Goal: Information Seeking & Learning: Find specific fact

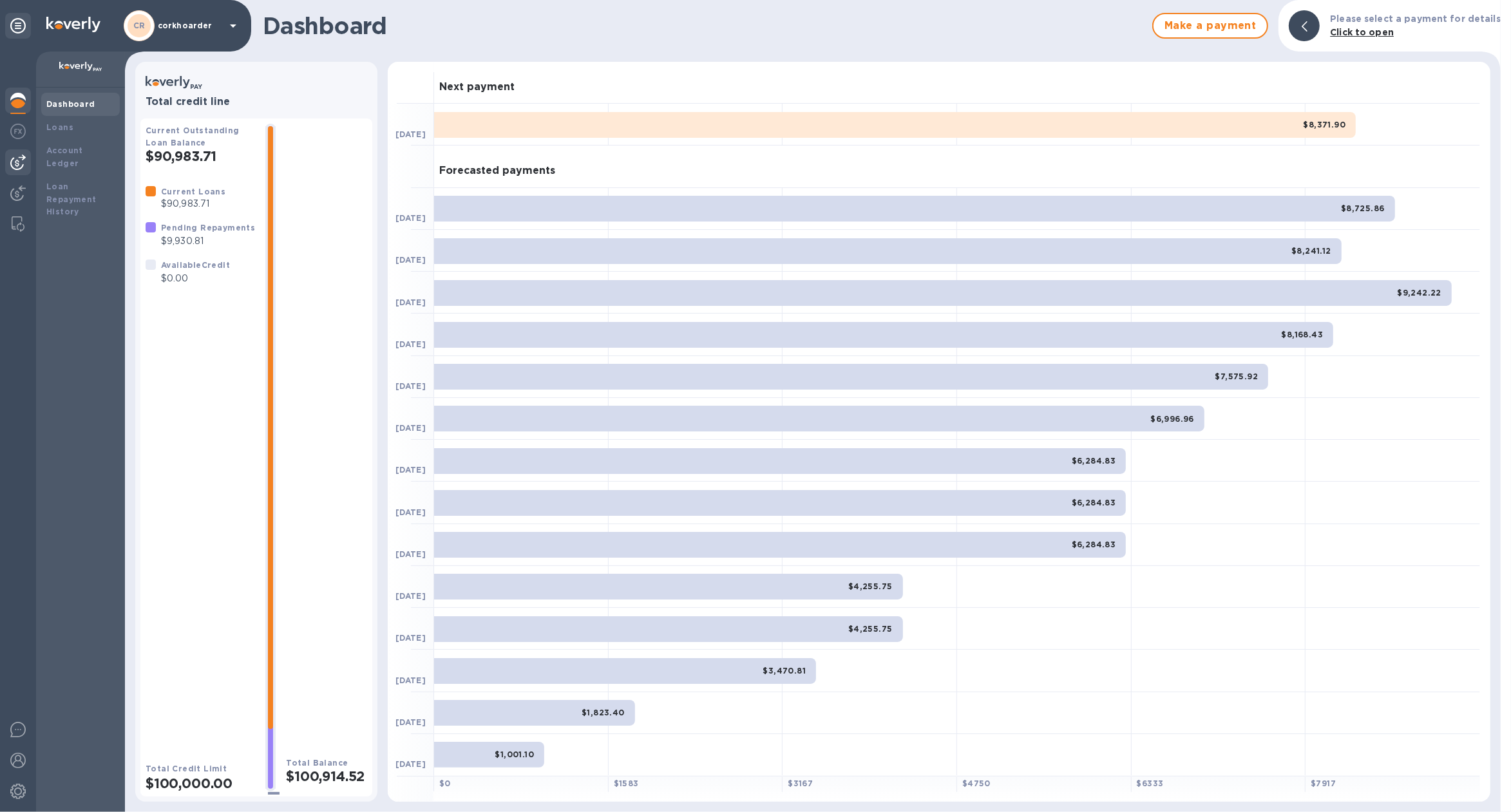
click at [24, 167] on img at bounding box center [18, 162] width 16 height 16
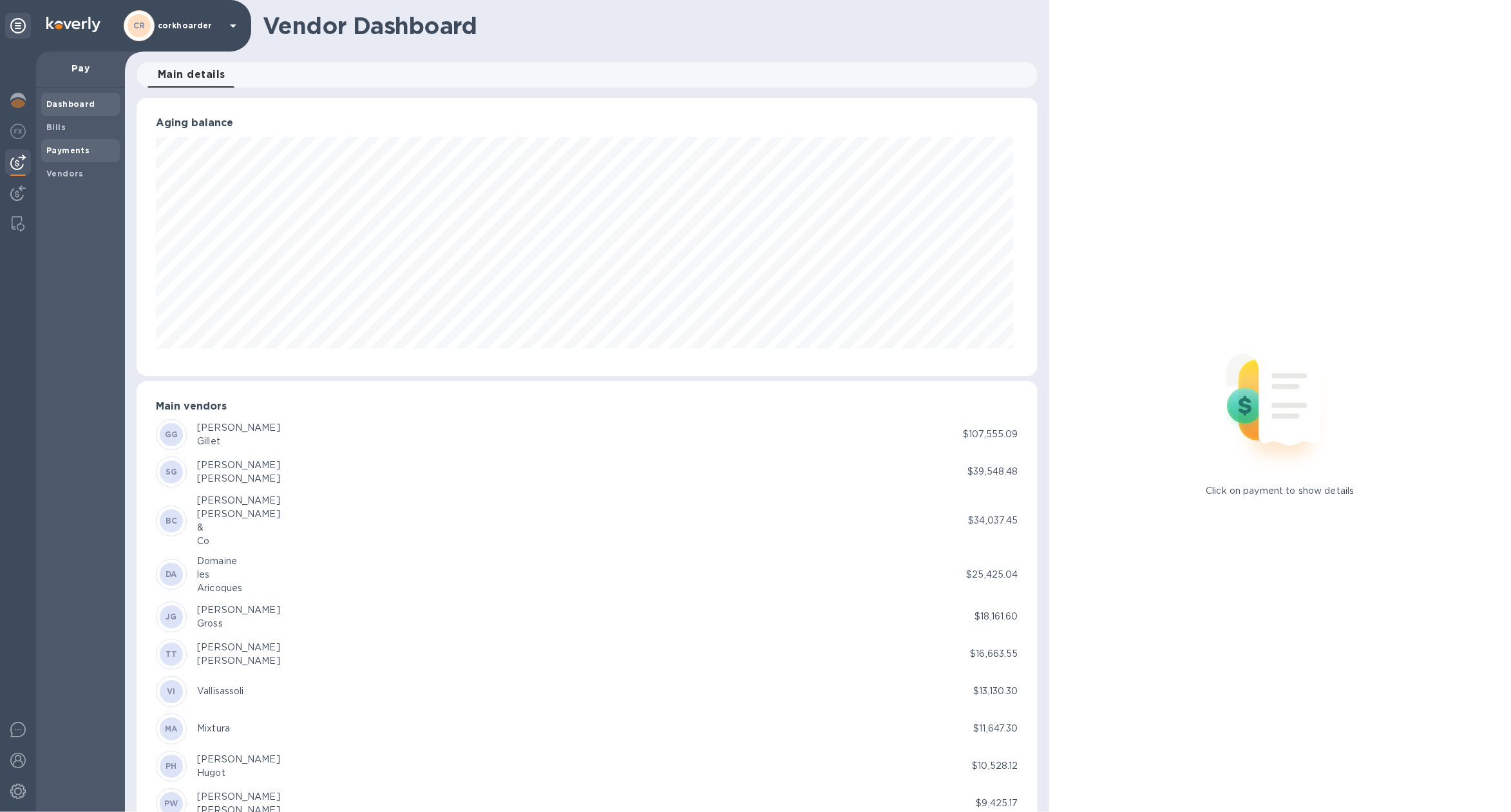
scroll to position [277, 896]
click at [61, 154] on b "Payments" at bounding box center [68, 150] width 43 height 10
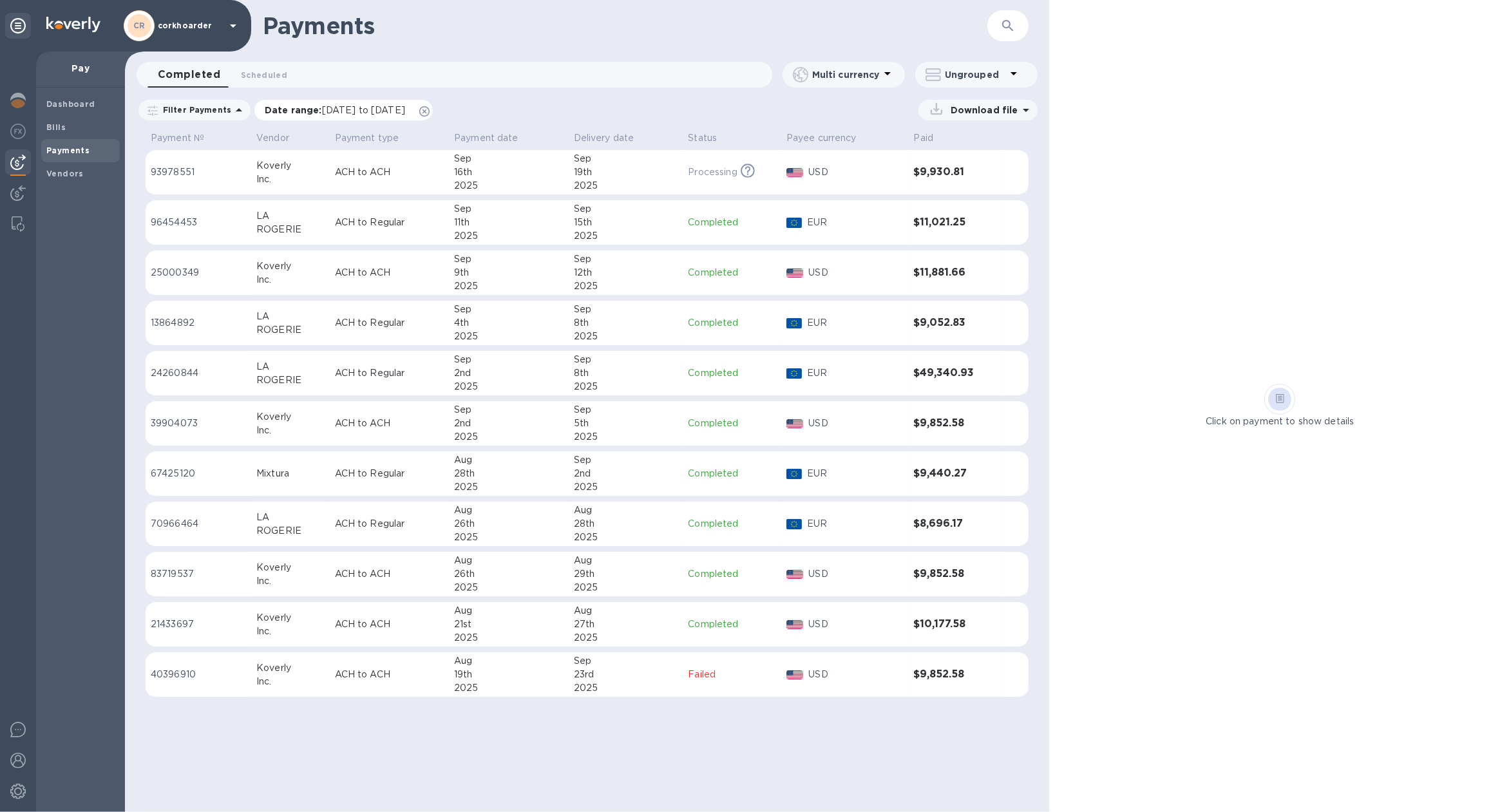
click at [430, 107] on icon at bounding box center [425, 111] width 10 height 10
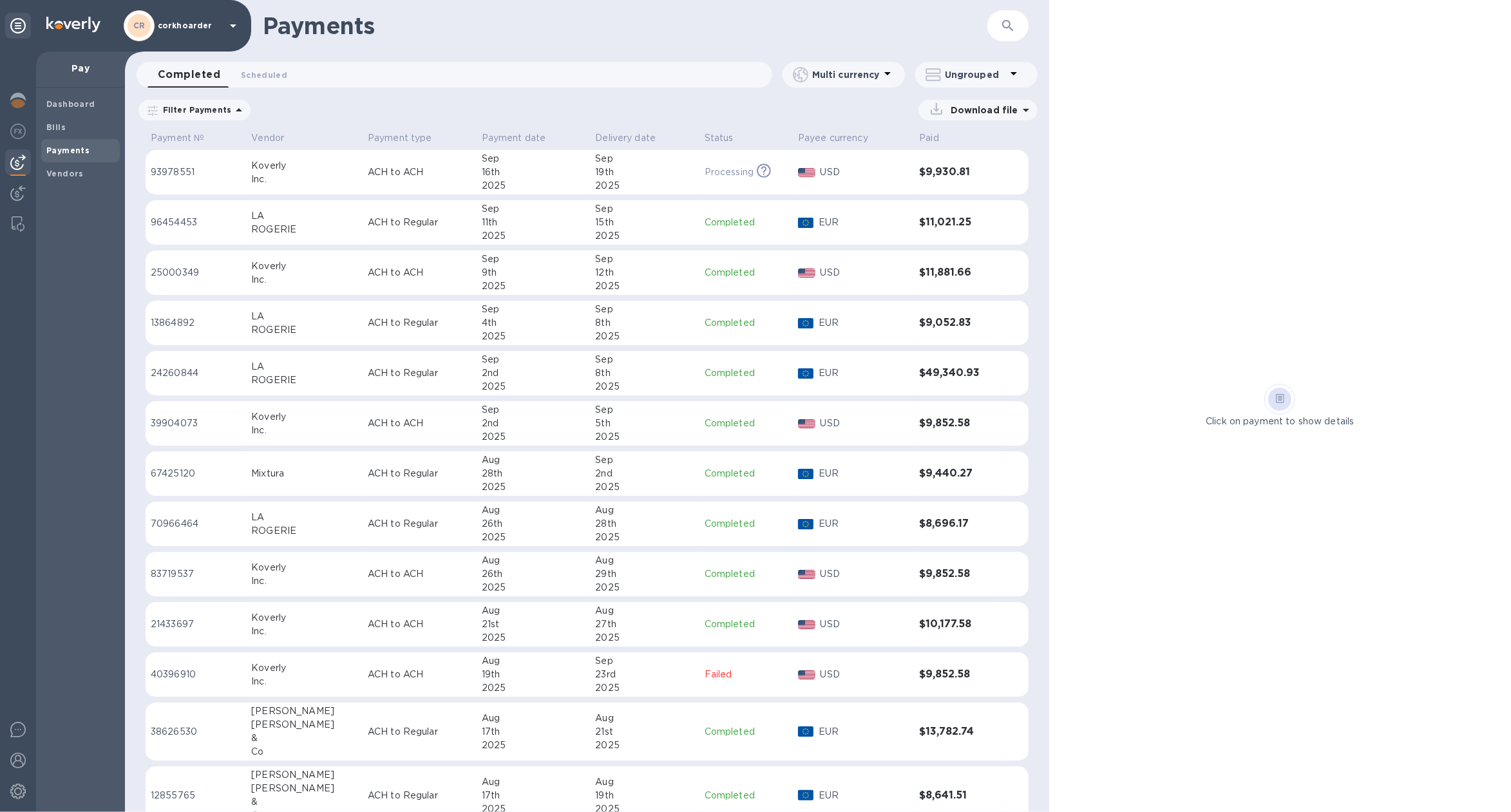
click at [986, 104] on p "Download file" at bounding box center [981, 110] width 73 height 13
click at [827, 165] on p "XLSX file" at bounding box center [843, 167] width 43 height 13
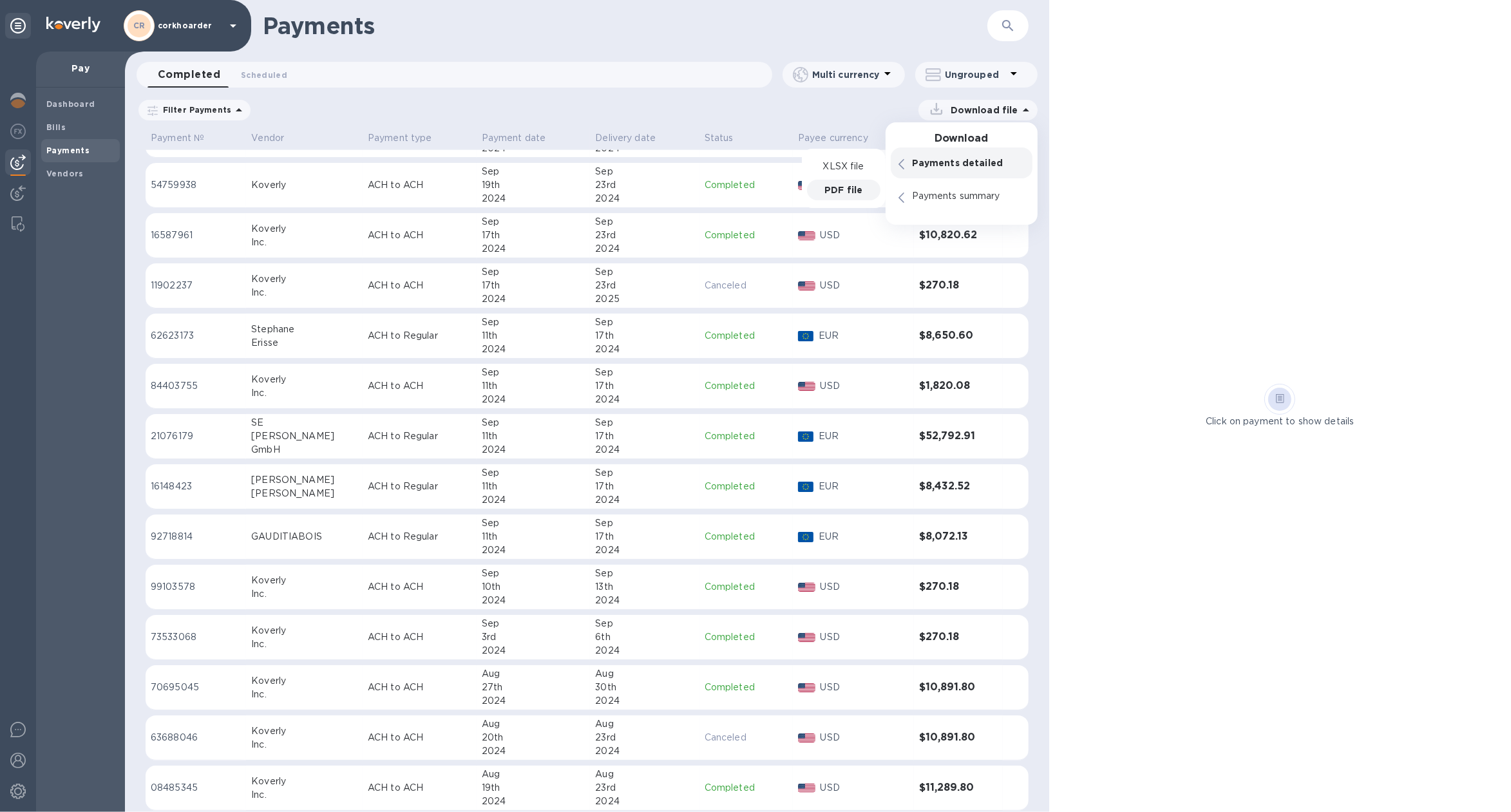
scroll to position [8419, 0]
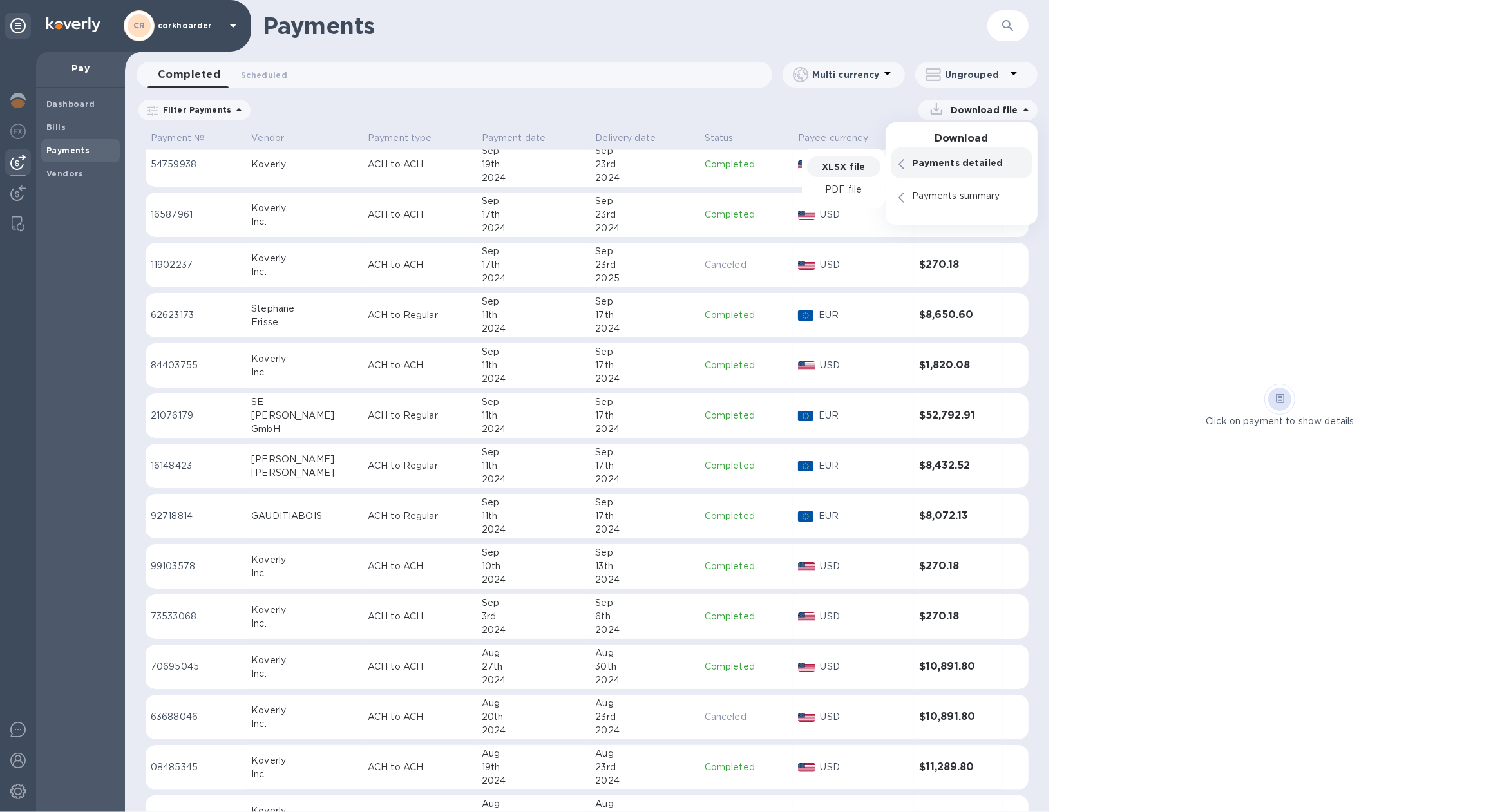
click at [854, 166] on p "XLSX file" at bounding box center [843, 167] width 43 height 13
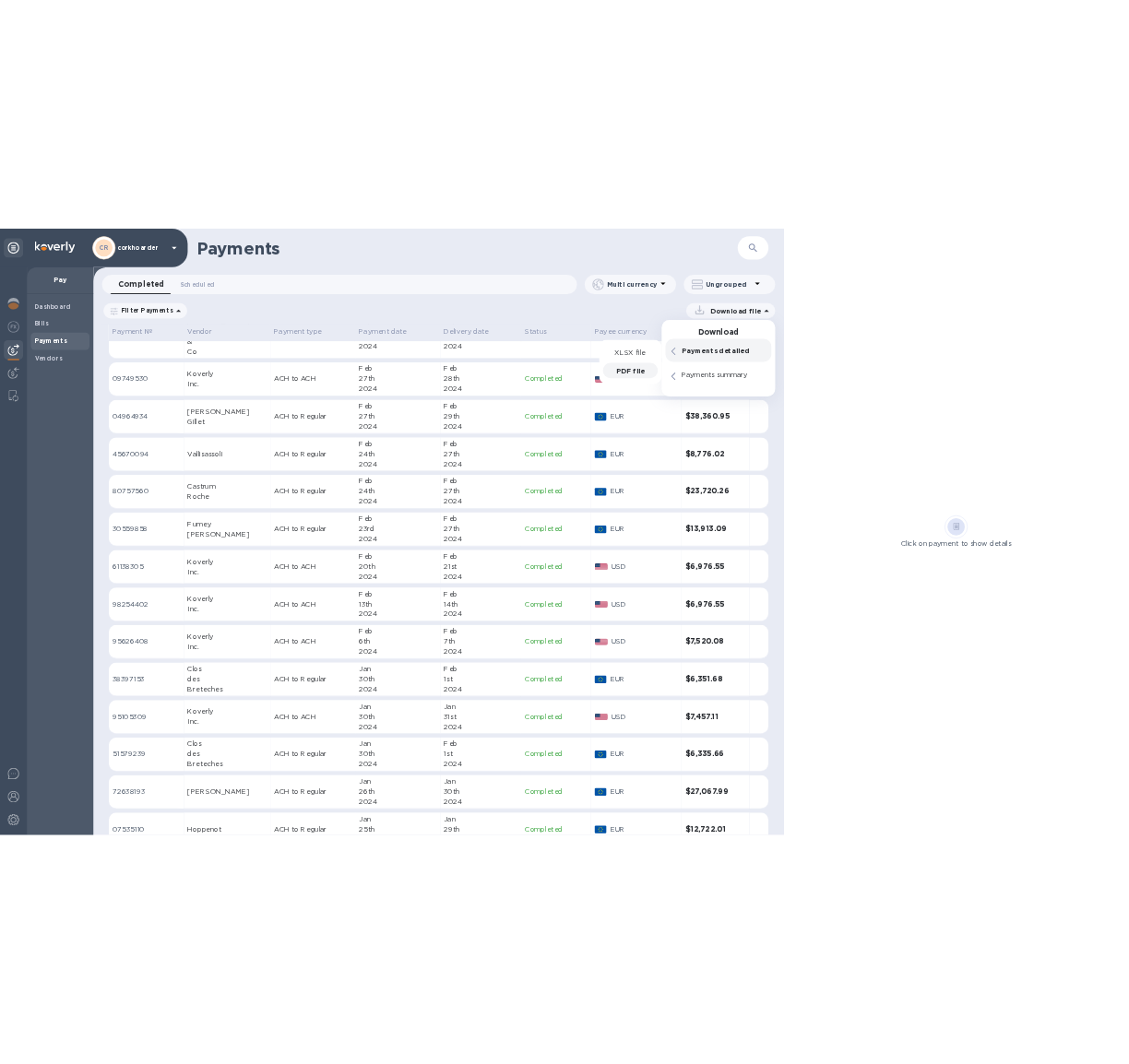
scroll to position [18109, 0]
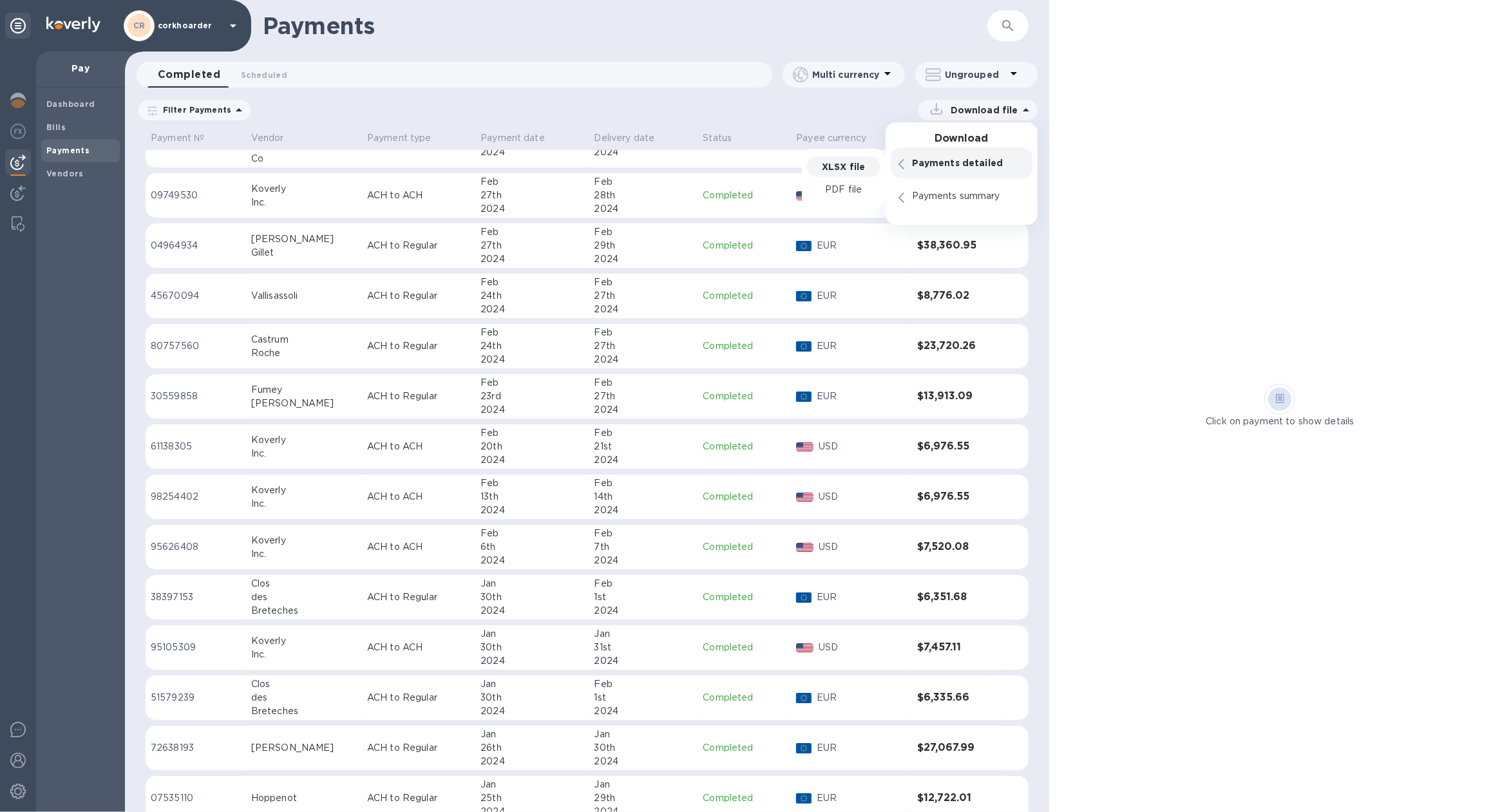
click at [845, 164] on p "XLSX file" at bounding box center [843, 167] width 43 height 13
click at [919, 160] on p "Payments detailed" at bounding box center [968, 163] width 113 height 13
click at [863, 188] on div "PDF file" at bounding box center [843, 190] width 73 height 21
click at [837, 204] on p "XLSX file" at bounding box center [843, 200] width 43 height 13
click at [216, 121] on div "Filter Payments" at bounding box center [194, 110] width 116 height 25
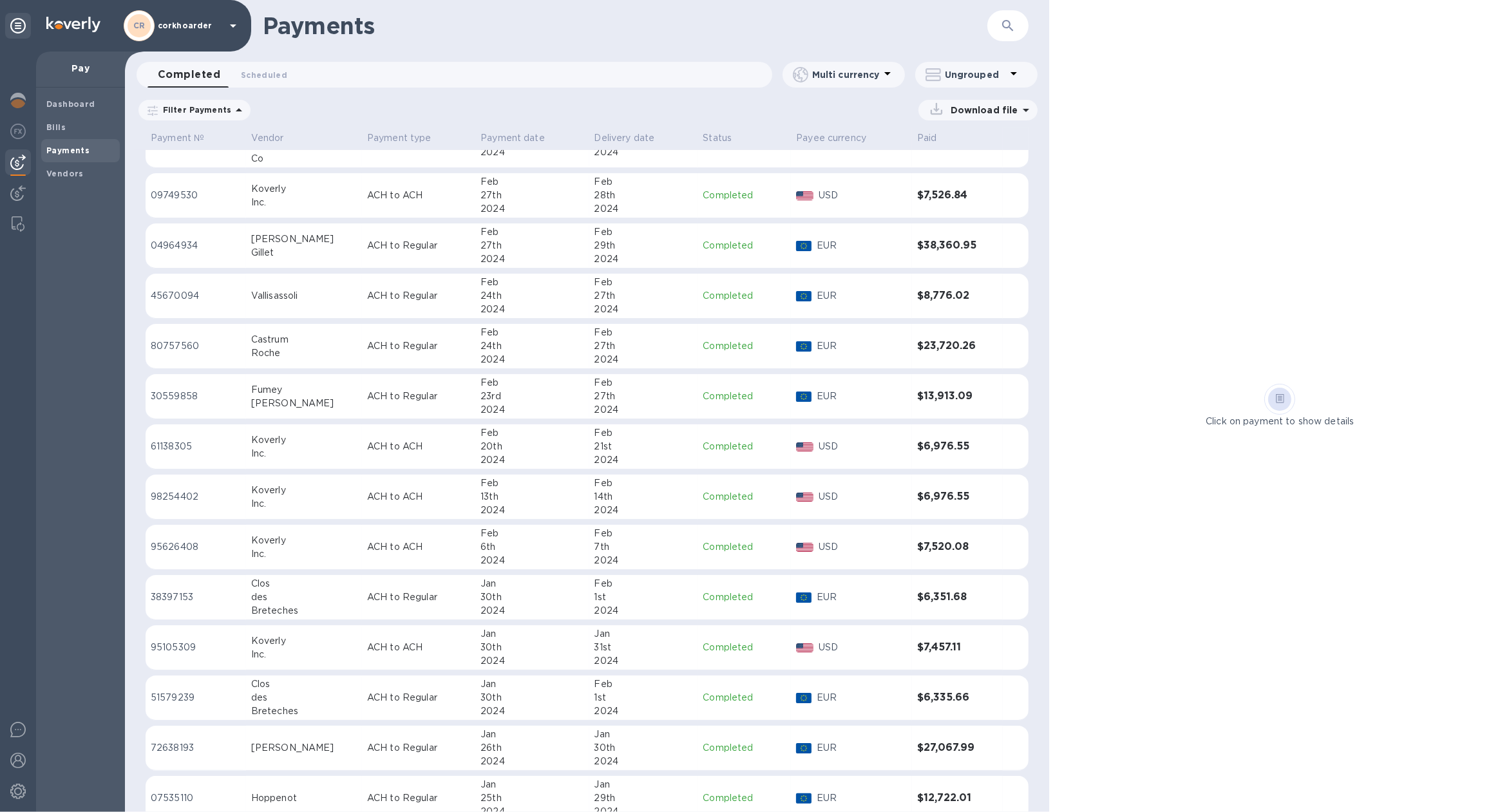
click at [235, 93] on div "Payments ​ Completed 0 Scheduled 0 Multi currency Ungrouped Filter Payments Dow…" at bounding box center [587, 406] width 924 height 812
click at [231, 110] on icon at bounding box center [239, 110] width 16 height 16
click at [489, 201] on icon "button" at bounding box center [483, 200] width 14 height 16
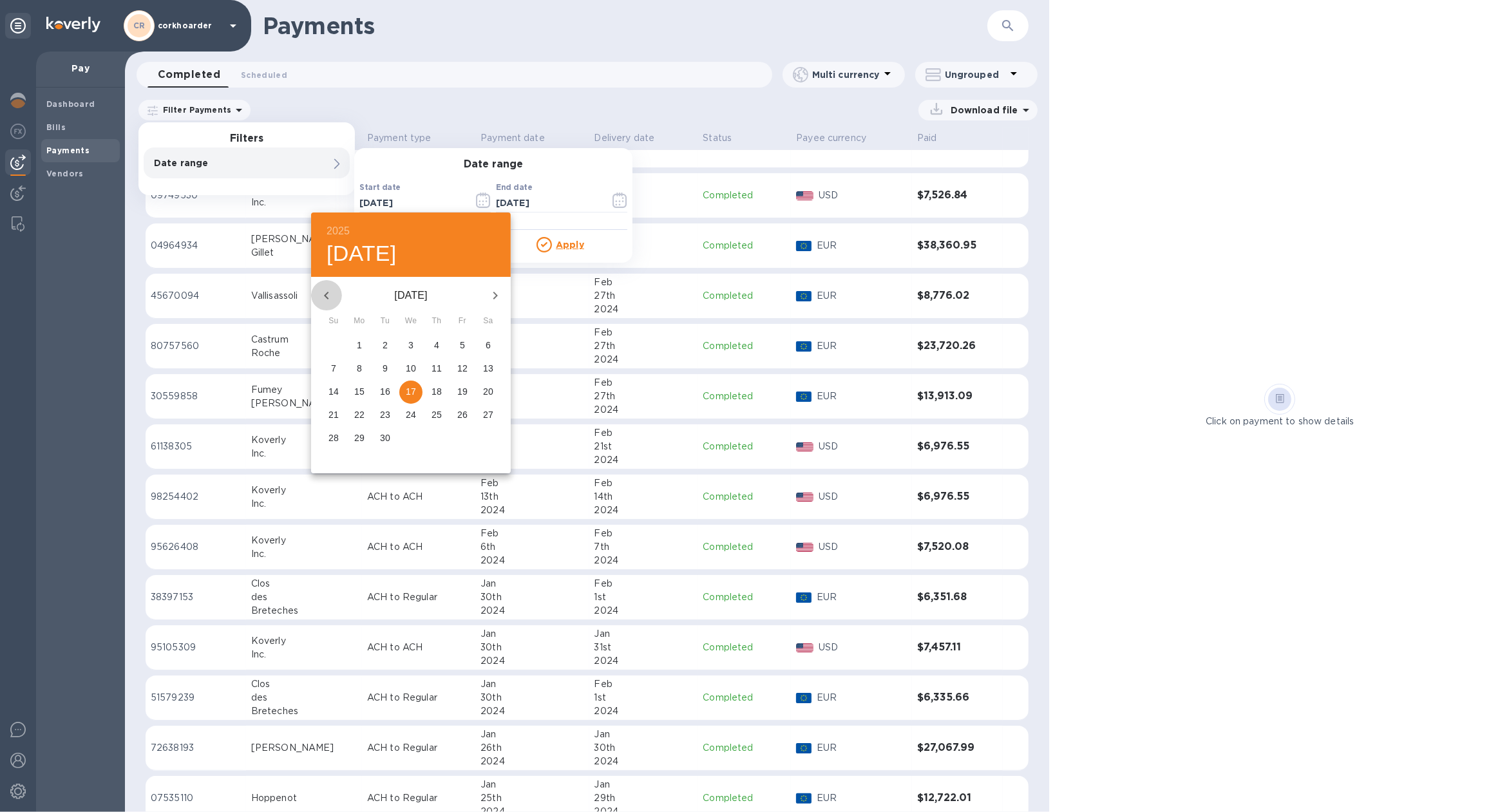
click at [327, 299] on icon "button" at bounding box center [327, 296] width 16 height 16
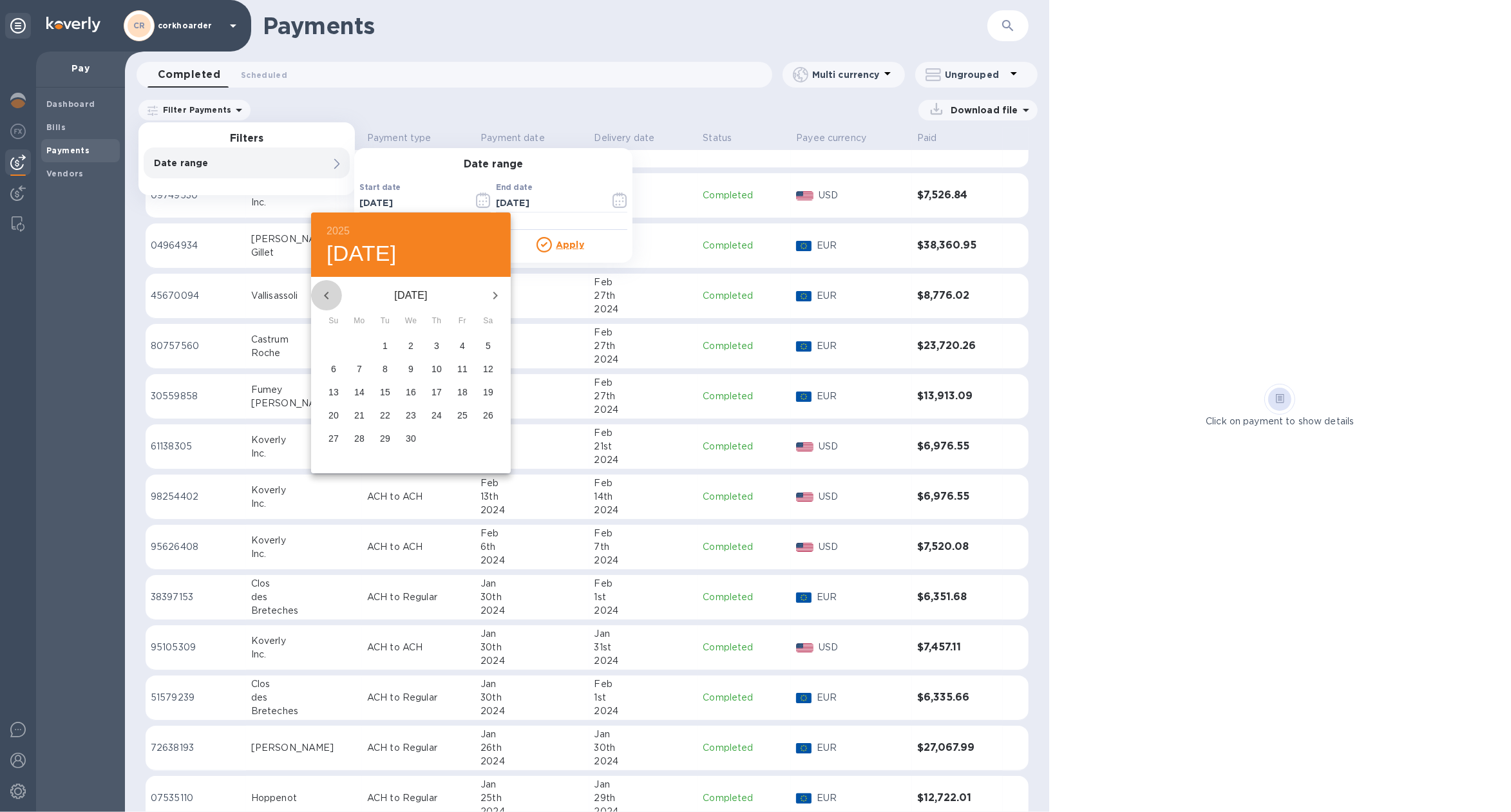
click at [327, 299] on icon "button" at bounding box center [327, 296] width 16 height 16
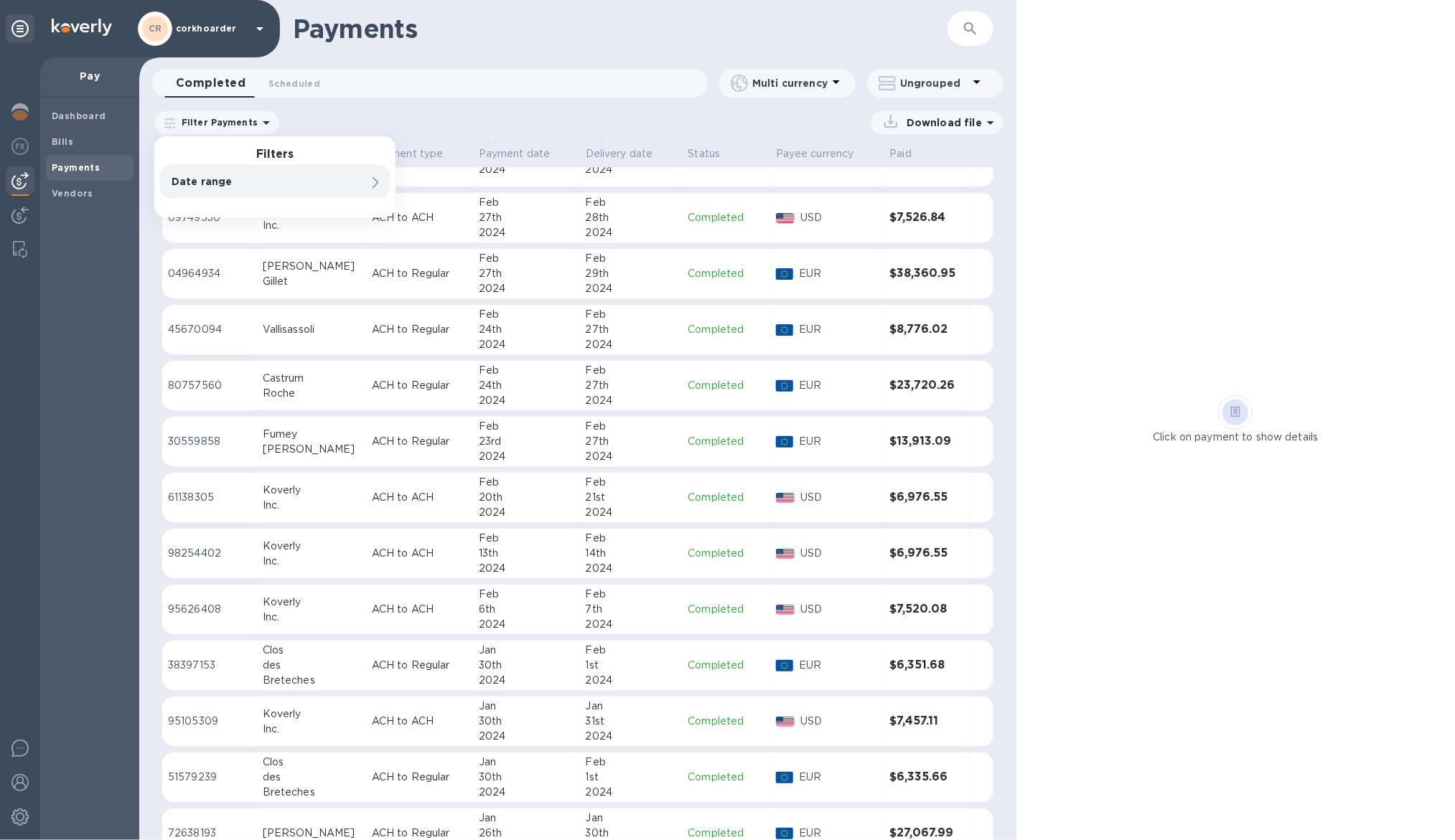
click at [584, 35] on h1 "Payments" at bounding box center [620, 29] width 655 height 30
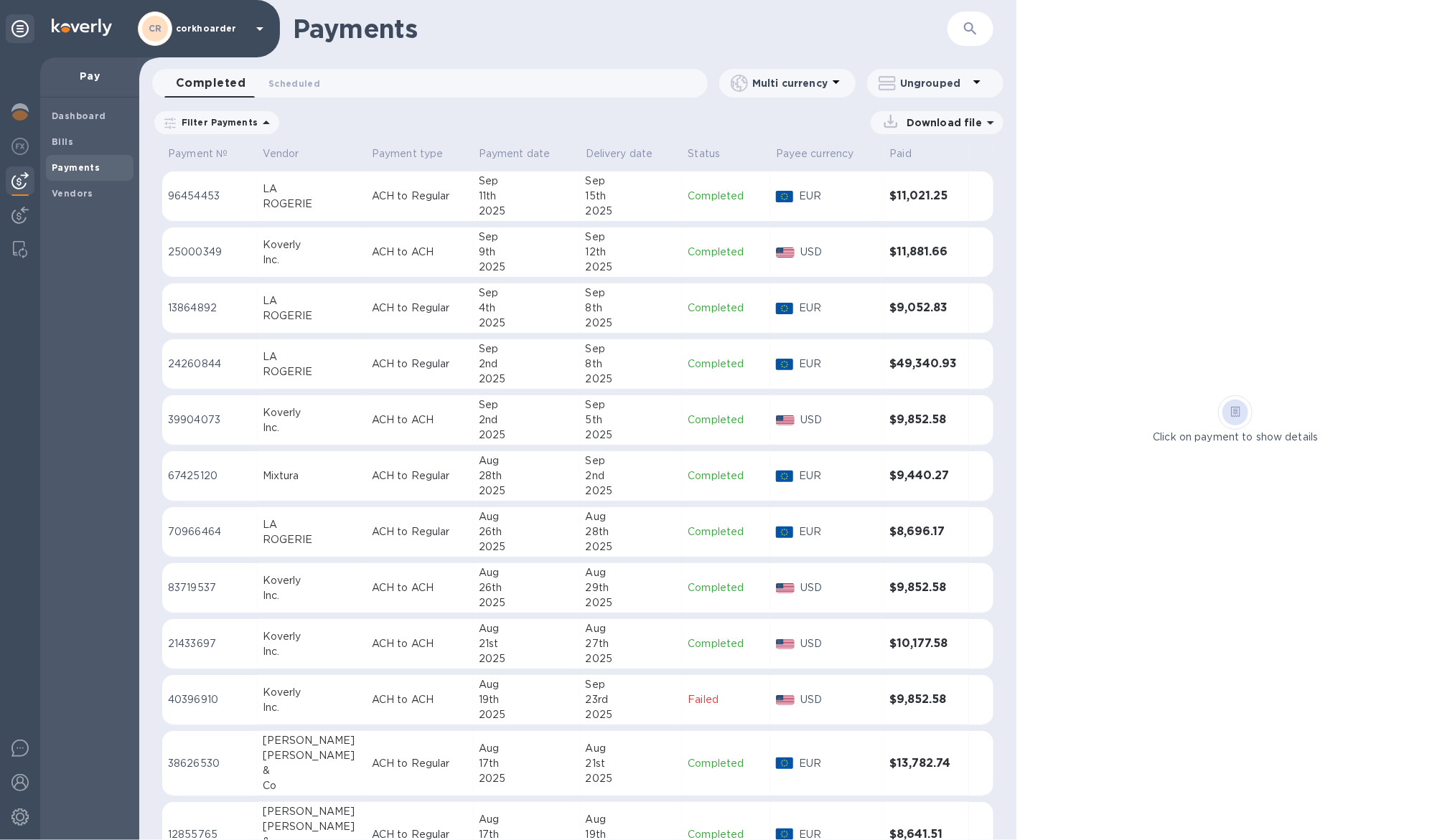
scroll to position [0, 0]
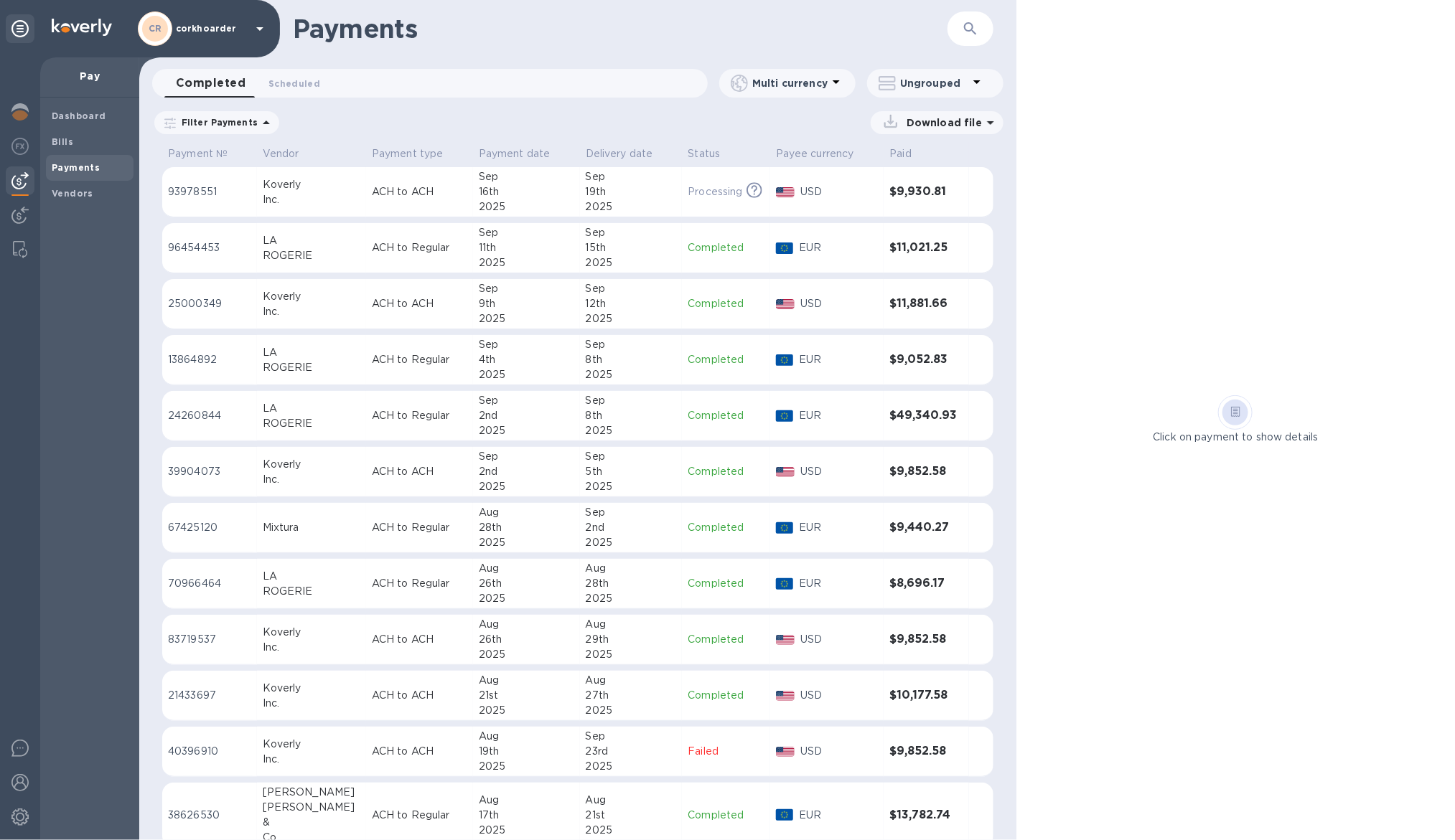
click at [352, 248] on td "LA ROGERIE" at bounding box center [311, 248] width 109 height 51
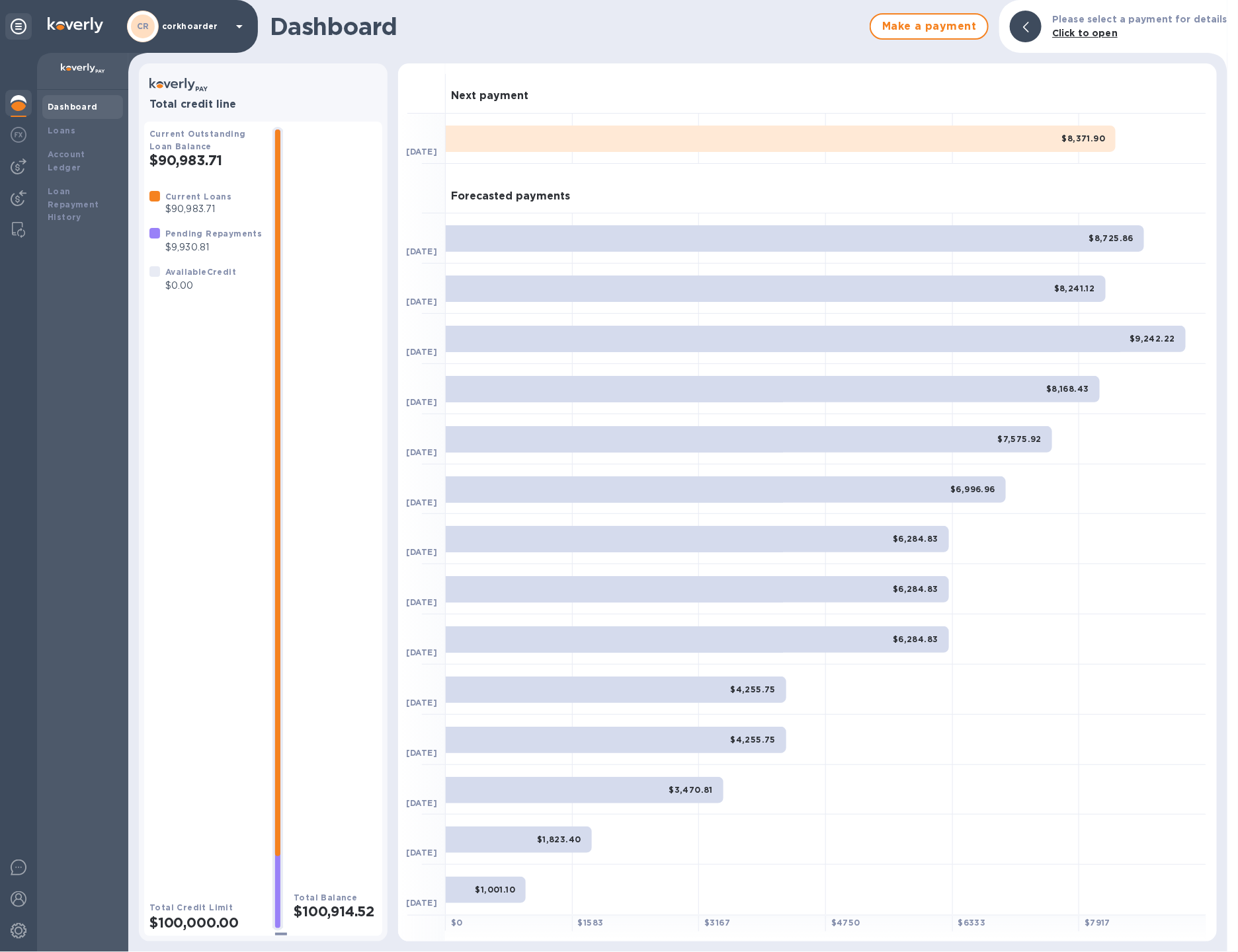
click at [3, 166] on div at bounding box center [19, 502] width 37 height 899
click at [9, 164] on div at bounding box center [19, 166] width 27 height 27
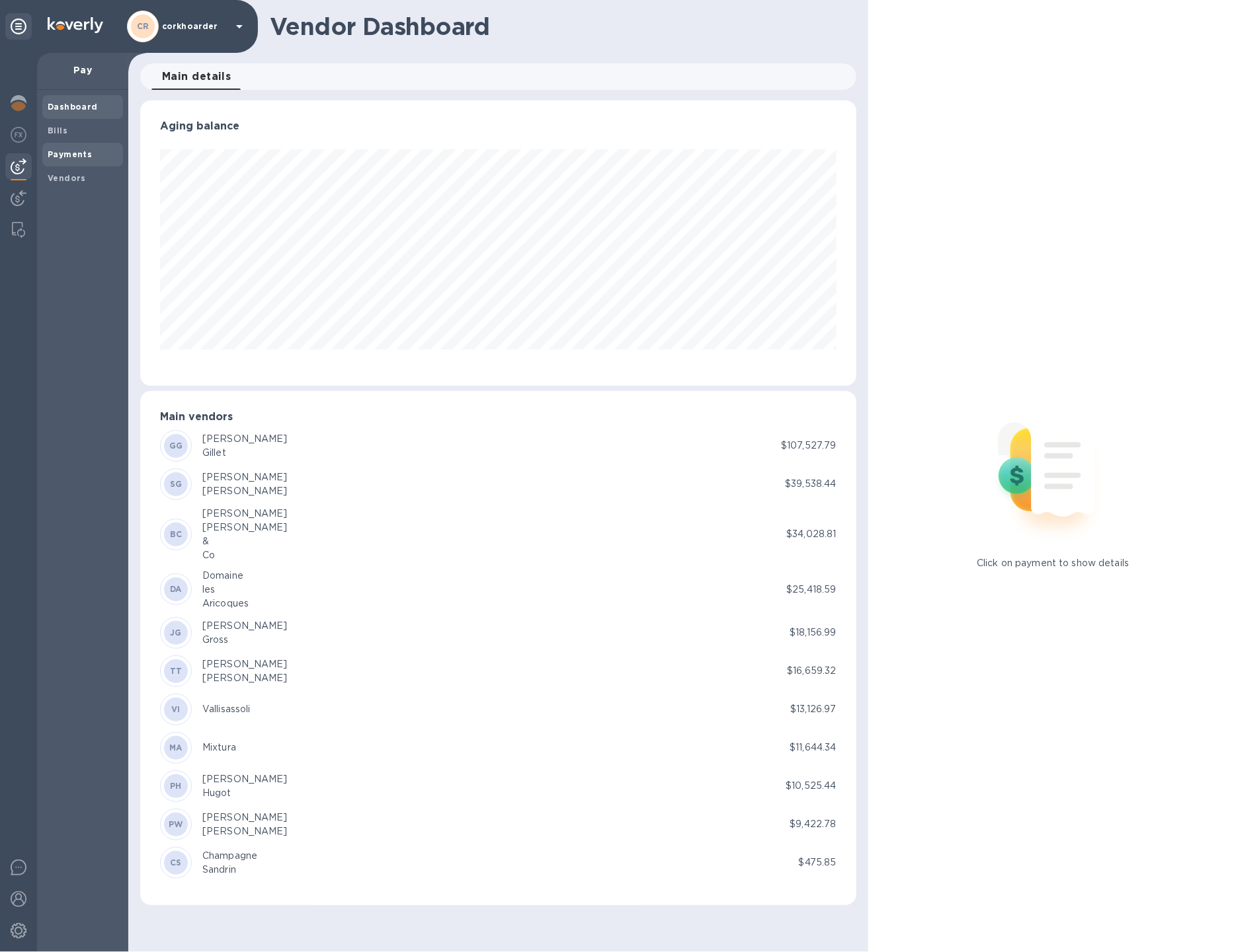
click at [57, 157] on b "Payments" at bounding box center [70, 154] width 45 height 10
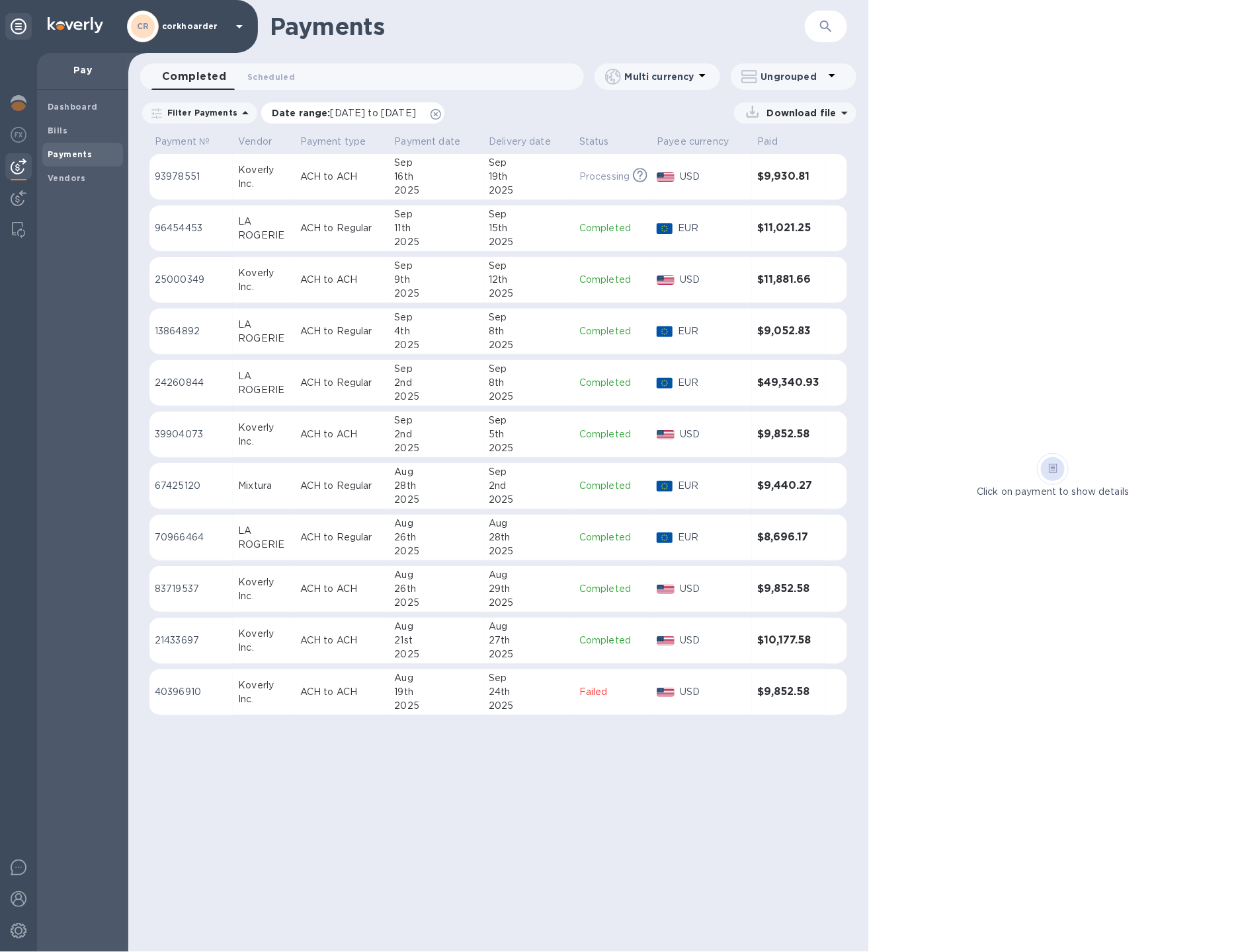
click at [441, 112] on icon at bounding box center [436, 114] width 11 height 11
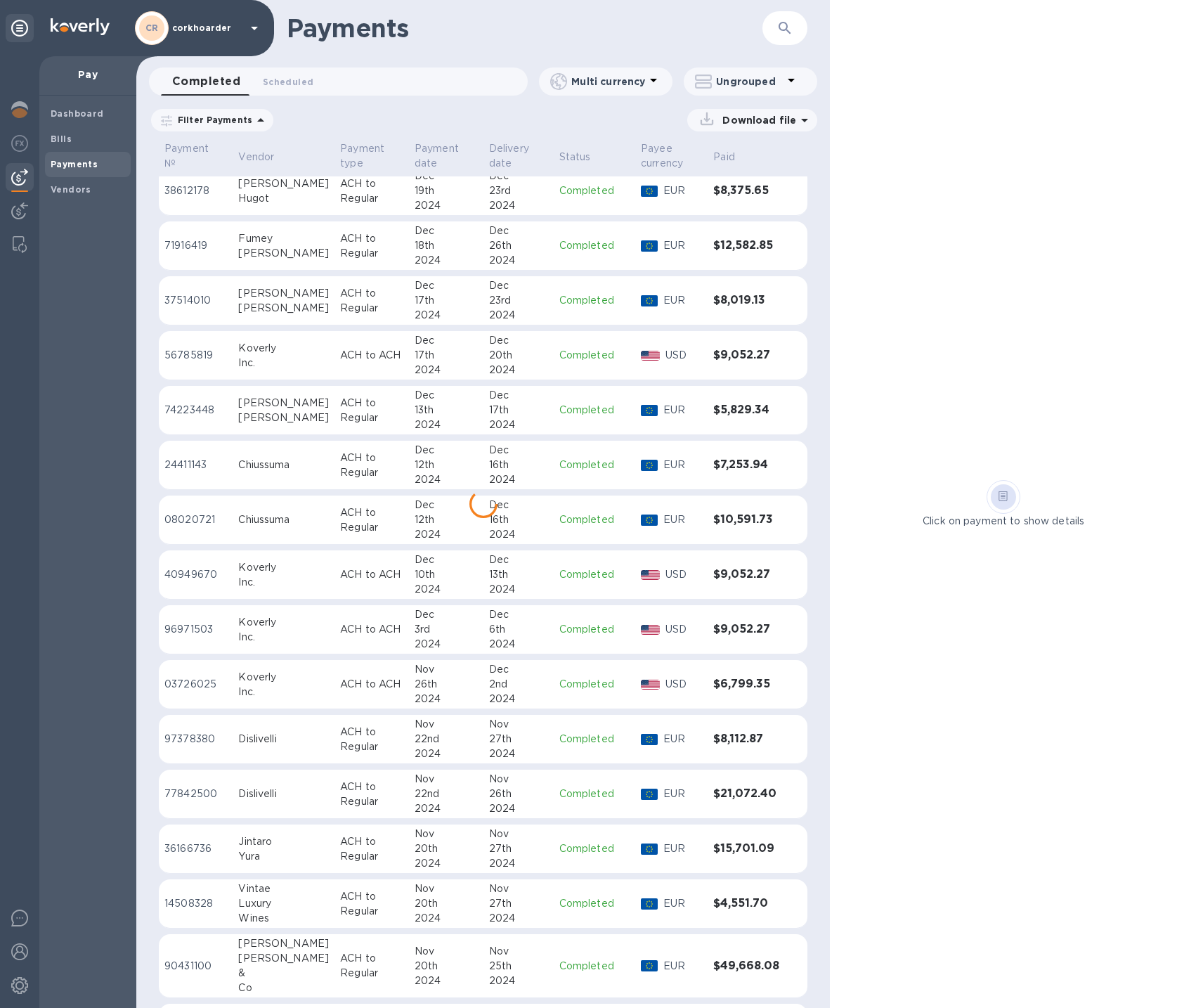
scroll to position [7311, 0]
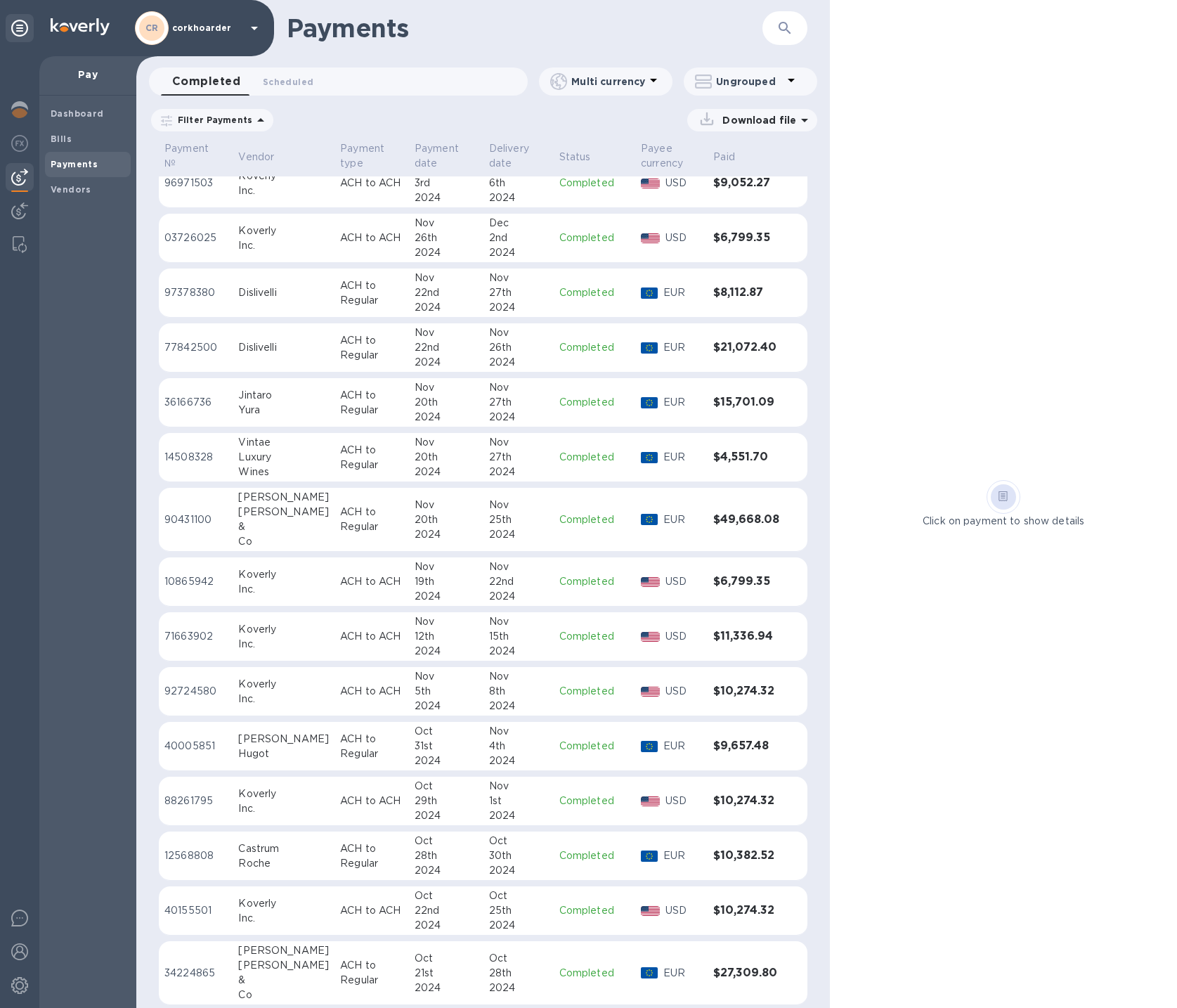
click at [381, 445] on td "ACH to Regular" at bounding box center [371, 458] width 74 height 50
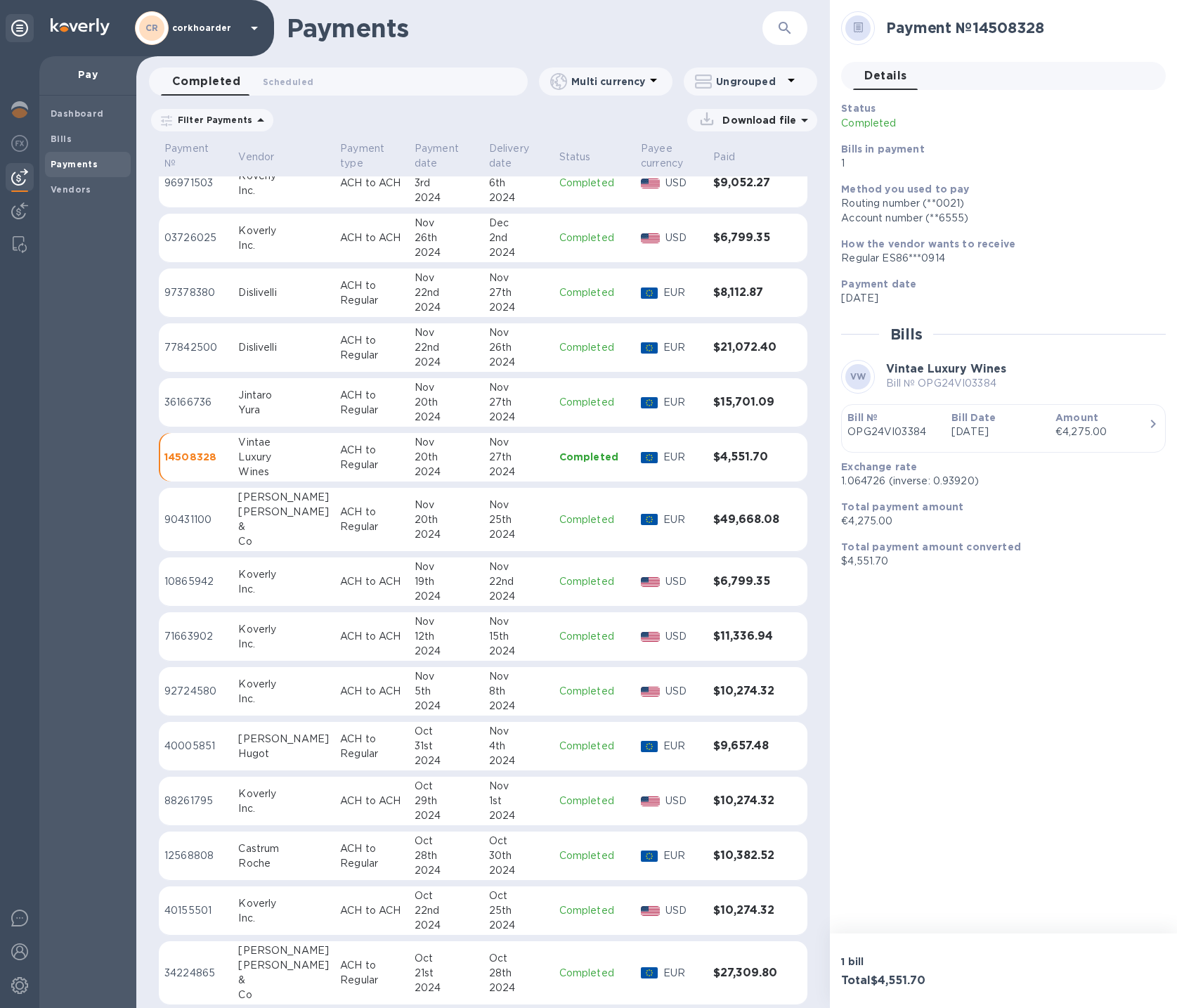
scroll to position [7292, 0]
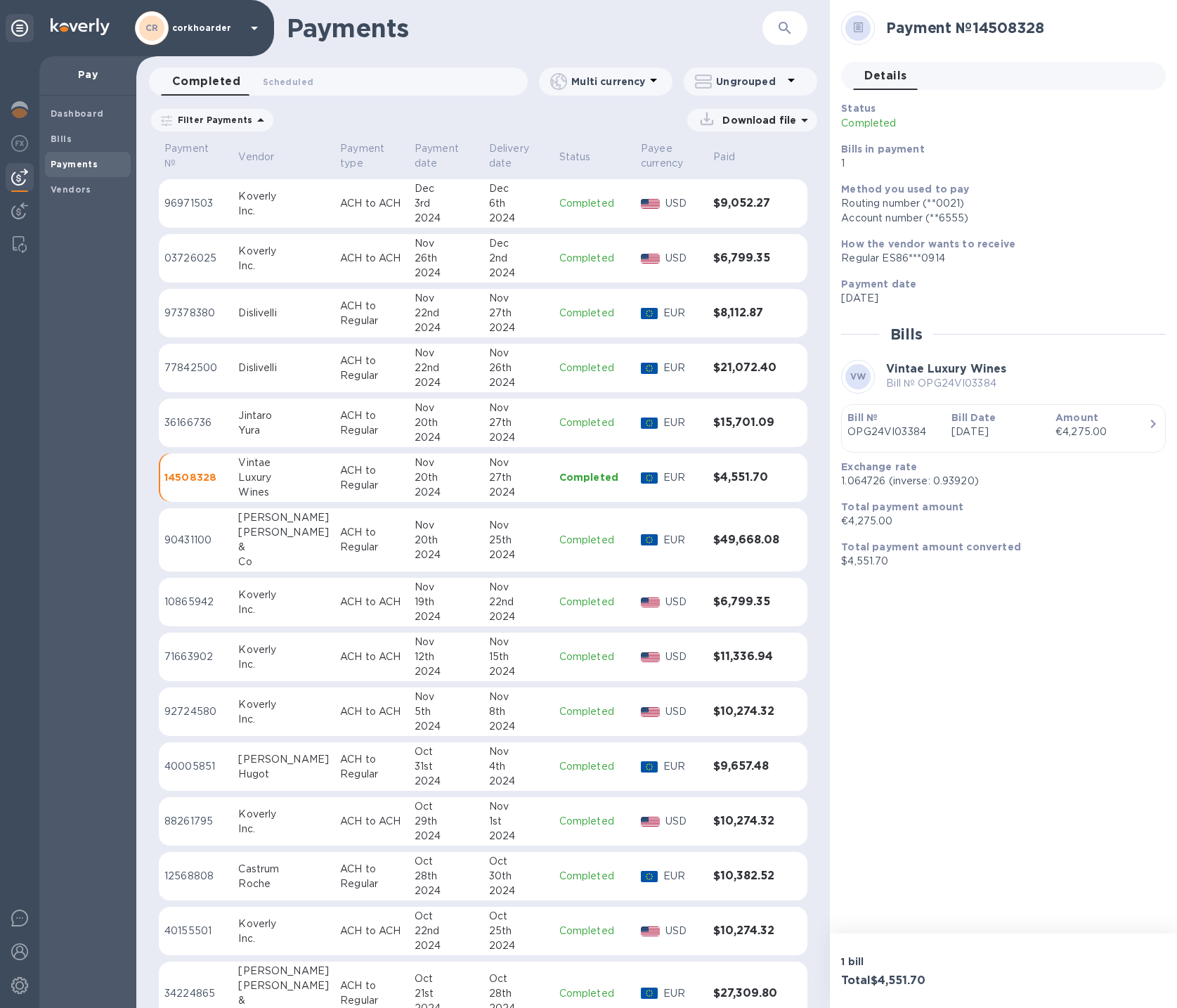
click at [340, 411] on p "ACH to Regular" at bounding box center [371, 423] width 63 height 30
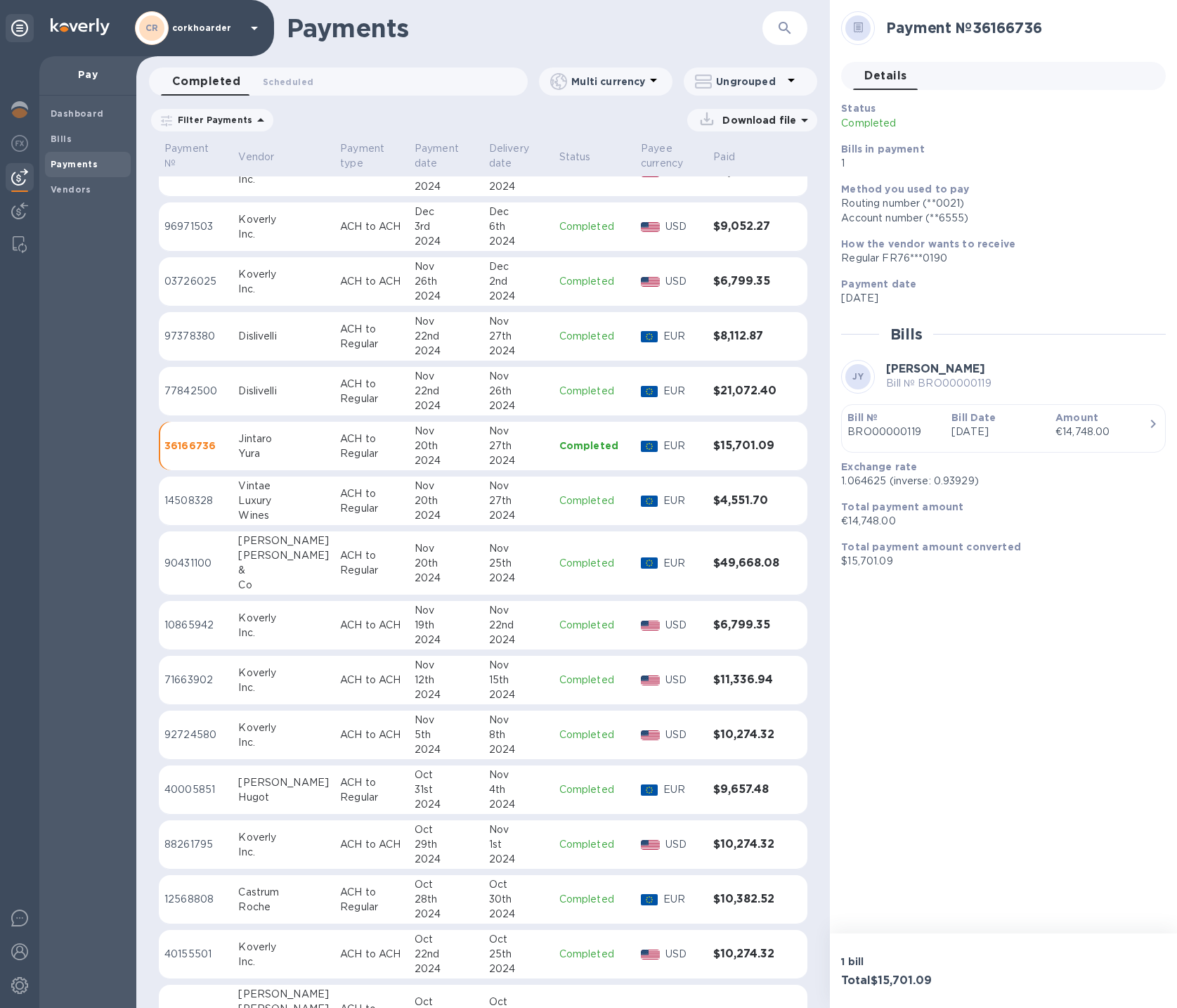
scroll to position [7263, 0]
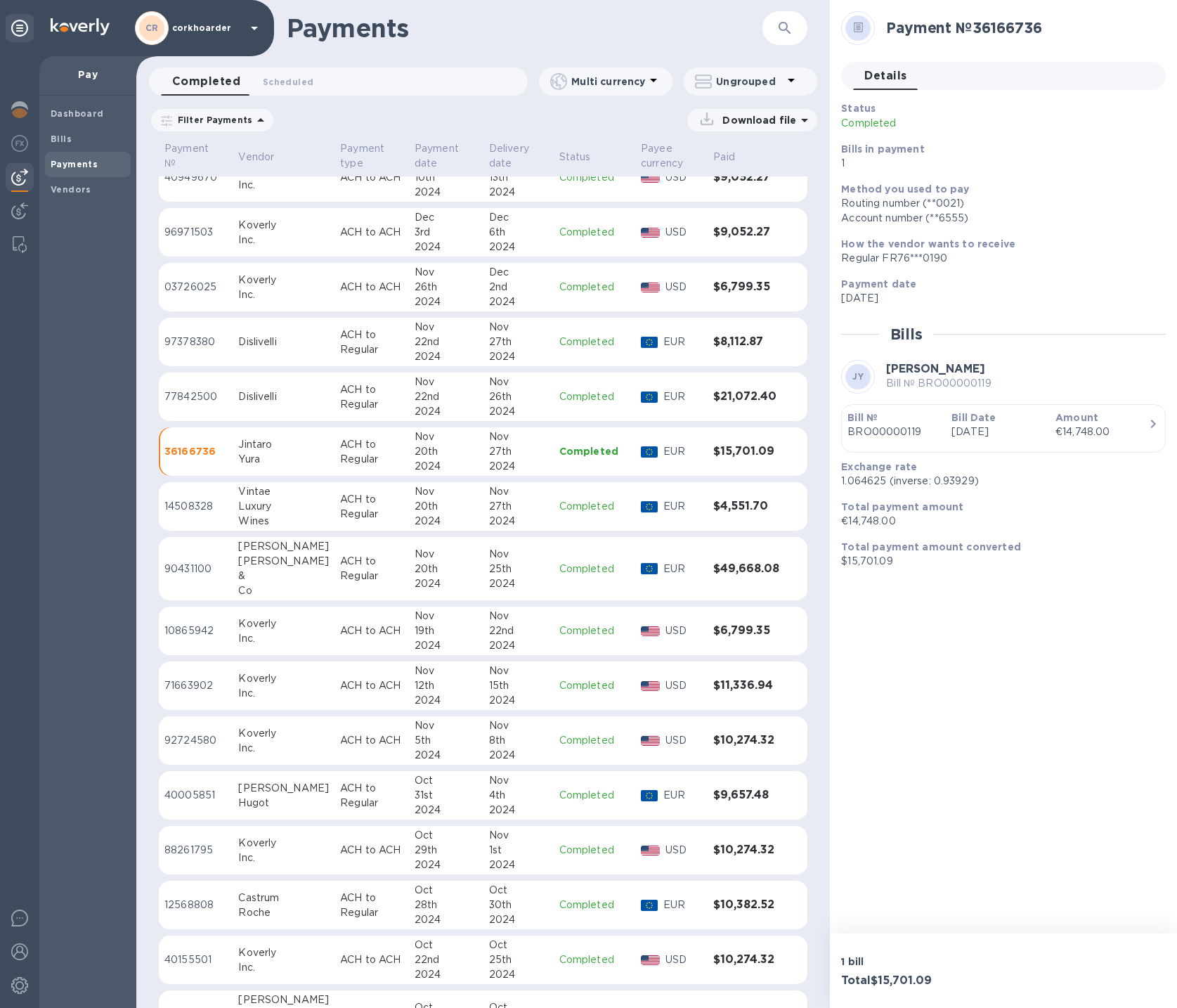
click at [340, 398] on p "ACH to Regular" at bounding box center [371, 397] width 63 height 30
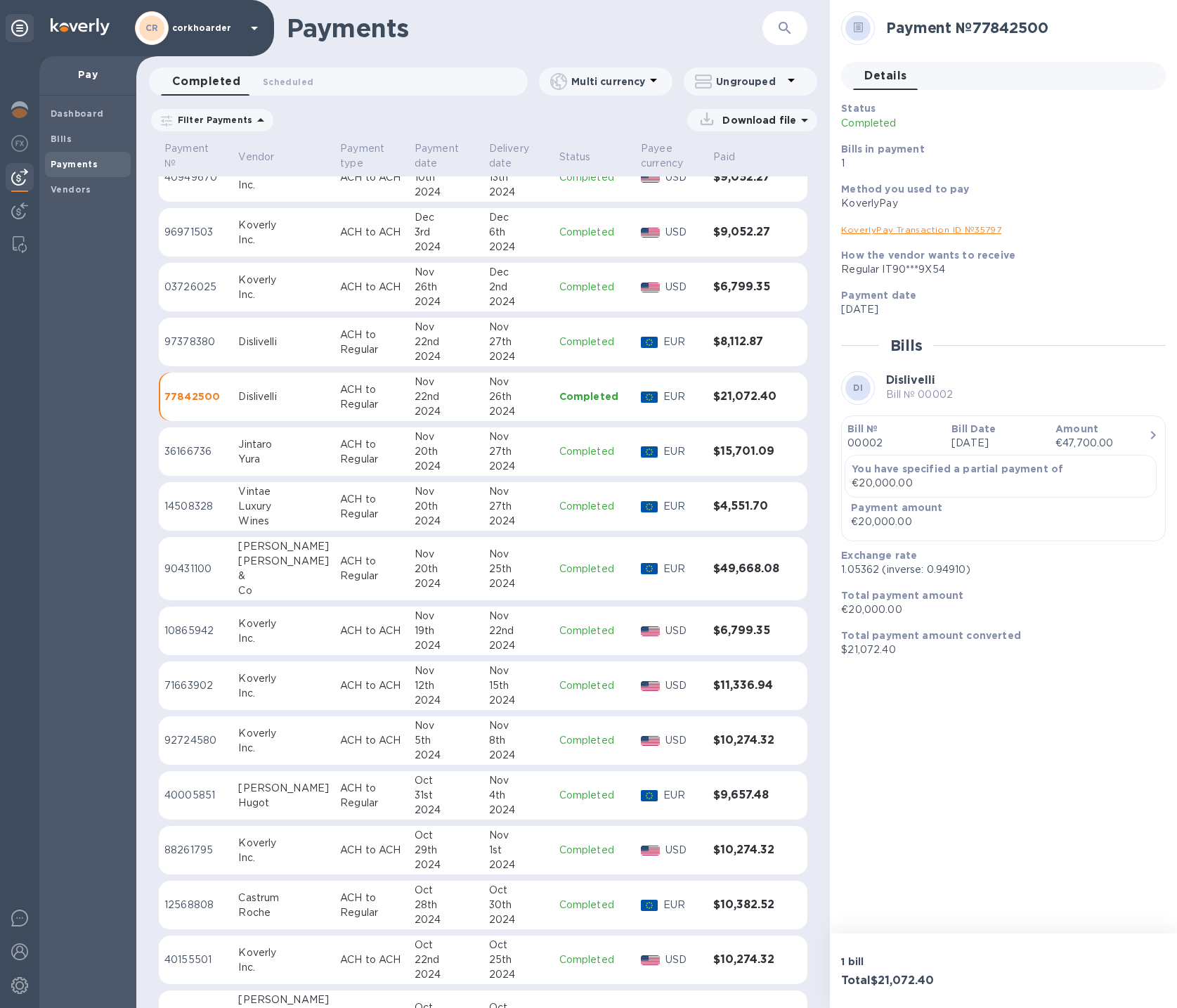
click at [986, 434] on b "Bill Date" at bounding box center [973, 429] width 45 height 11
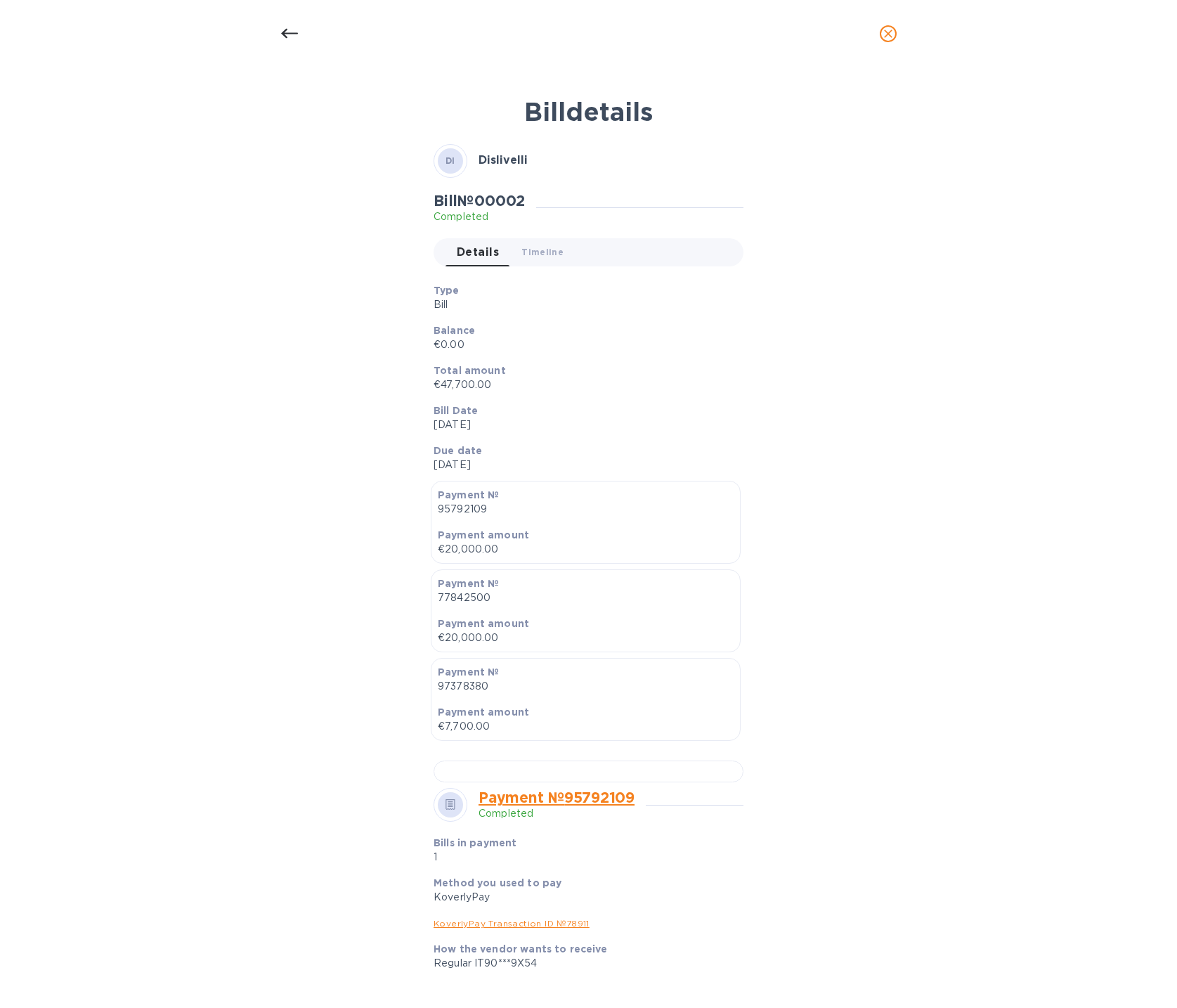
scroll to position [690, 0]
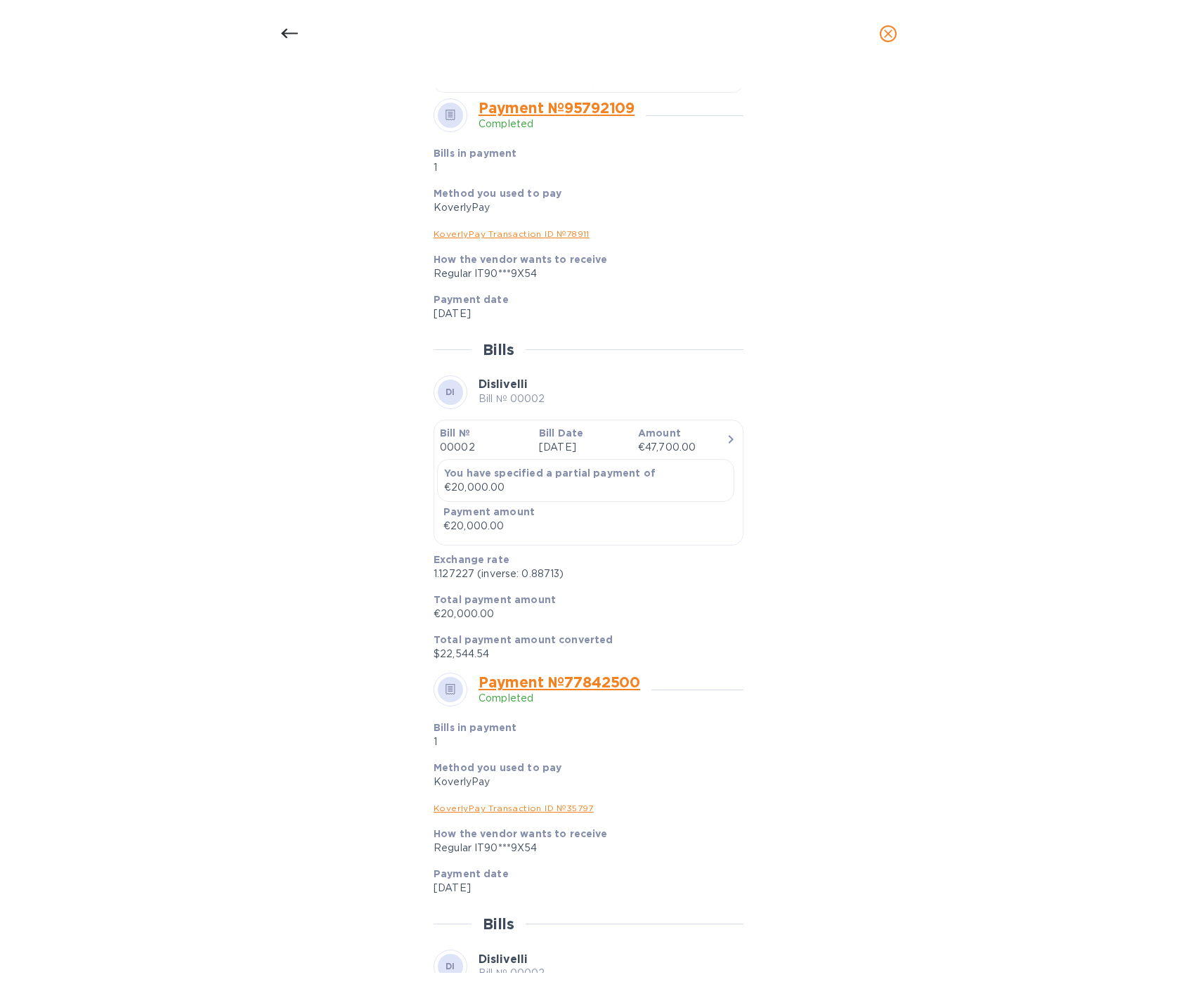
click at [586, 93] on div at bounding box center [588, 81] width 310 height 22
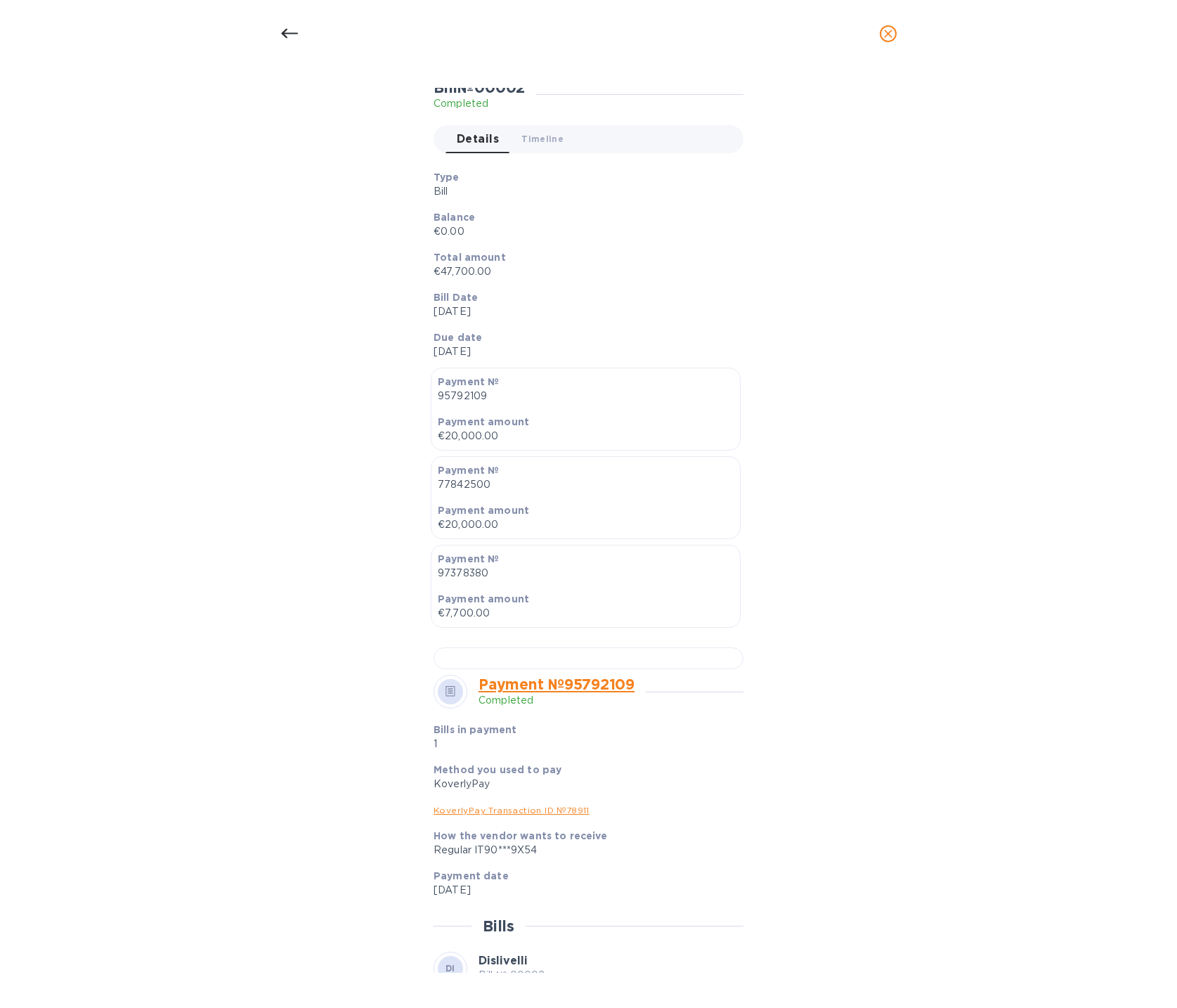
scroll to position [127, 0]
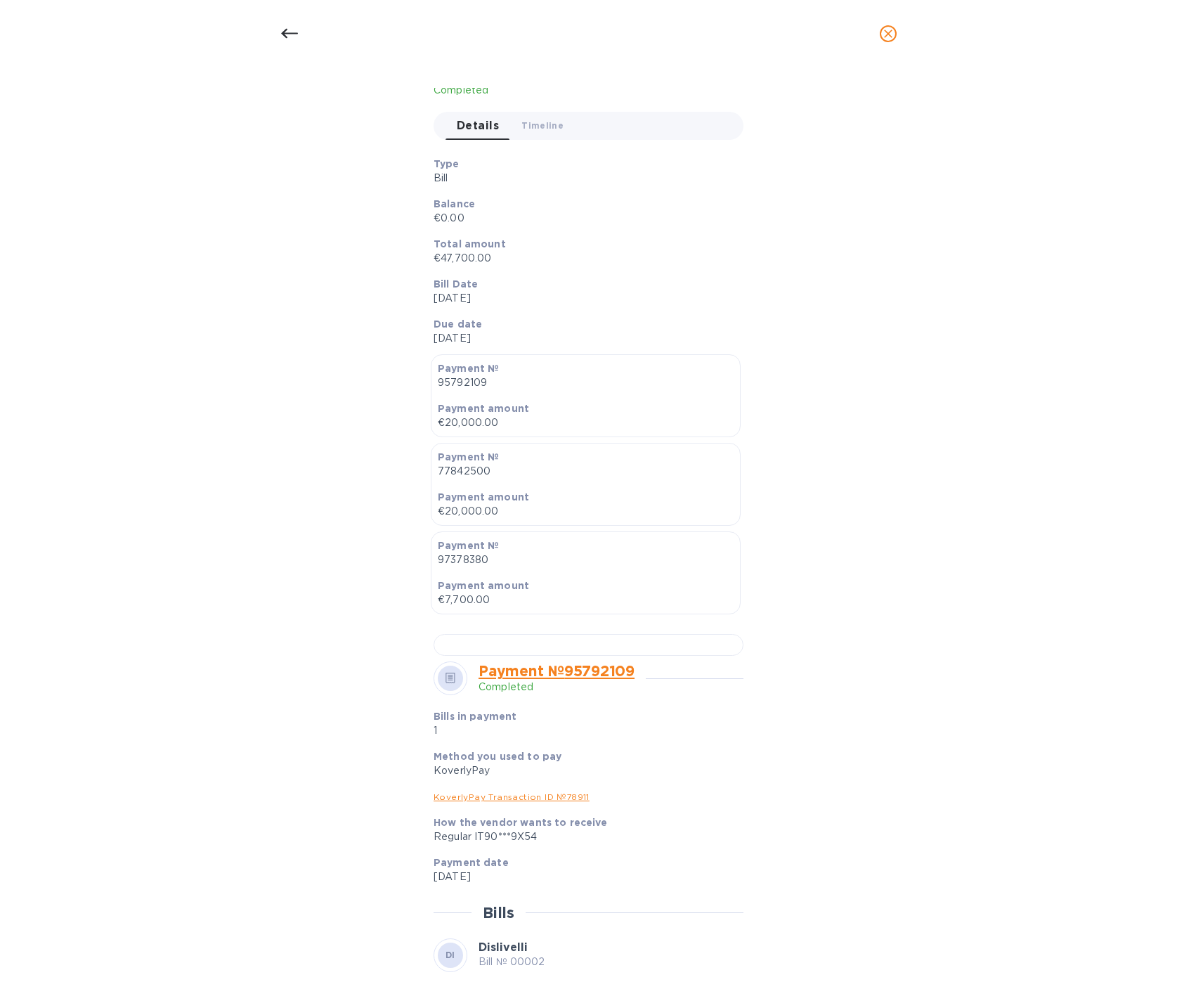
click at [449, 256] on p "€47,700.00" at bounding box center [583, 258] width 298 height 15
copy p "47,700.00"
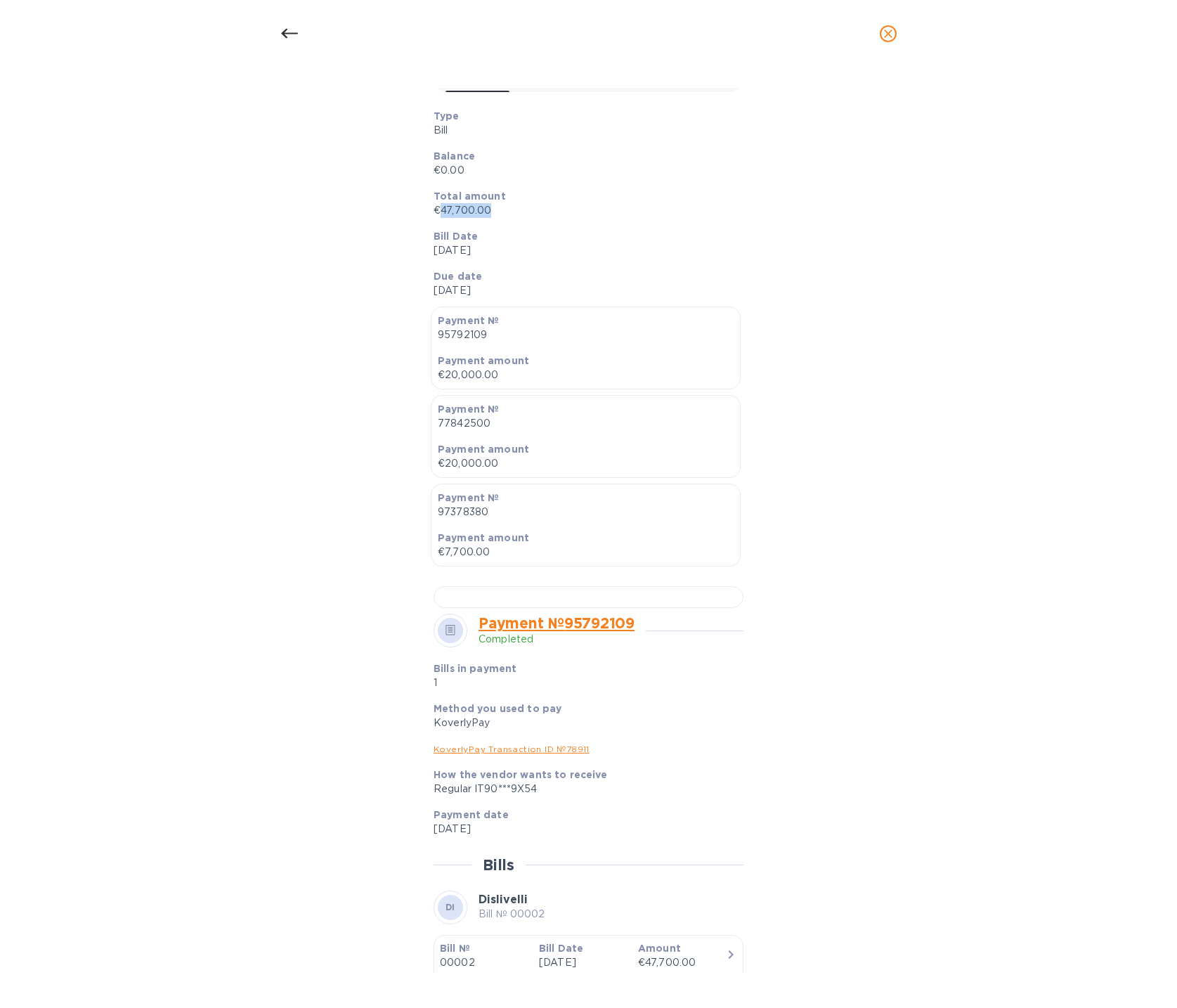
scroll to position [0, 0]
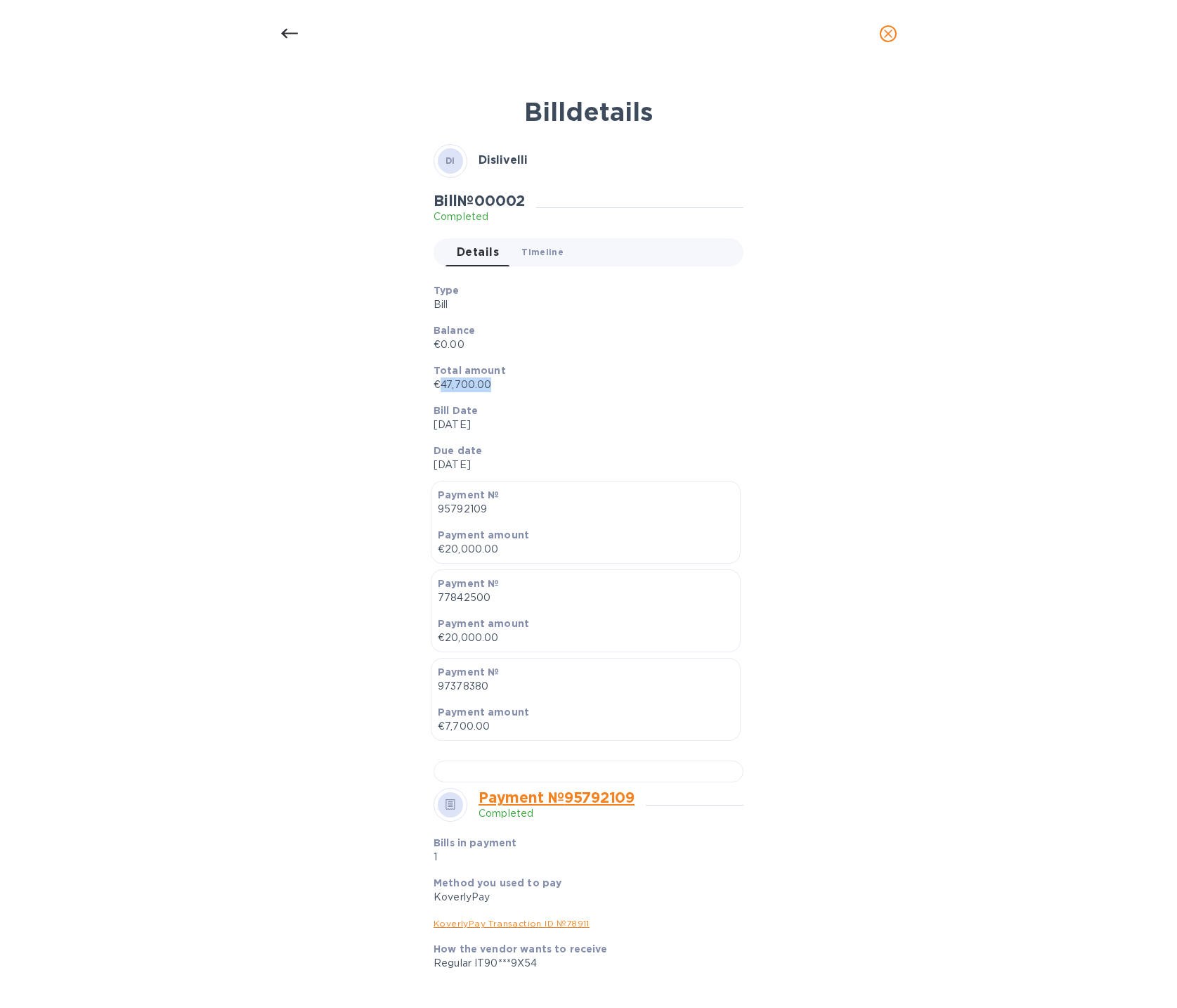
click at [540, 248] on span "Timeline 0" at bounding box center [543, 252] width 42 height 15
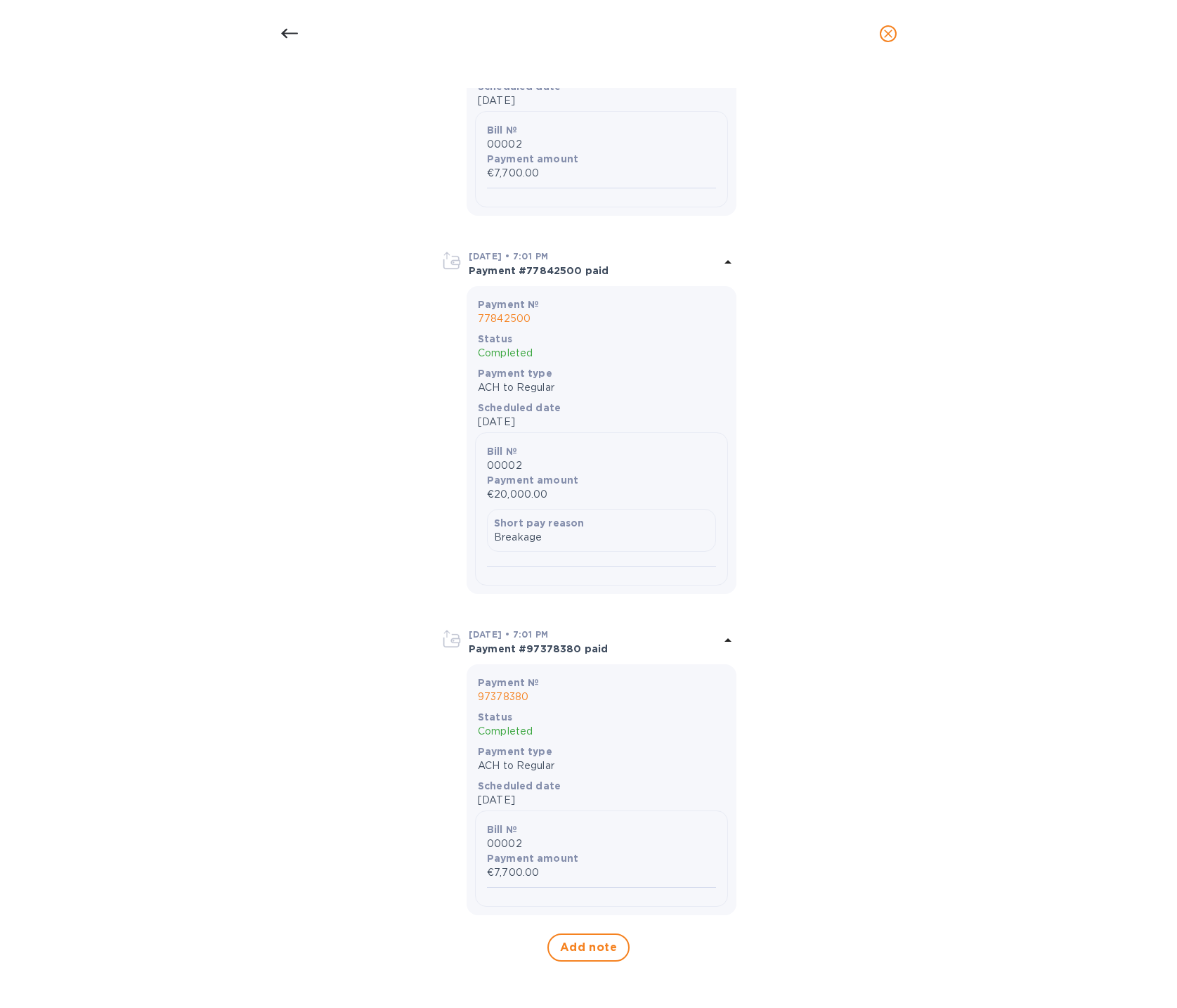
scroll to position [3465, 0]
click at [276, 32] on div at bounding box center [289, 34] width 34 height 34
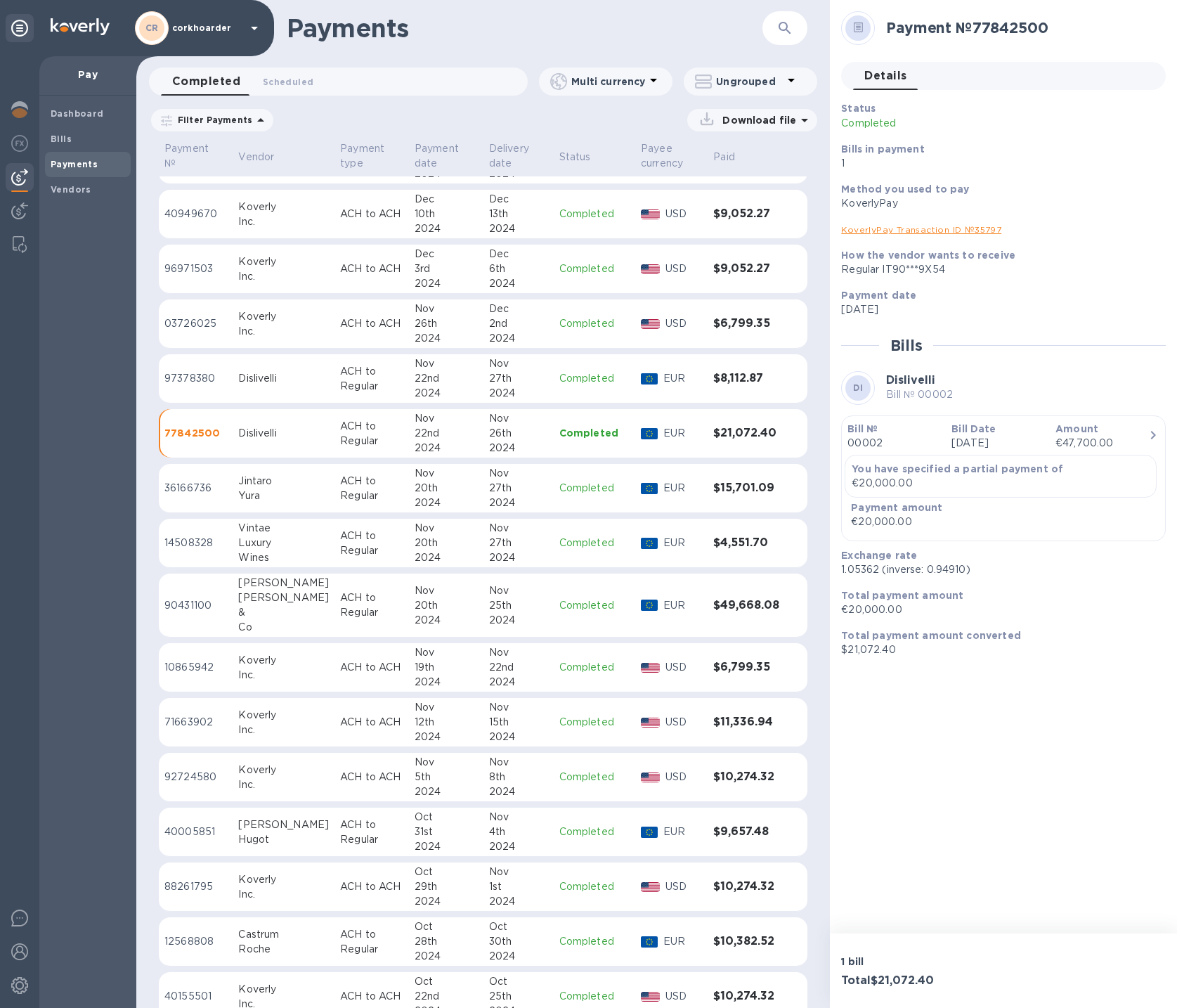
scroll to position [7220, 0]
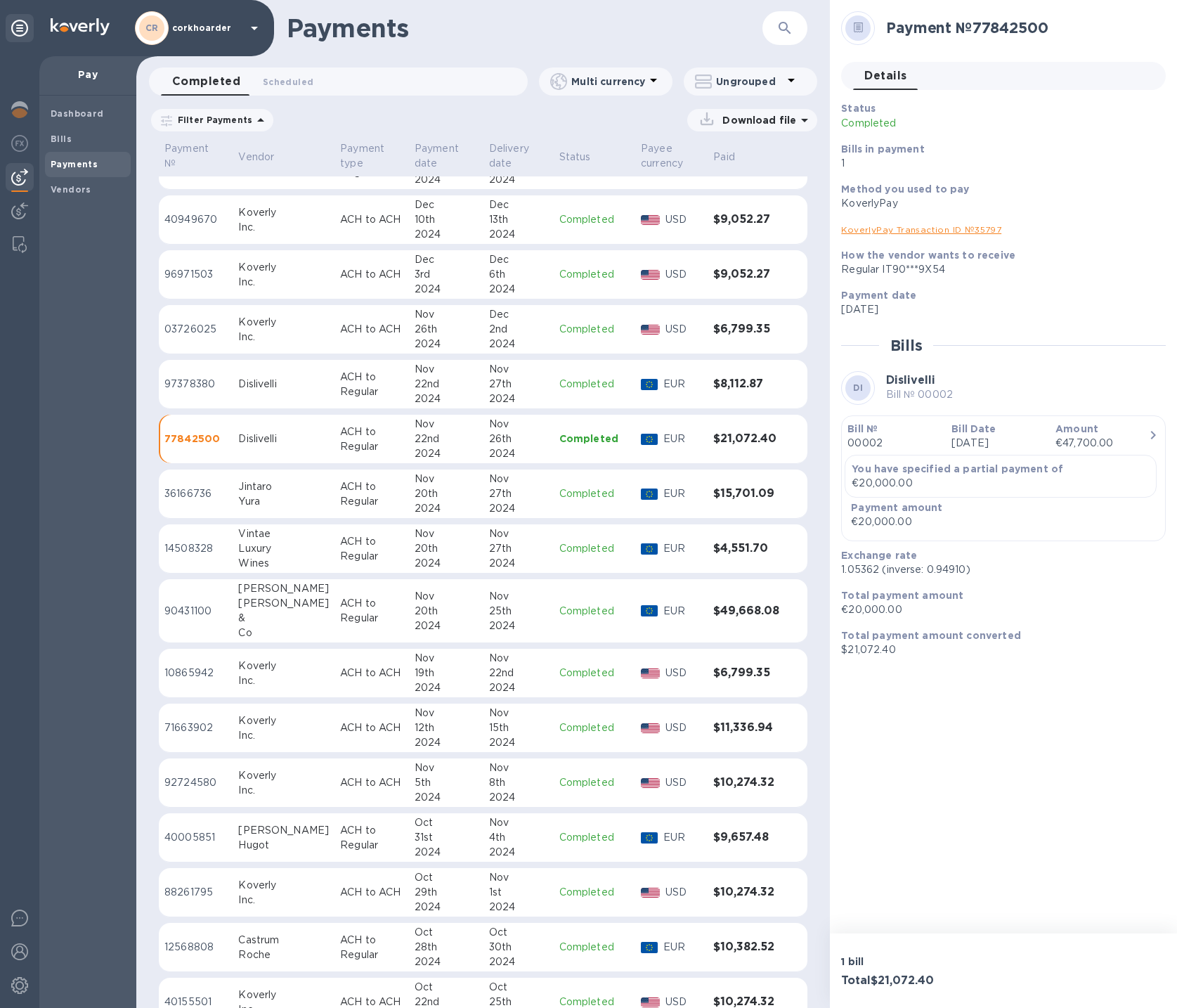
click at [335, 320] on td "ACH to ACH" at bounding box center [371, 330] width 74 height 50
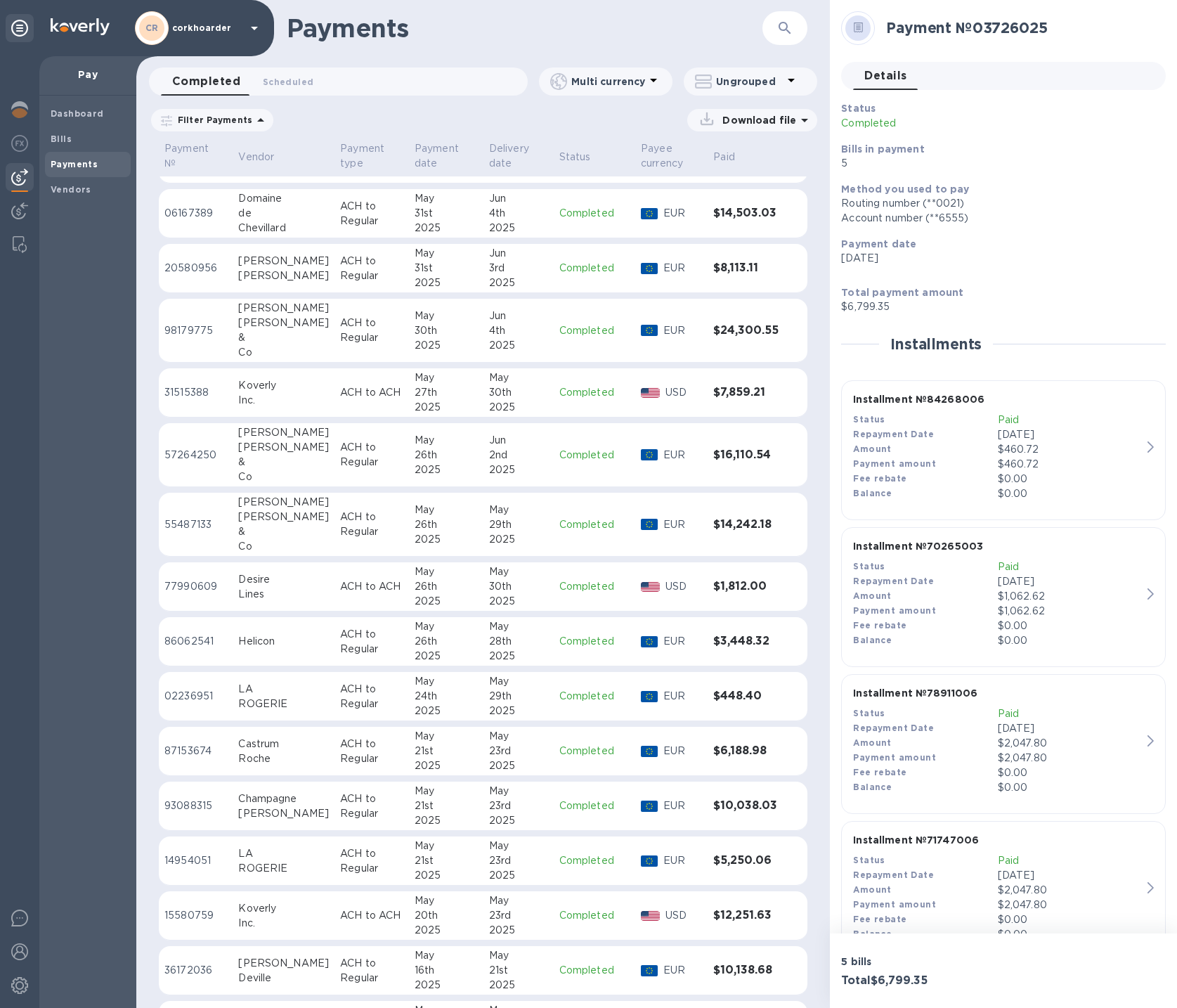
scroll to position [3965, 0]
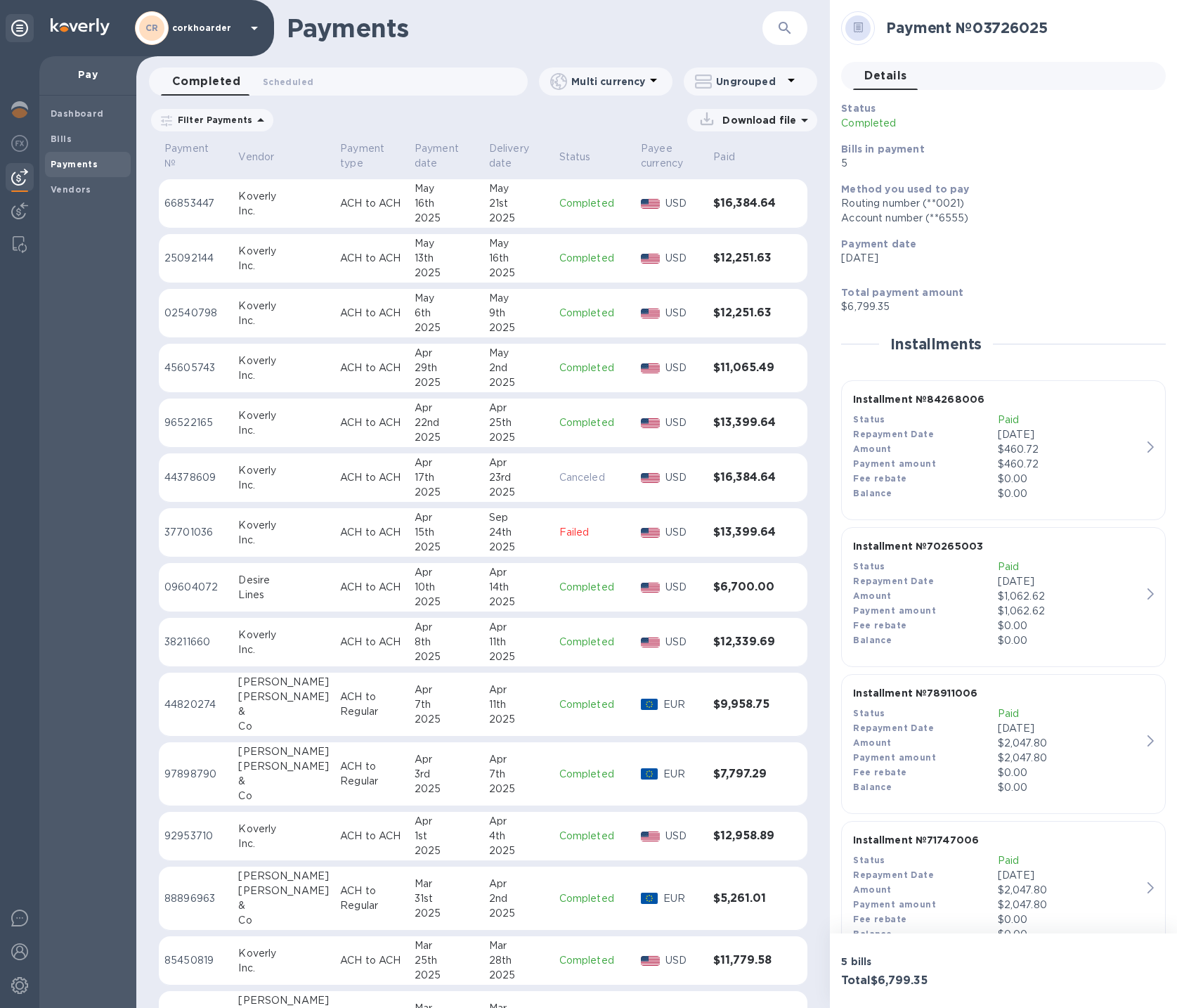
click at [335, 596] on td "ACH to ACH" at bounding box center [371, 588] width 74 height 50
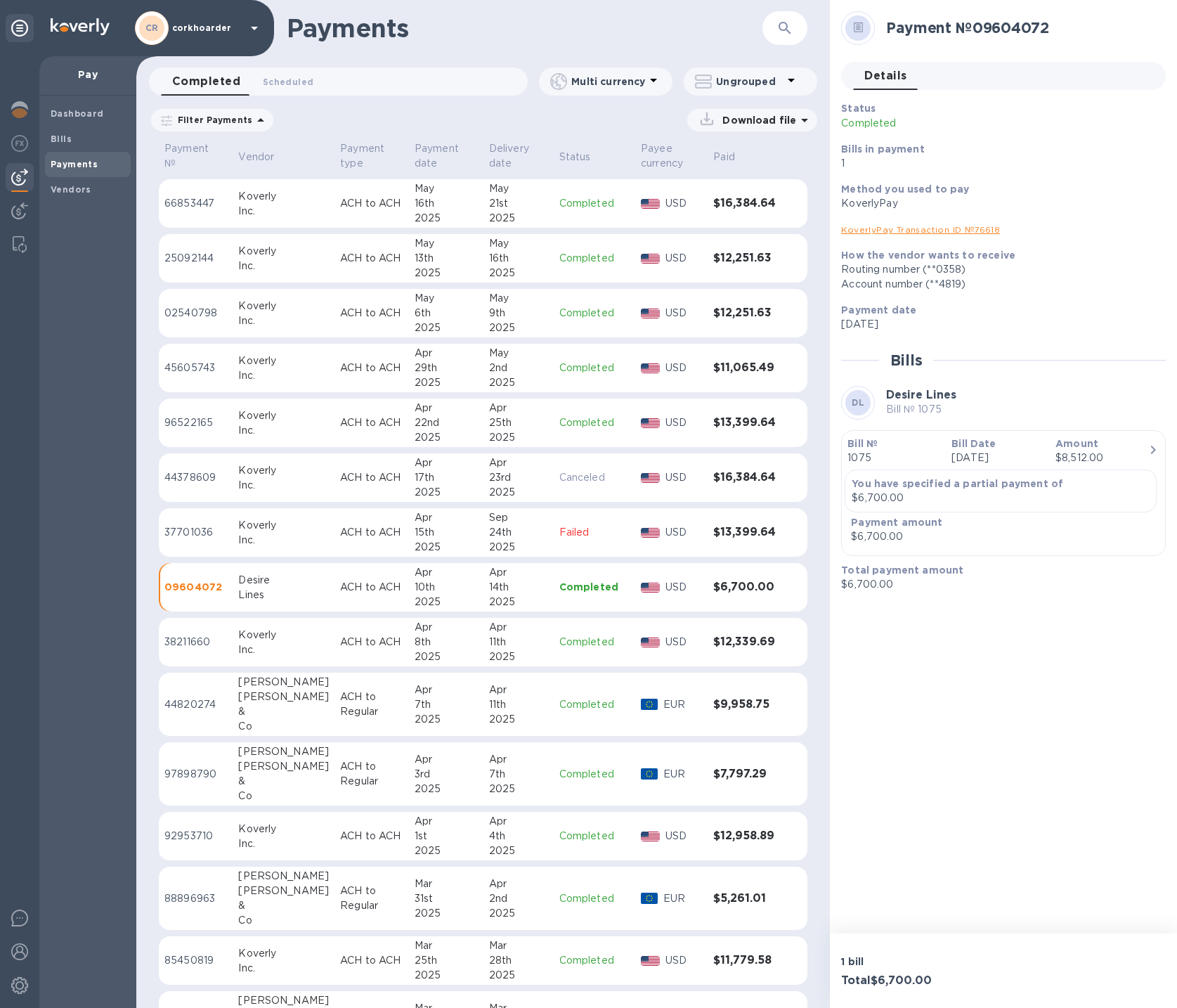
scroll to position [3968, 0]
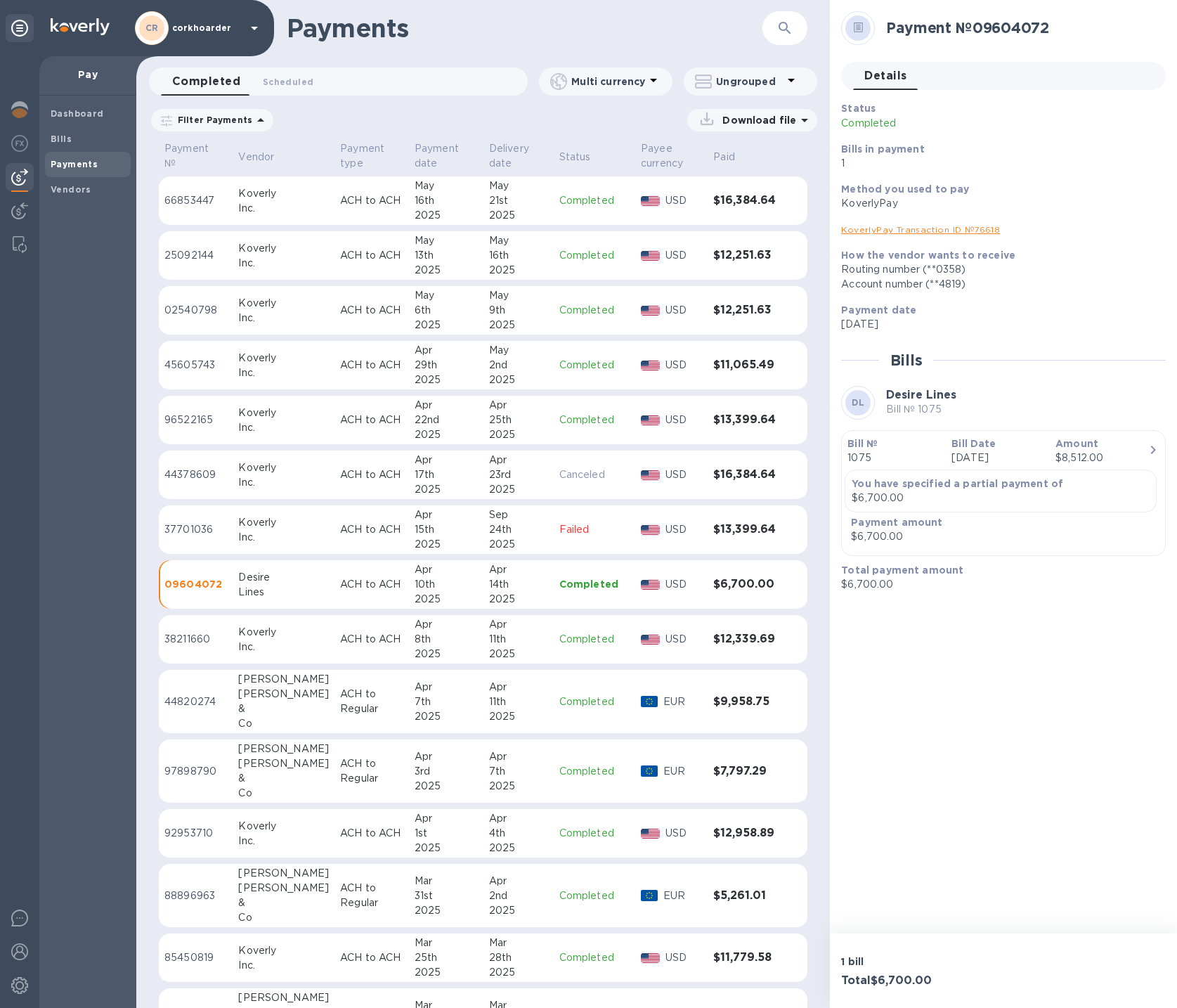
click at [1092, 441] on b "Amount" at bounding box center [1077, 444] width 43 height 11
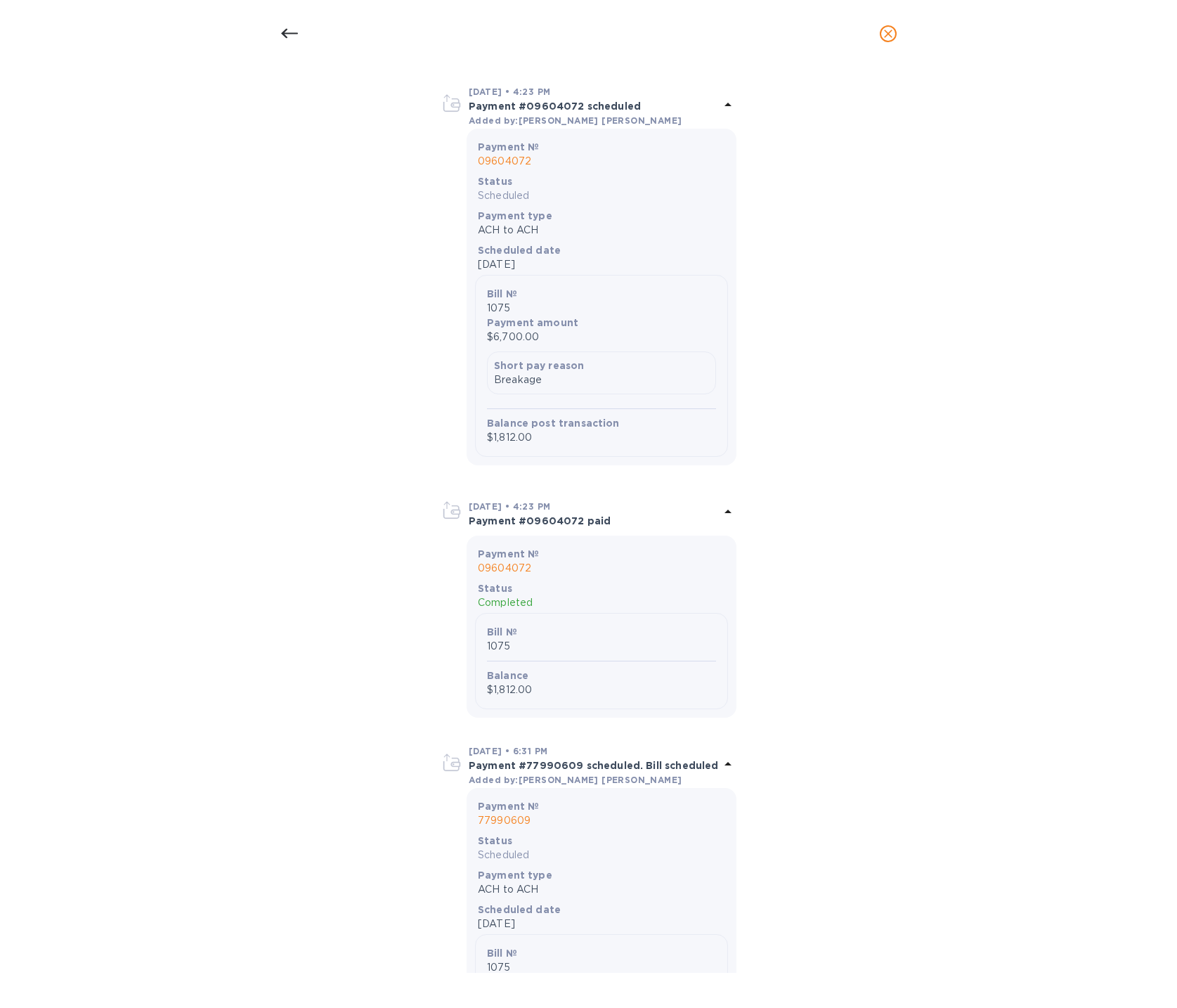
scroll to position [634, 0]
click at [301, 33] on div at bounding box center [289, 34] width 34 height 34
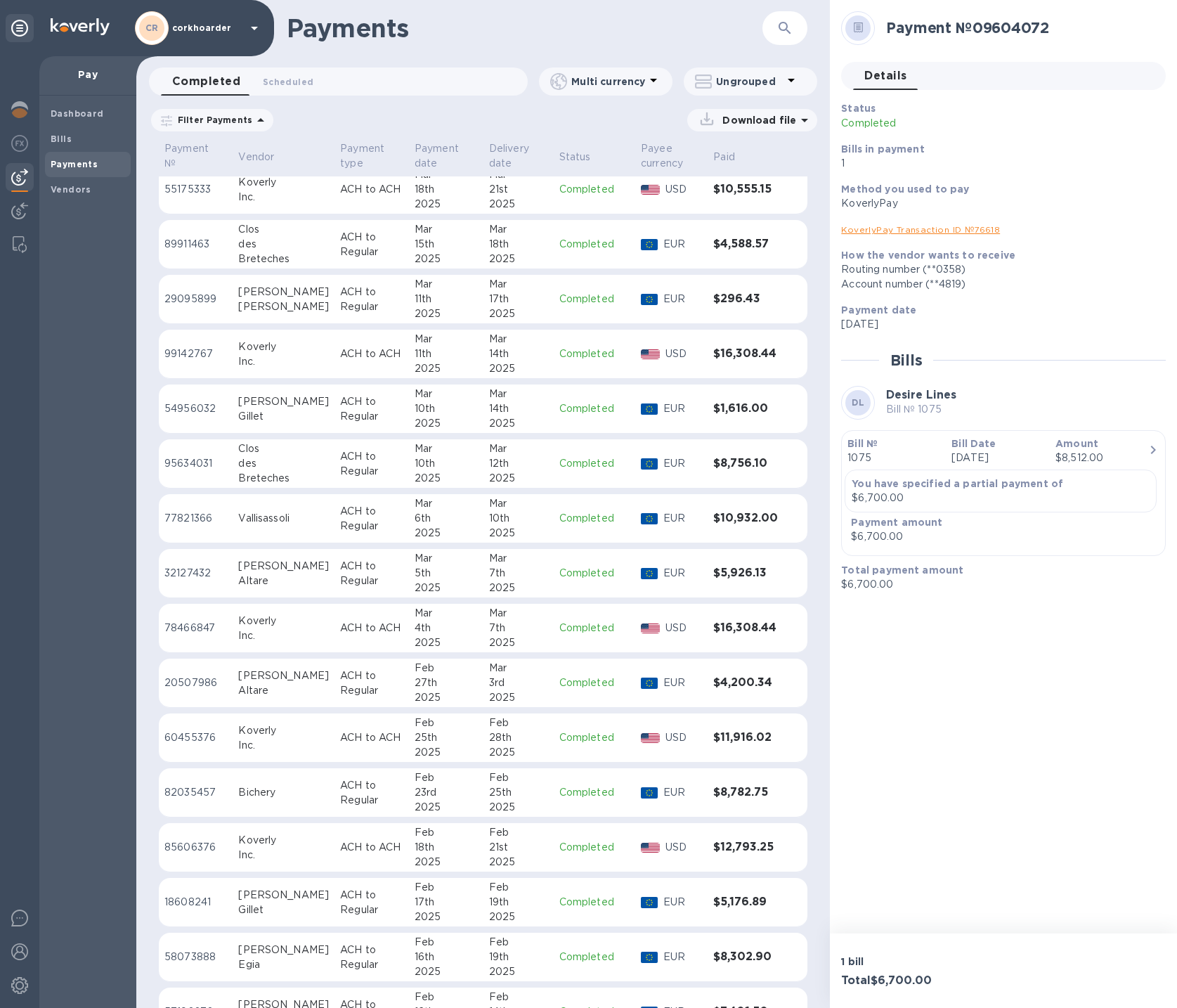
scroll to position [5795, 0]
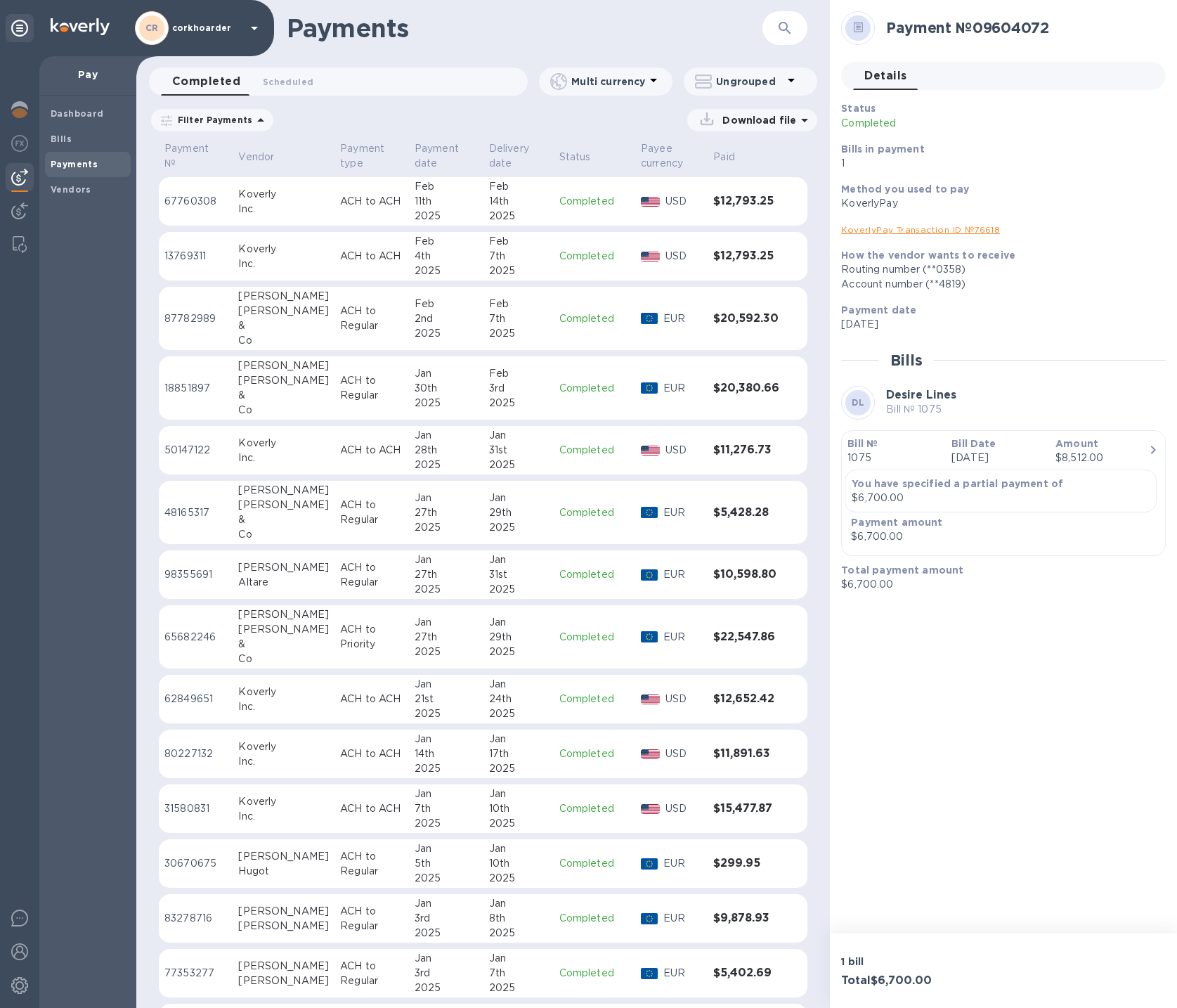
click at [460, 579] on td "Jan 27th 2025" at bounding box center [446, 575] width 74 height 50
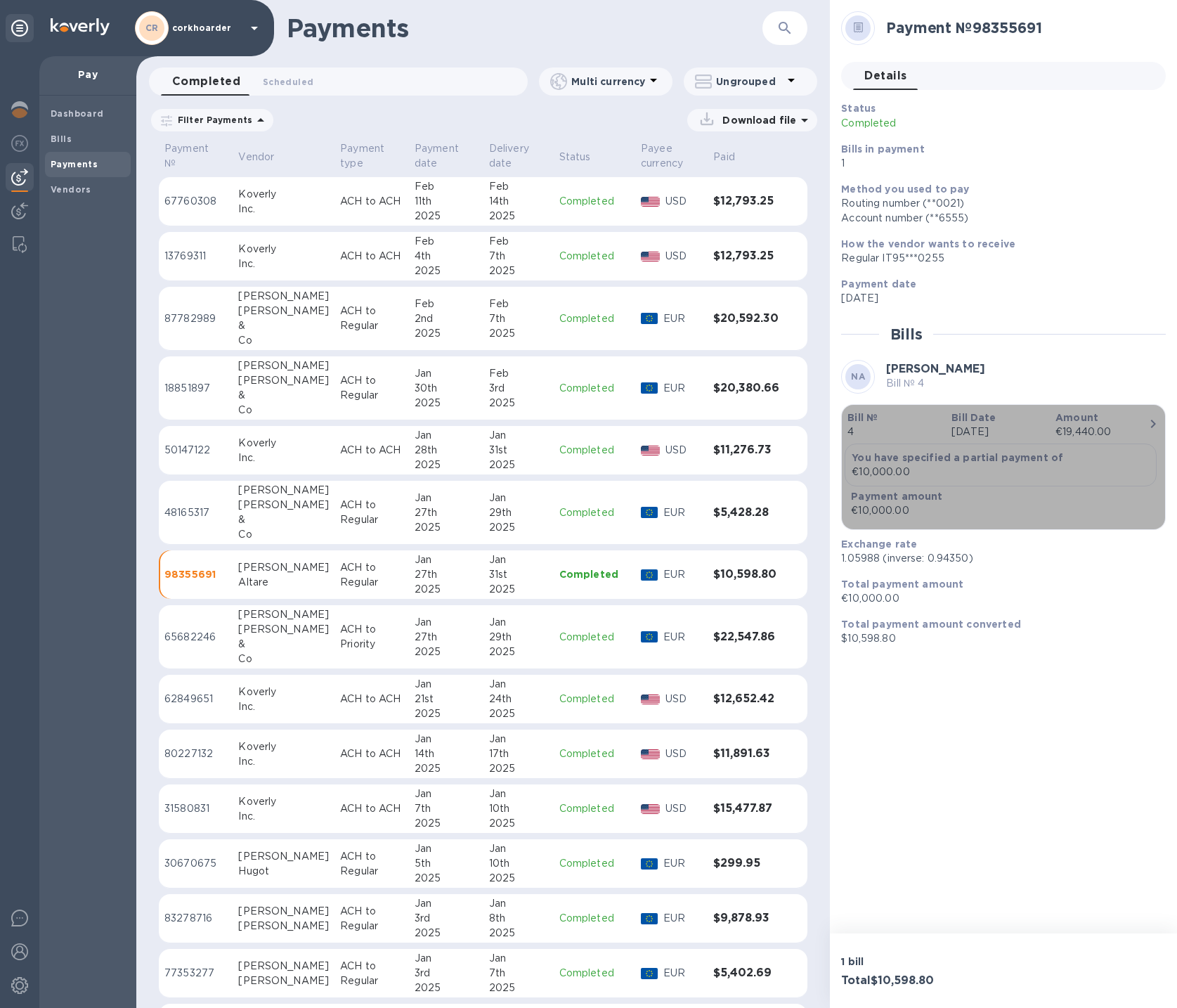
click at [992, 423] on p "Bill Date" at bounding box center [997, 417] width 93 height 14
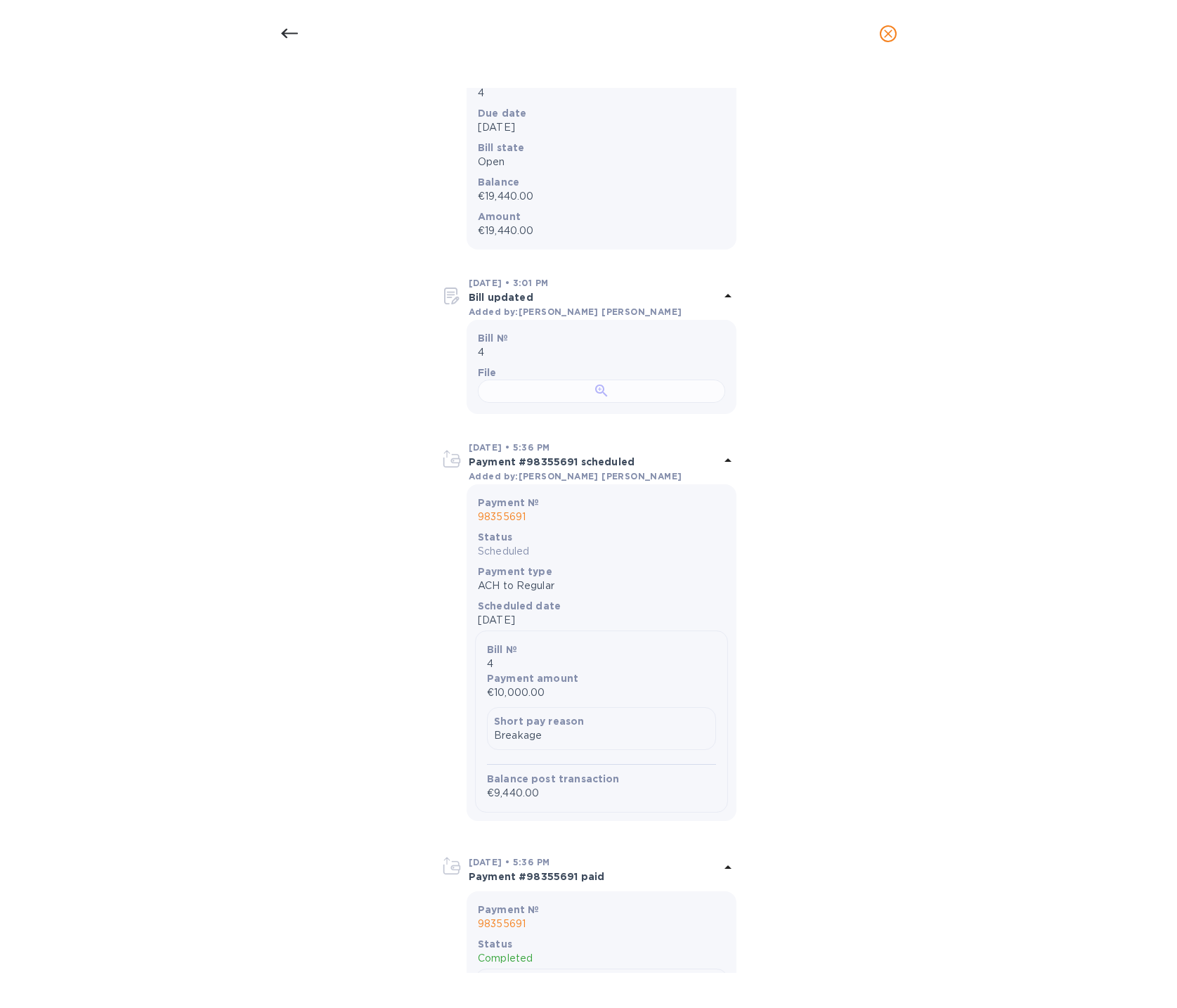
scroll to position [408, 0]
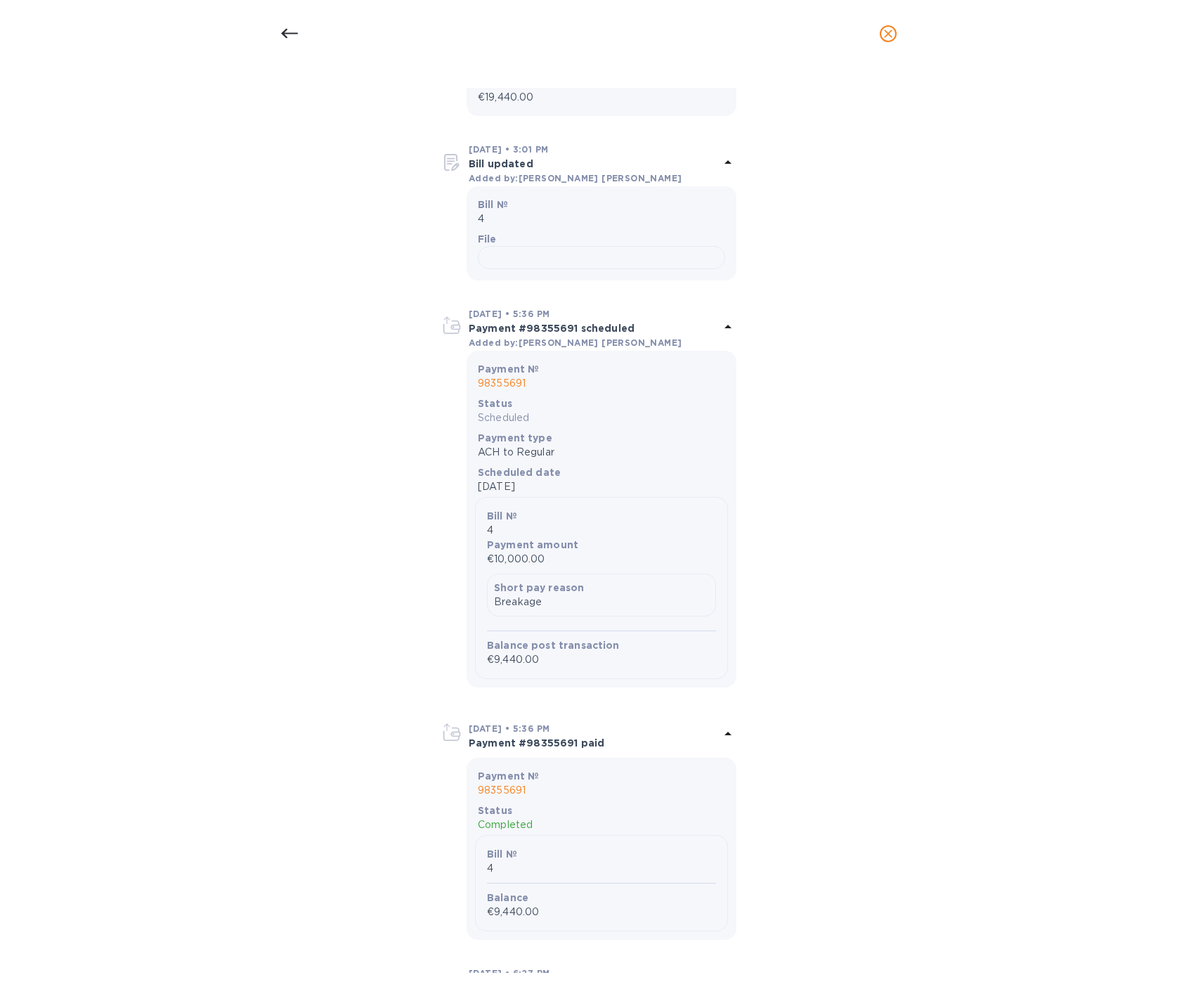
click at [288, 36] on icon at bounding box center [289, 34] width 17 height 17
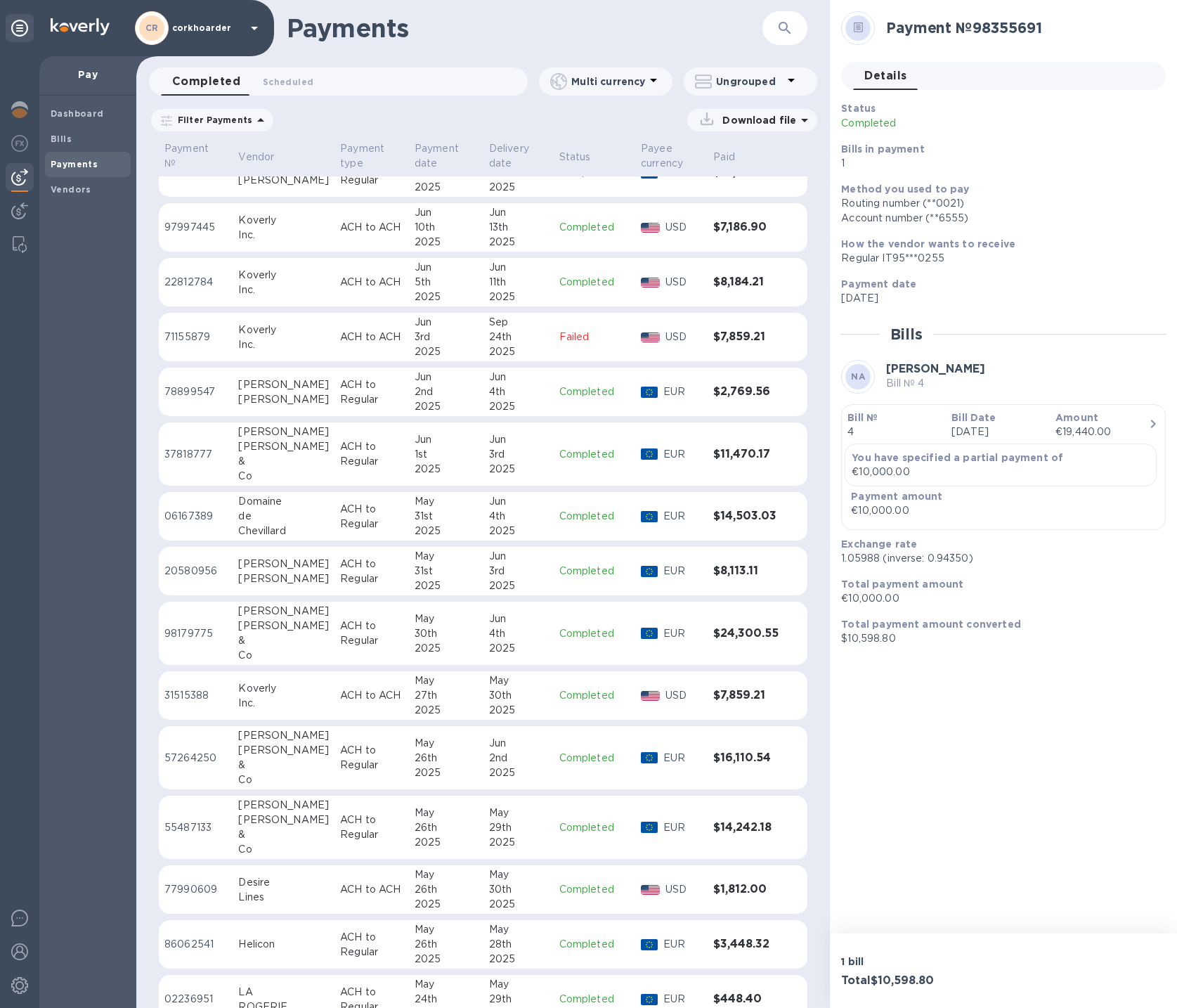
scroll to position [5368, 0]
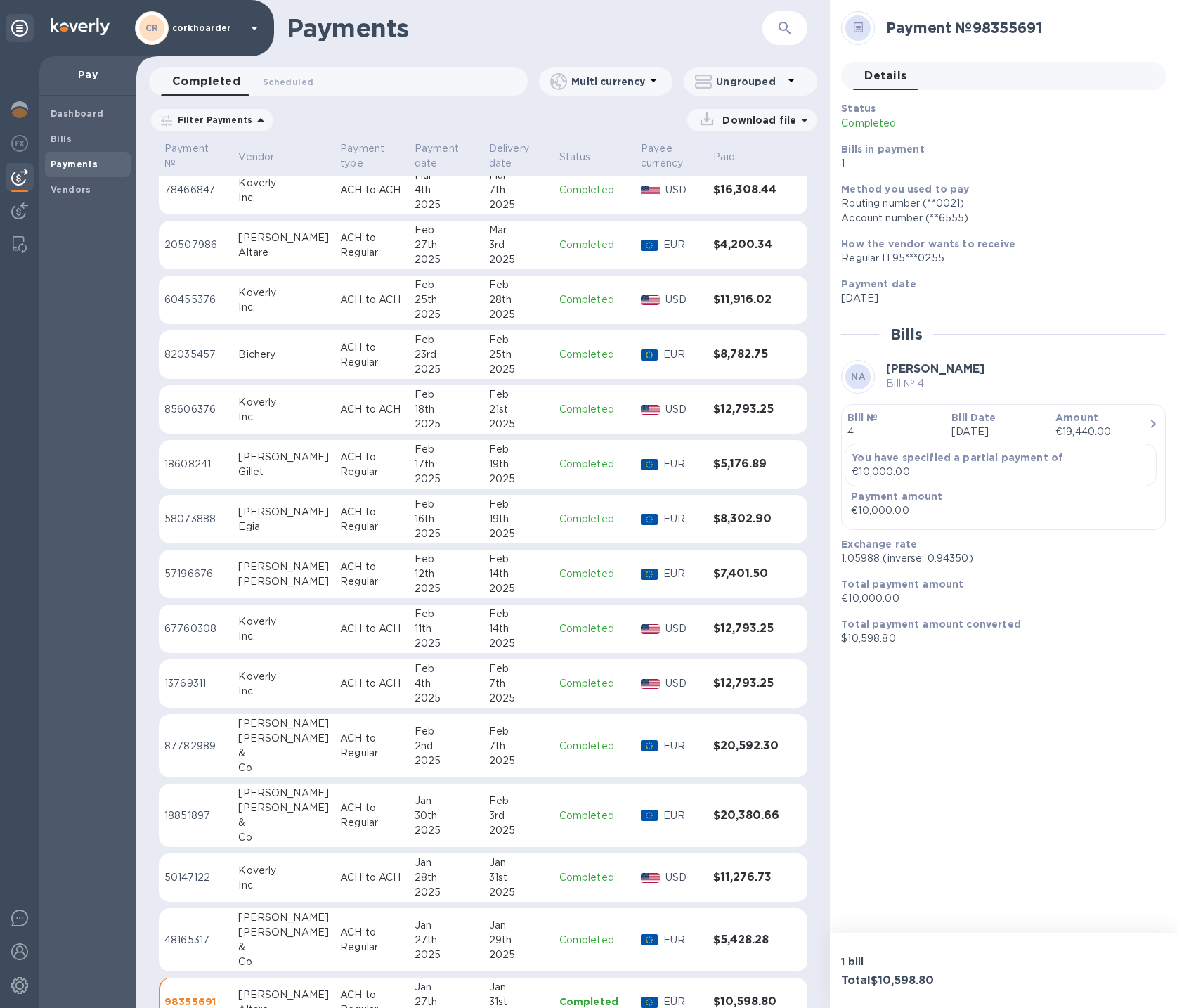
click at [340, 560] on p "ACH to Regular" at bounding box center [371, 574] width 63 height 30
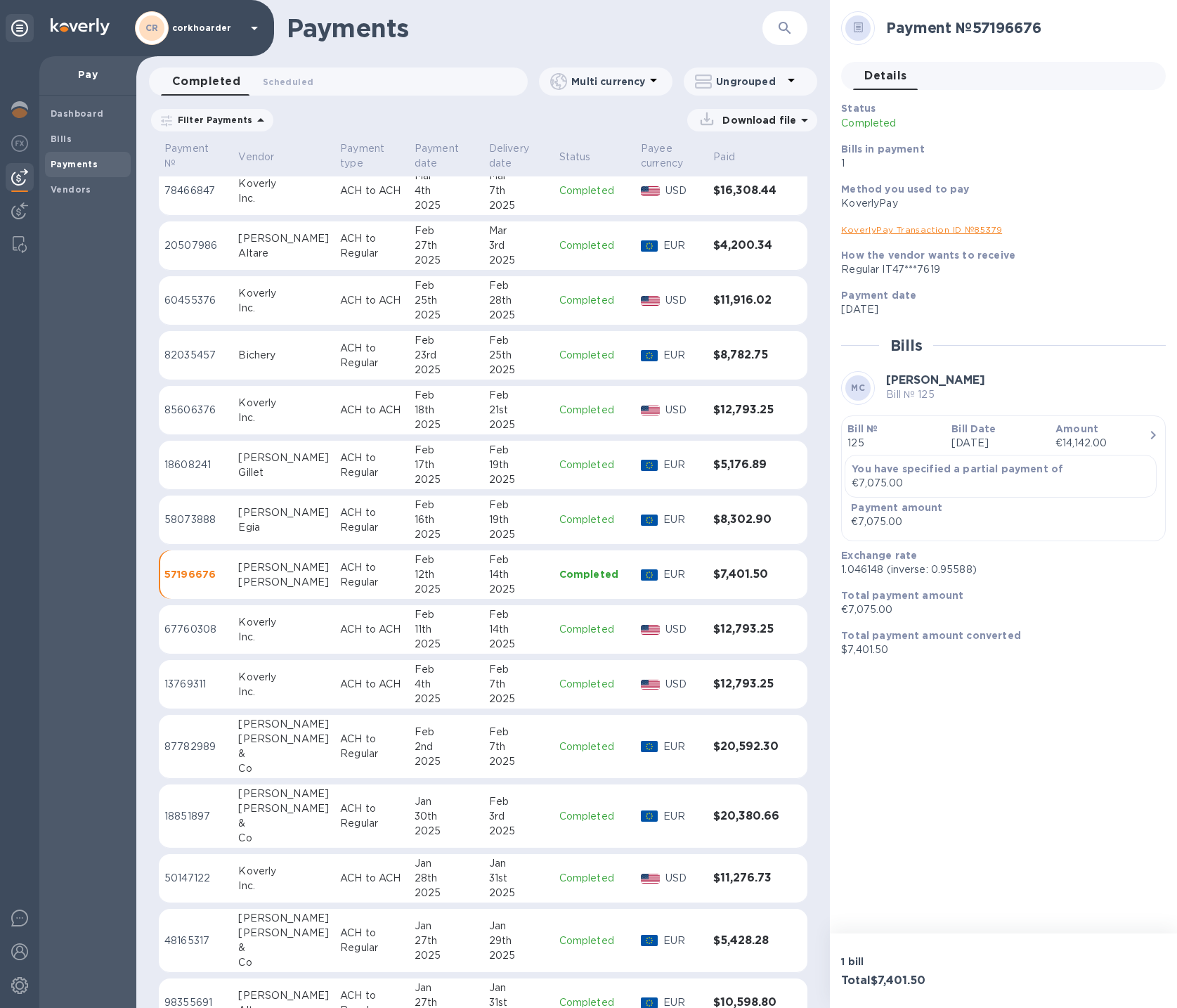
click at [1056, 427] on b "Amount" at bounding box center [1077, 429] width 43 height 11
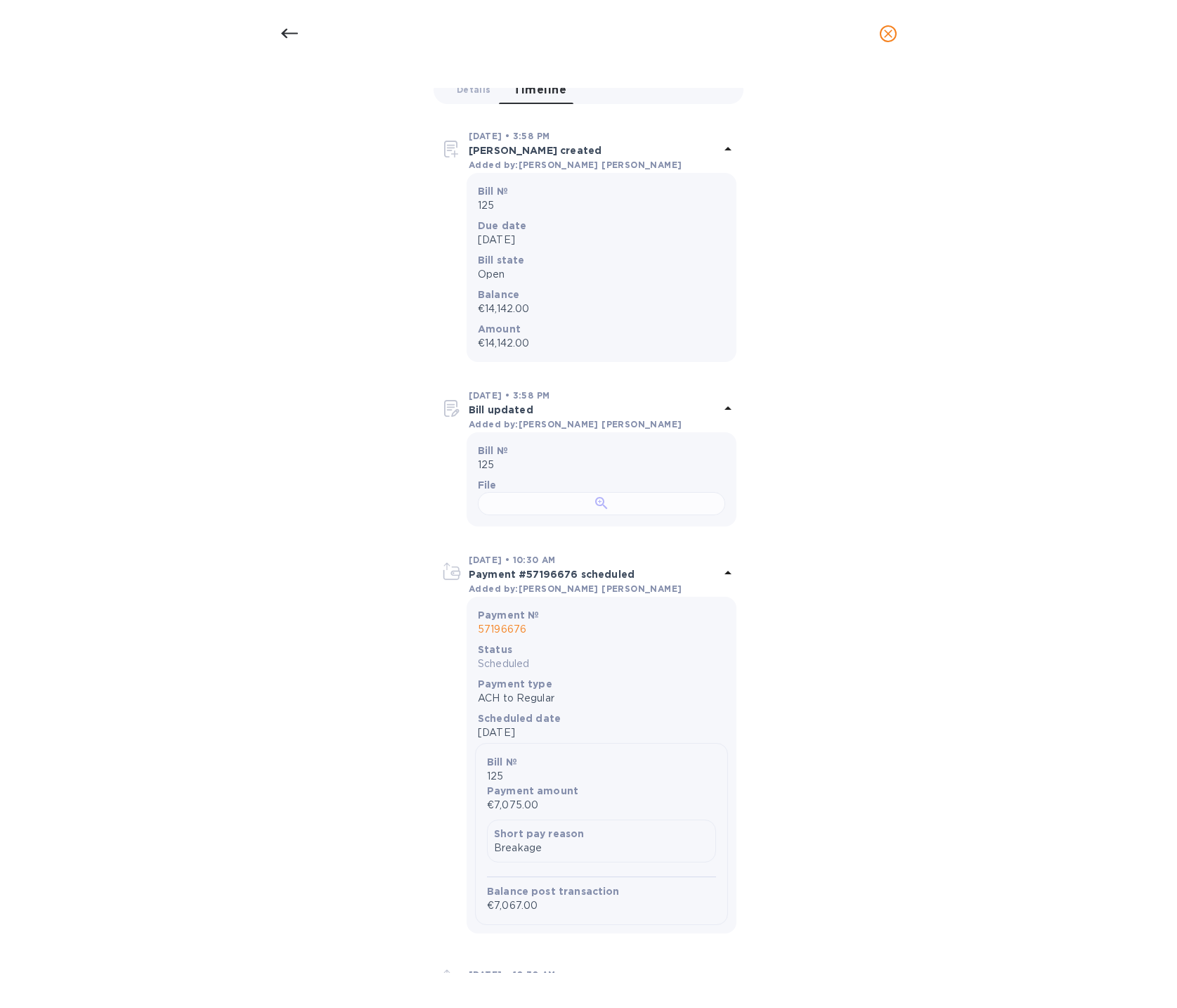
scroll to position [163, 0]
click at [296, 22] on div at bounding box center [289, 34] width 34 height 34
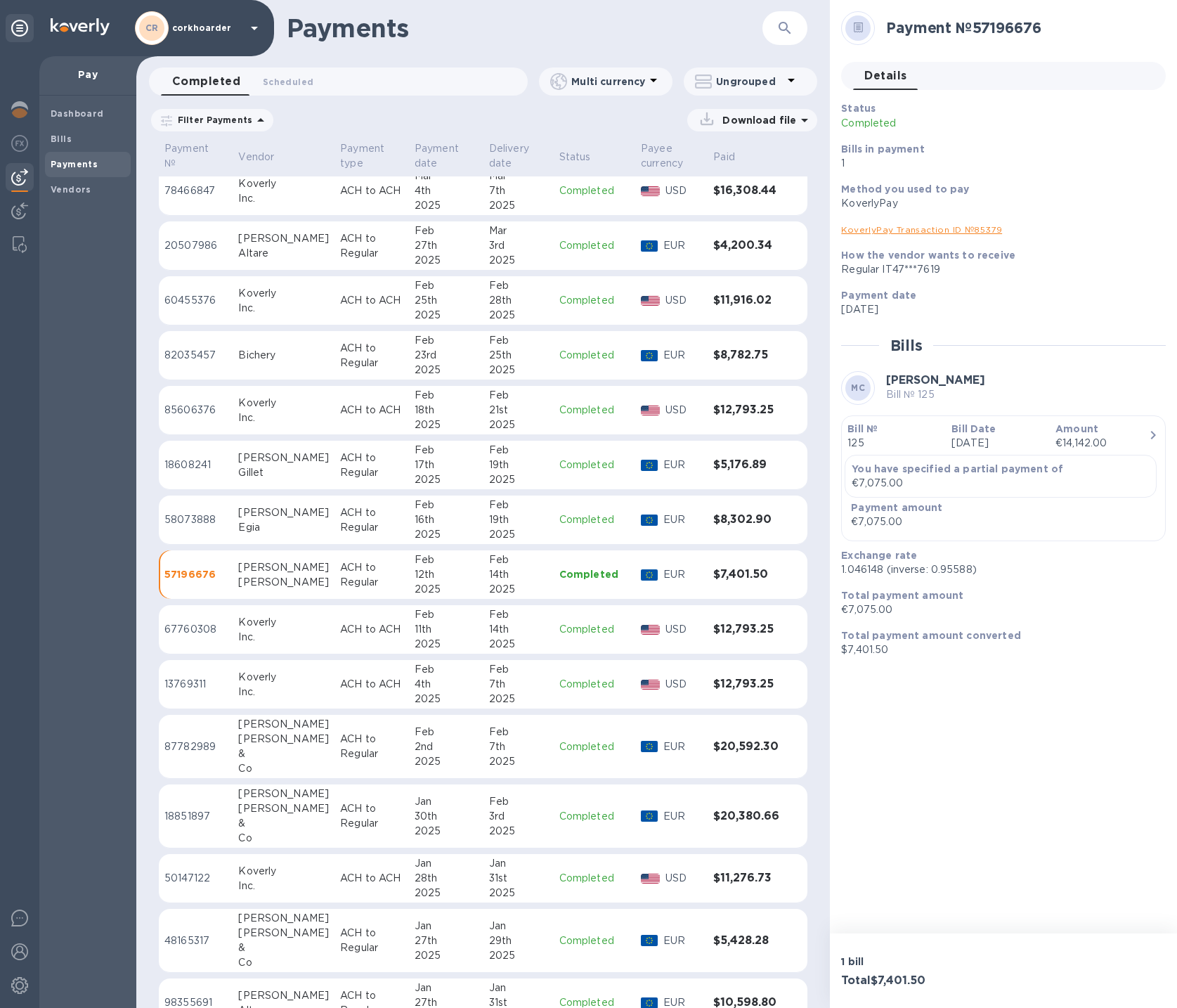
scroll to position [2738, 0]
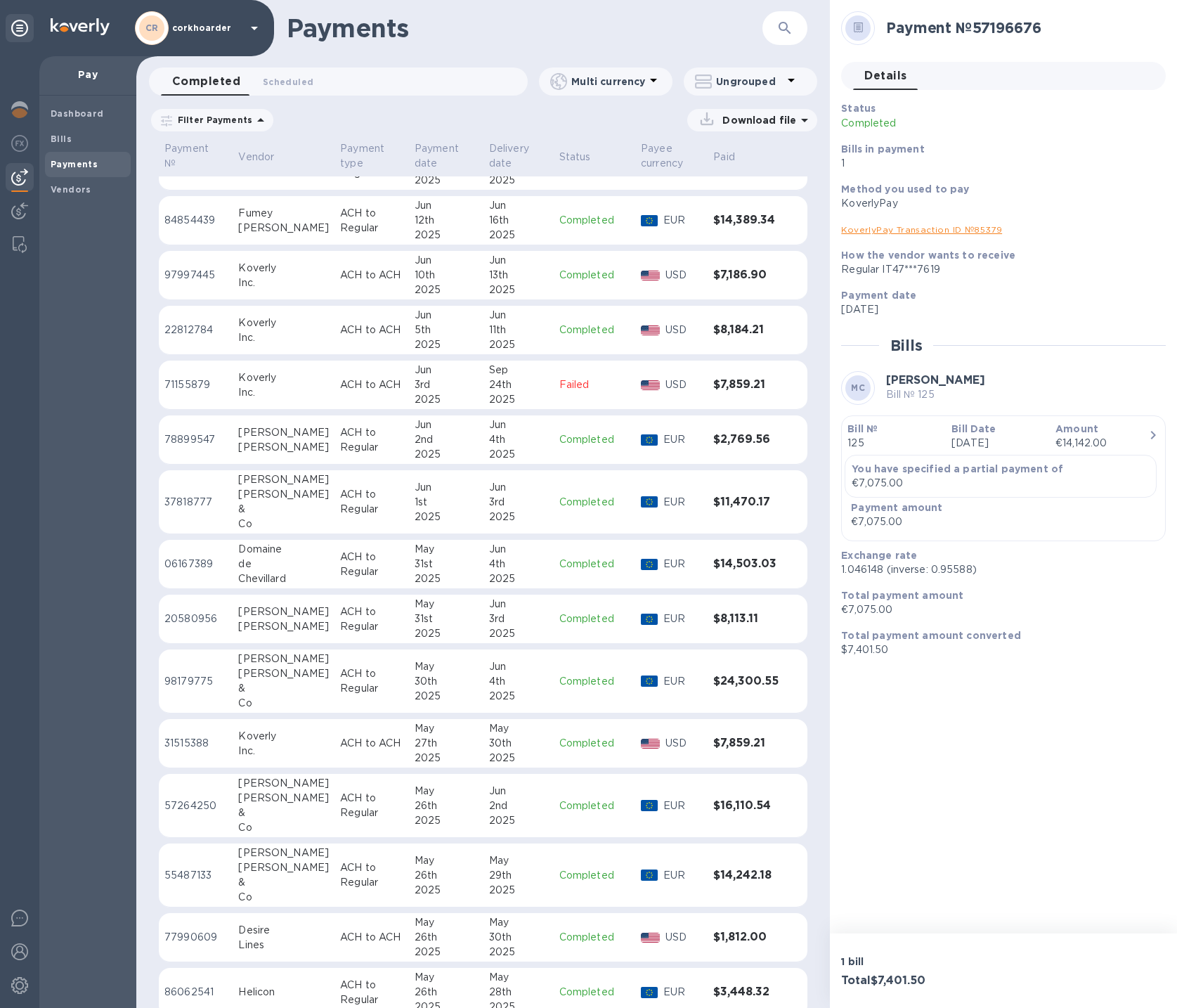
click at [335, 540] on td "ACH to Regular" at bounding box center [371, 564] width 74 height 50
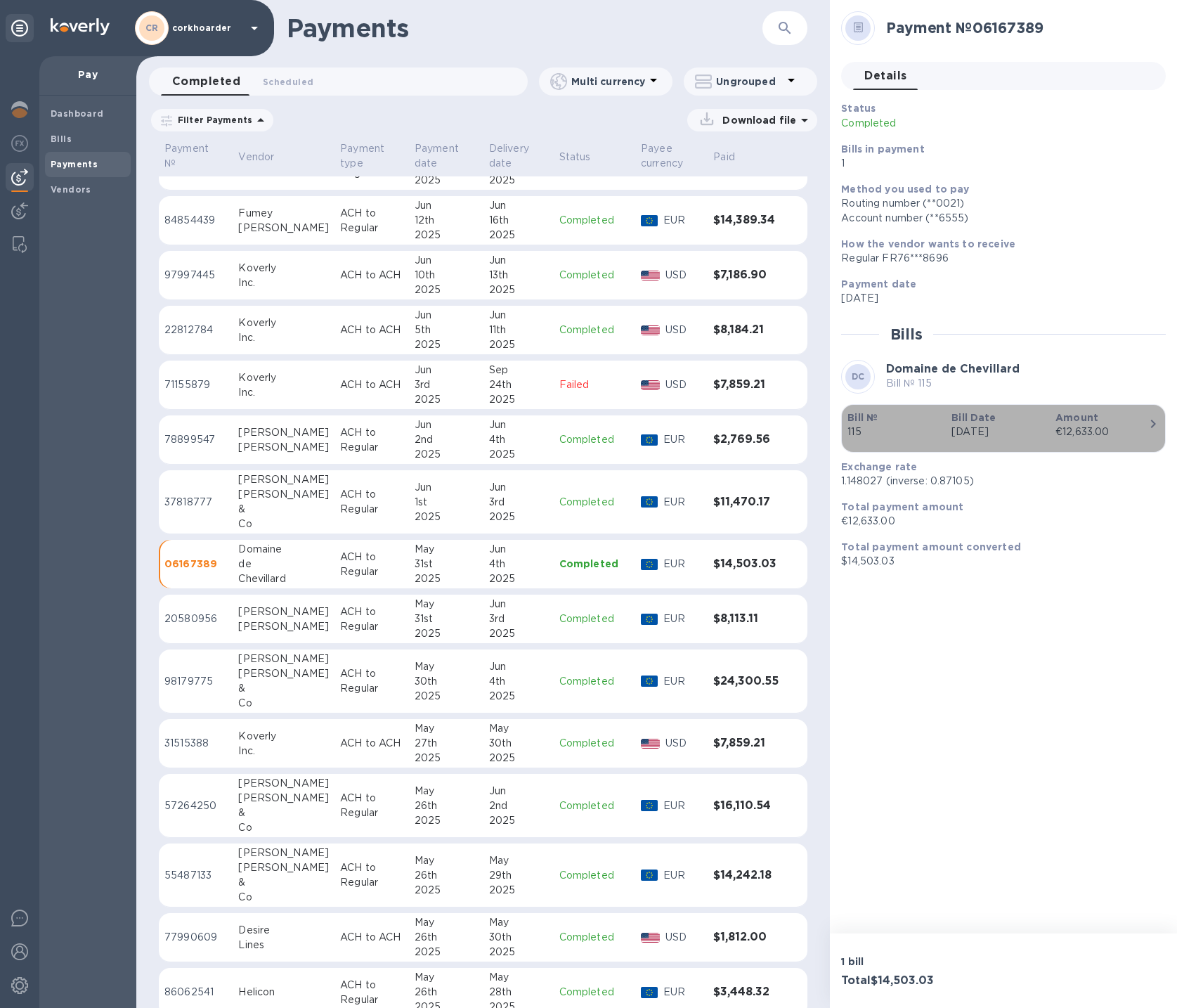
click at [985, 438] on p "Mar 10th 2025" at bounding box center [997, 431] width 93 height 15
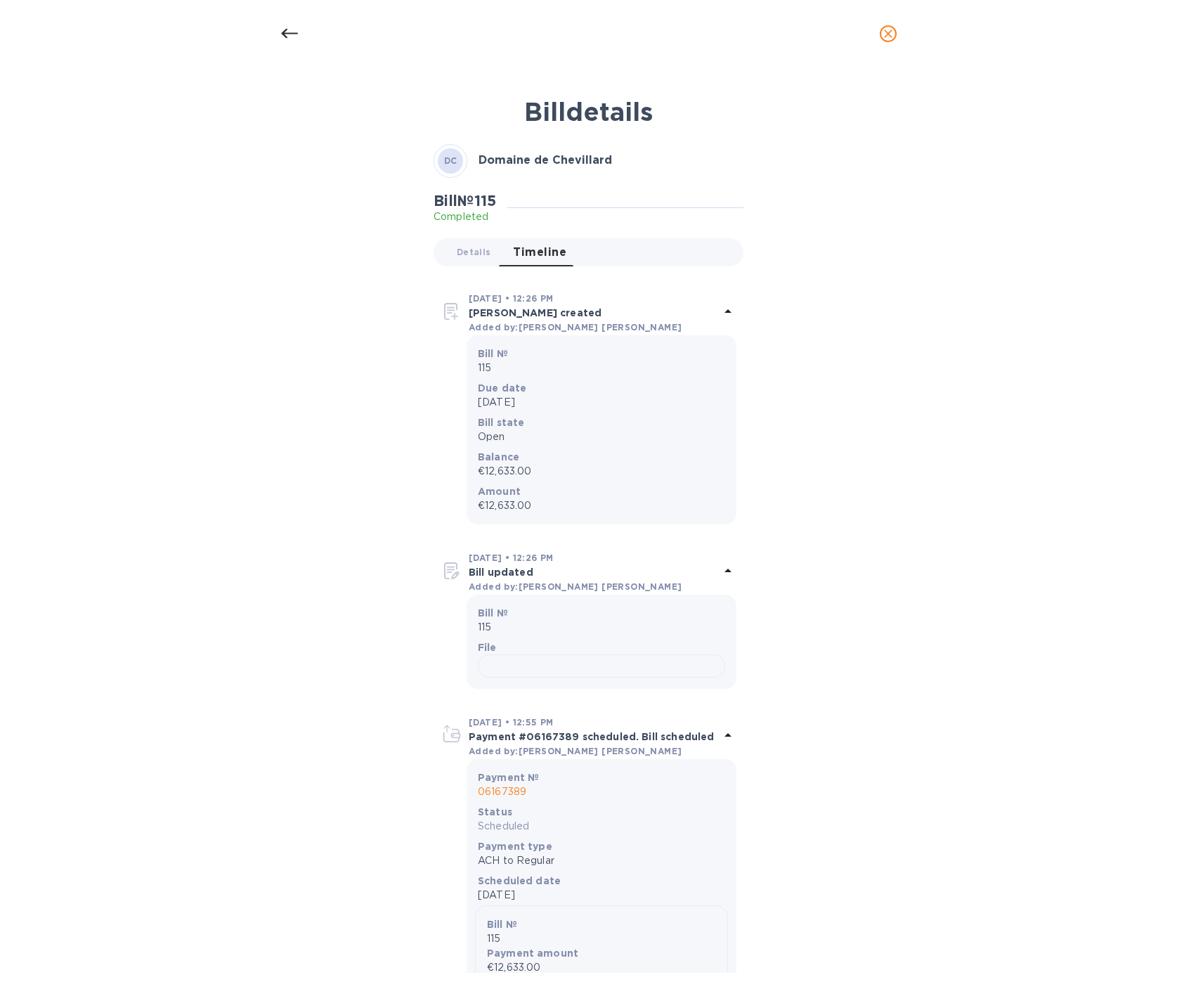
click at [295, 37] on icon at bounding box center [289, 34] width 17 height 17
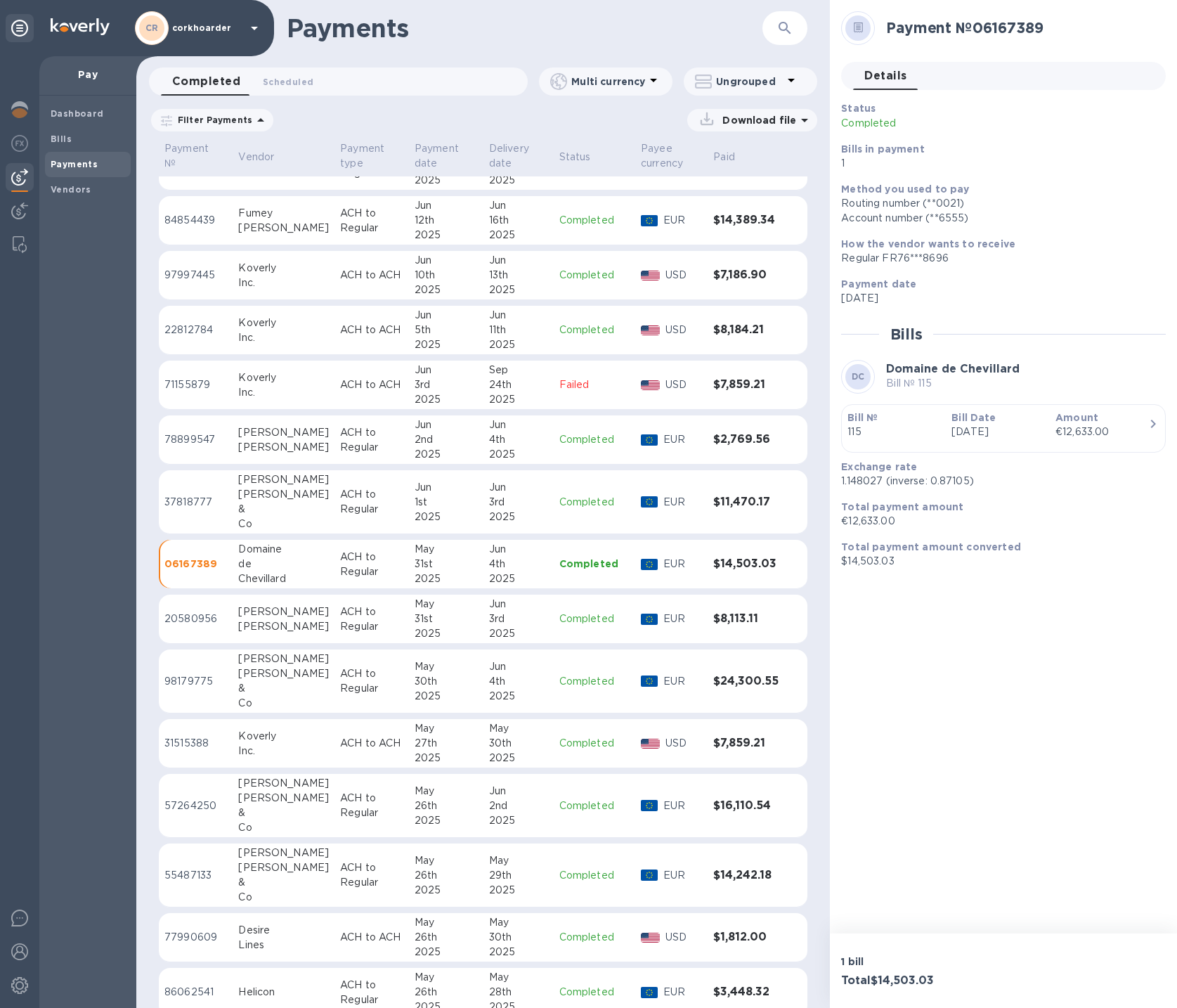
scroll to position [6521, 0]
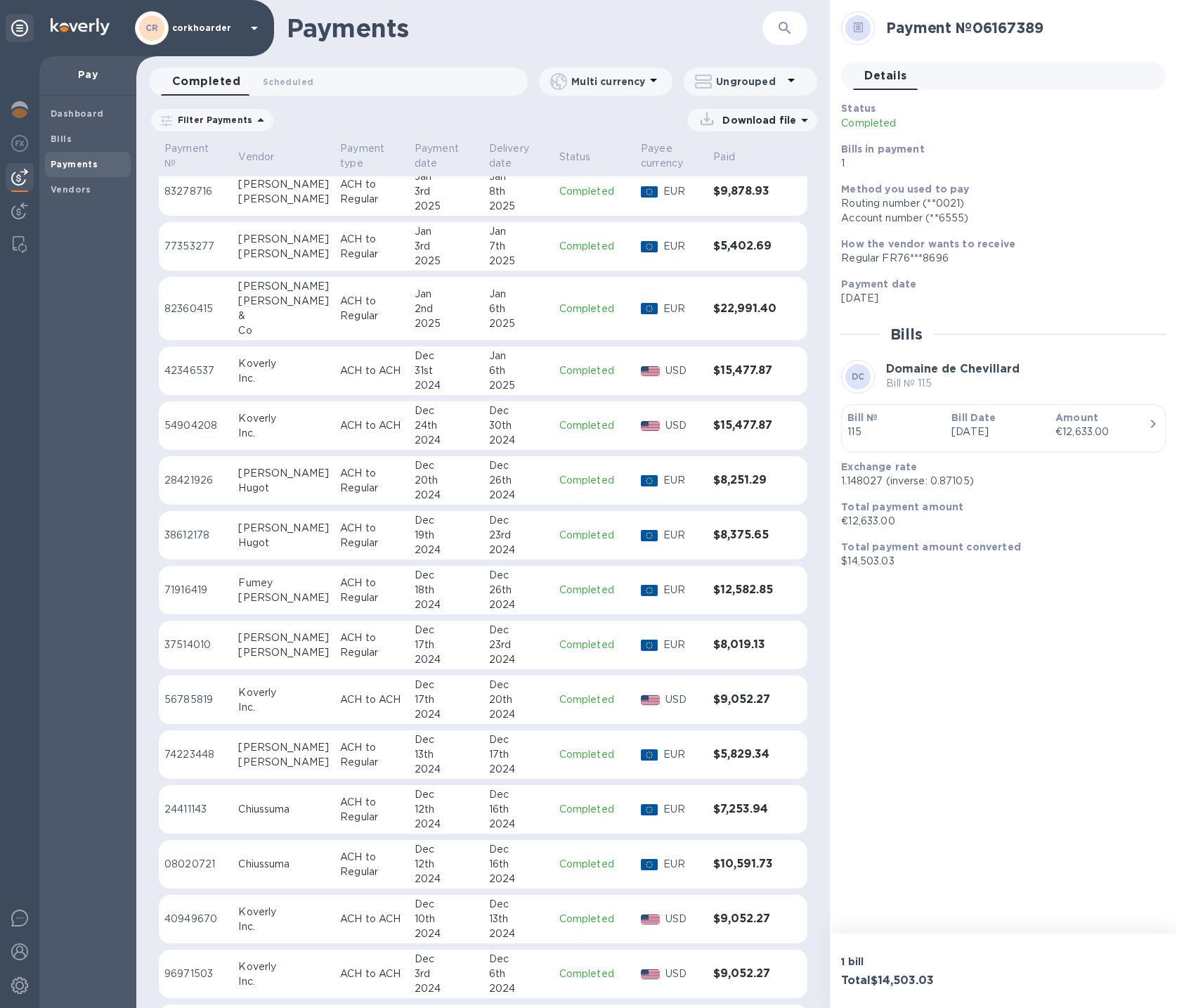
click at [347, 576] on p "ACH to Regular" at bounding box center [371, 591] width 63 height 30
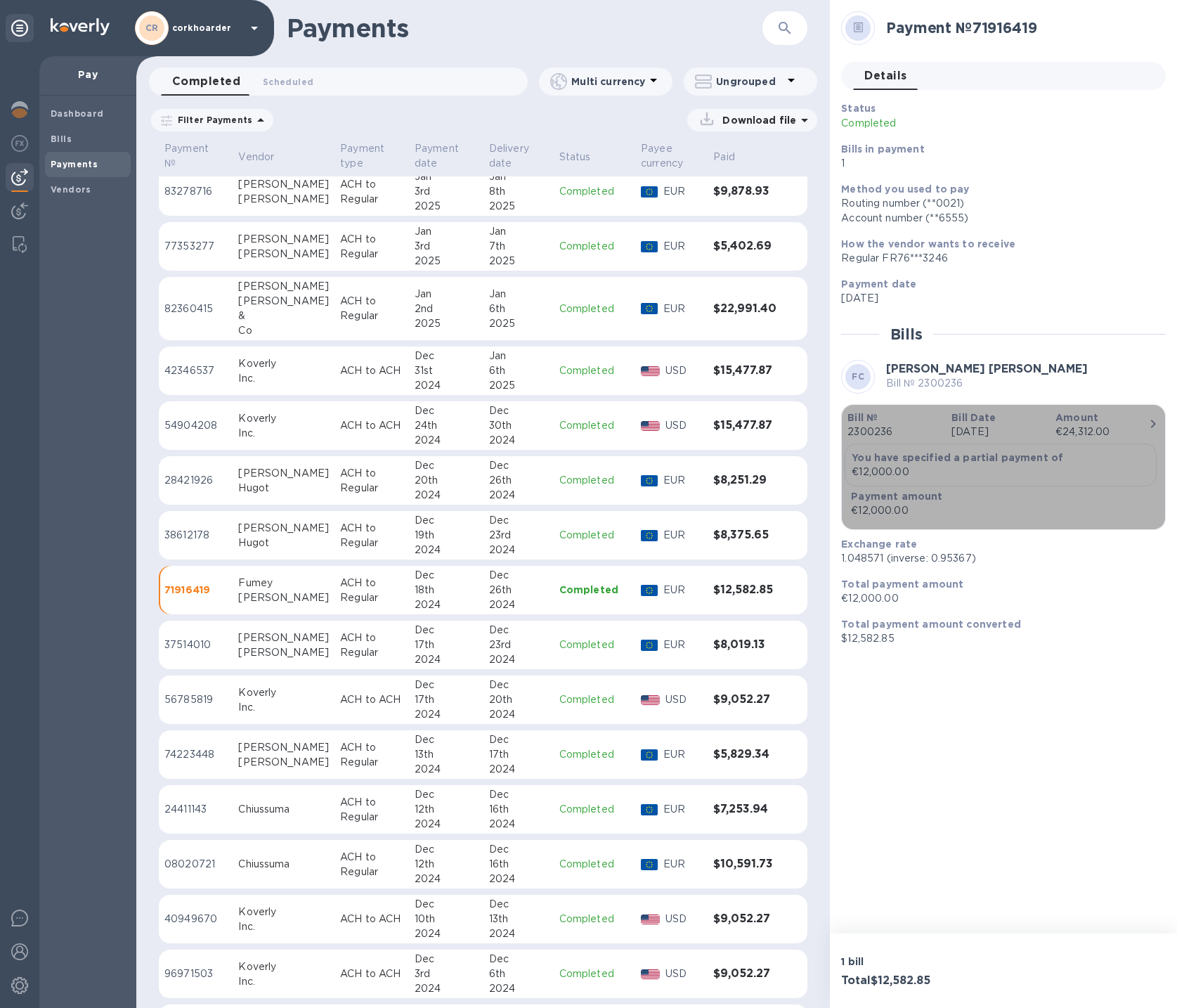
click at [1086, 436] on div "€24,312.00" at bounding box center [1101, 431] width 93 height 15
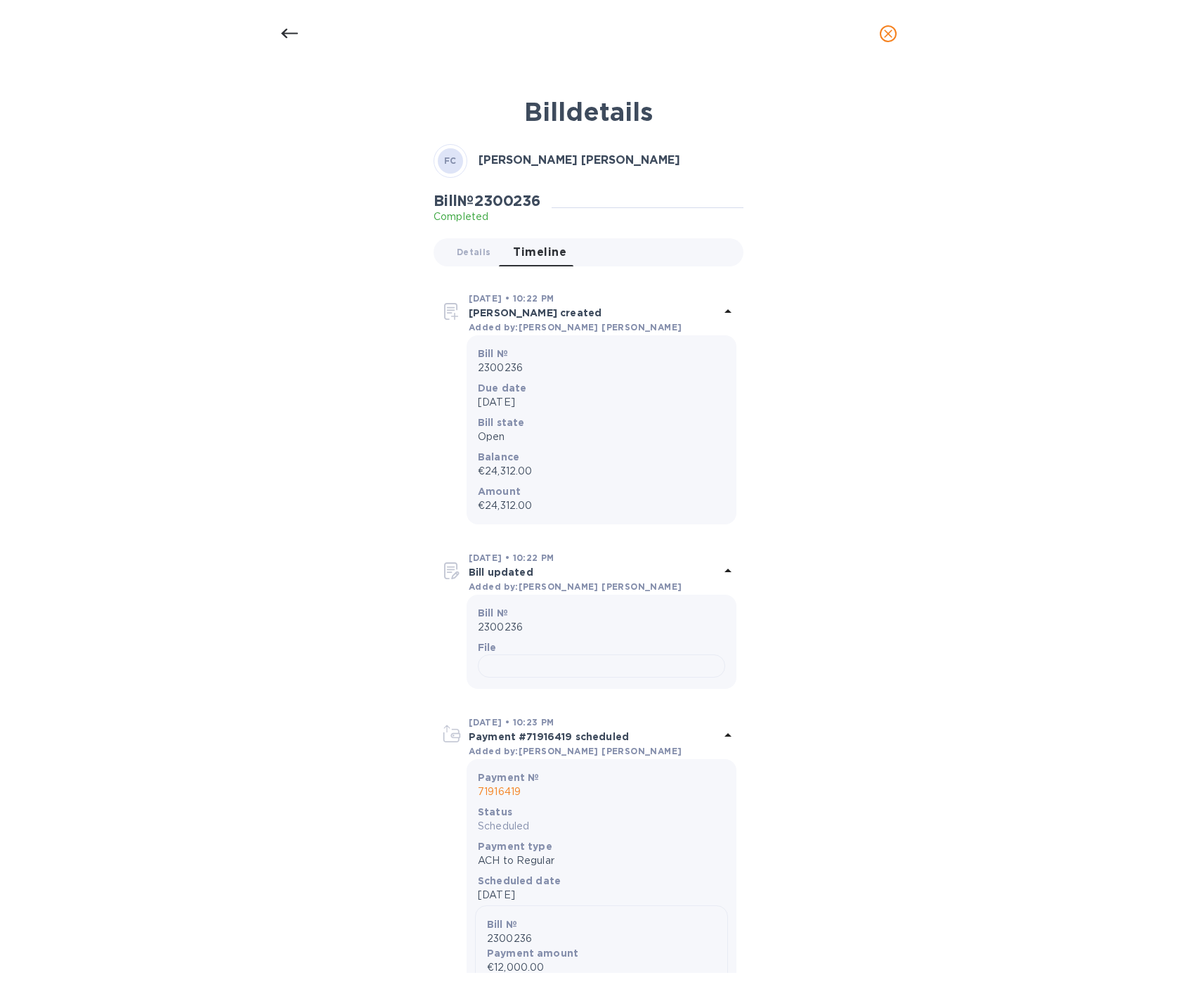
click at [495, 476] on p "€24,312.00" at bounding box center [602, 471] width 248 height 15
copy p "€24,312.00"
click at [296, 26] on icon at bounding box center [289, 34] width 17 height 17
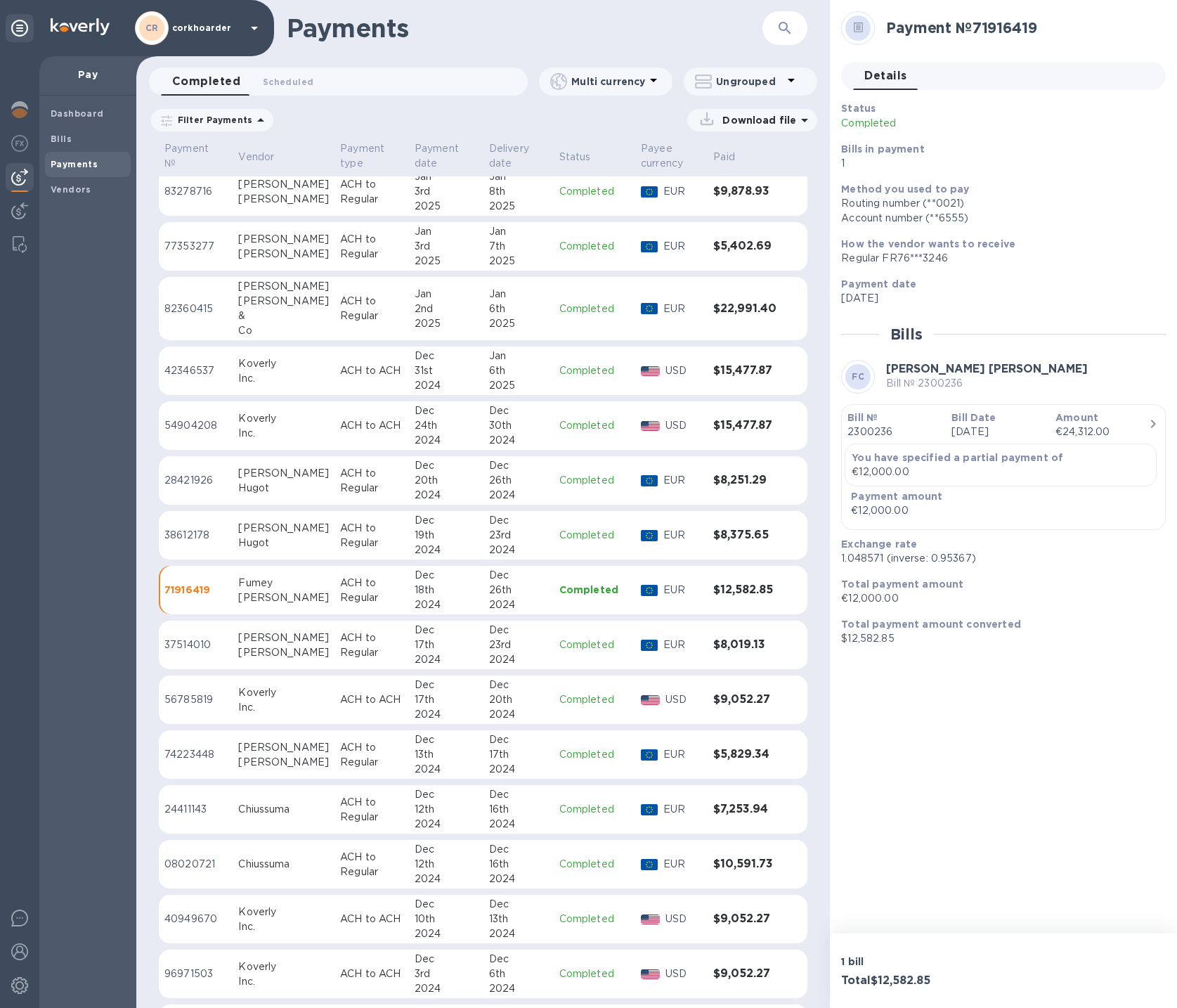
scroll to position [2332, 0]
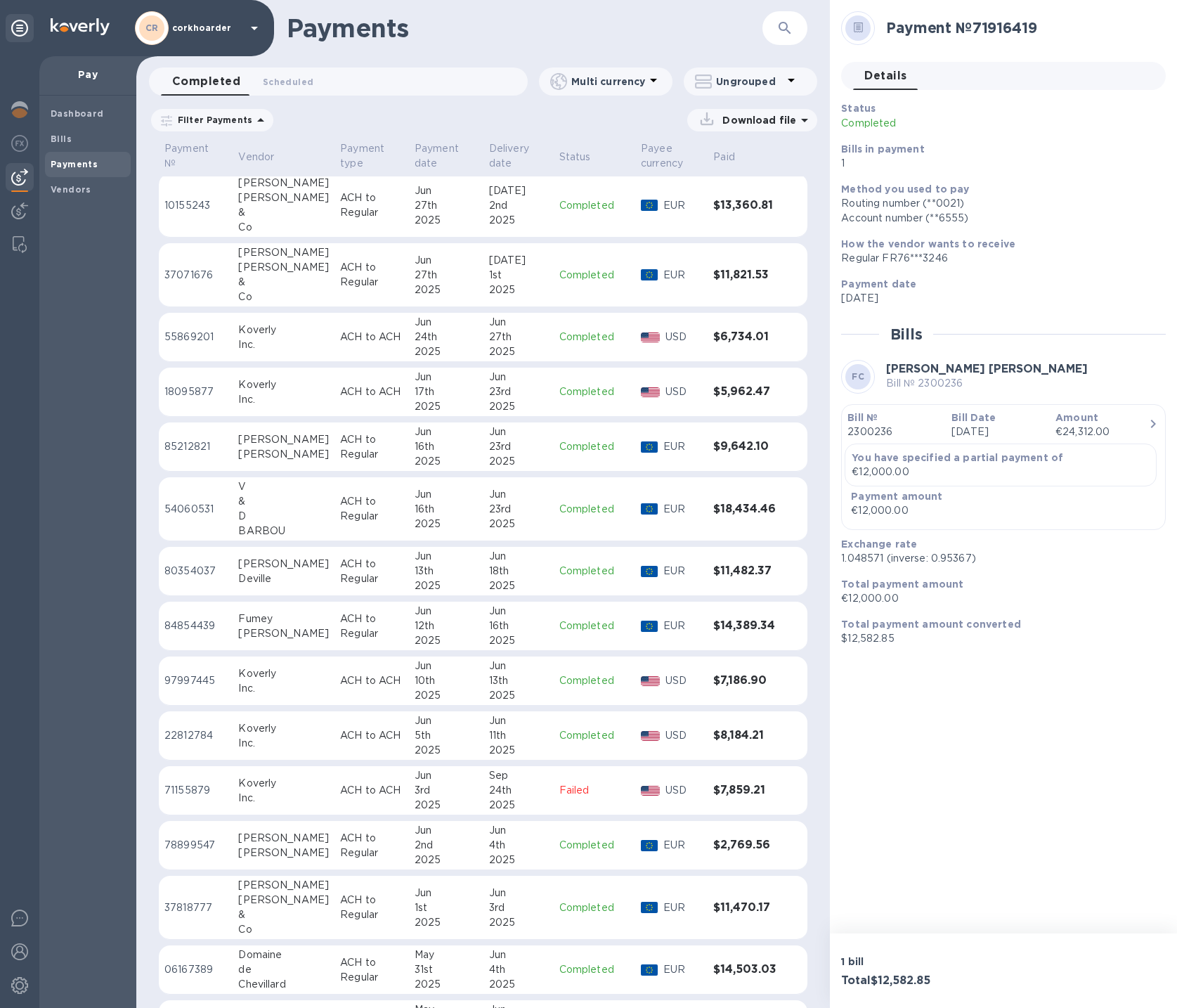
click at [335, 584] on td "ACH to Regular" at bounding box center [371, 572] width 74 height 50
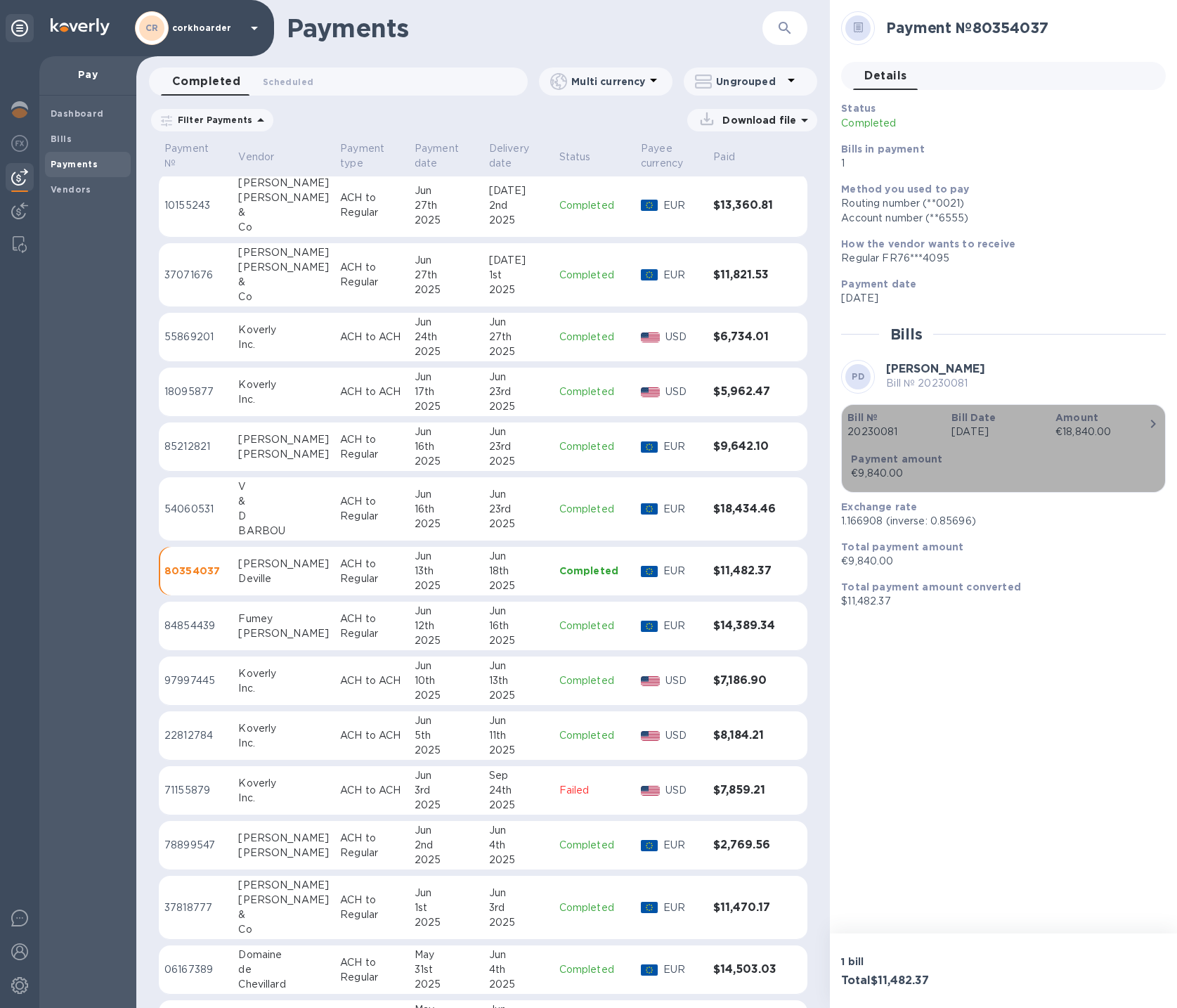
click at [1076, 446] on div "Bill № 20230081 Bill Date Jan 11th 2025 Amount €18,840.00 Payment amount €9,840…" at bounding box center [1003, 448] width 312 height 76
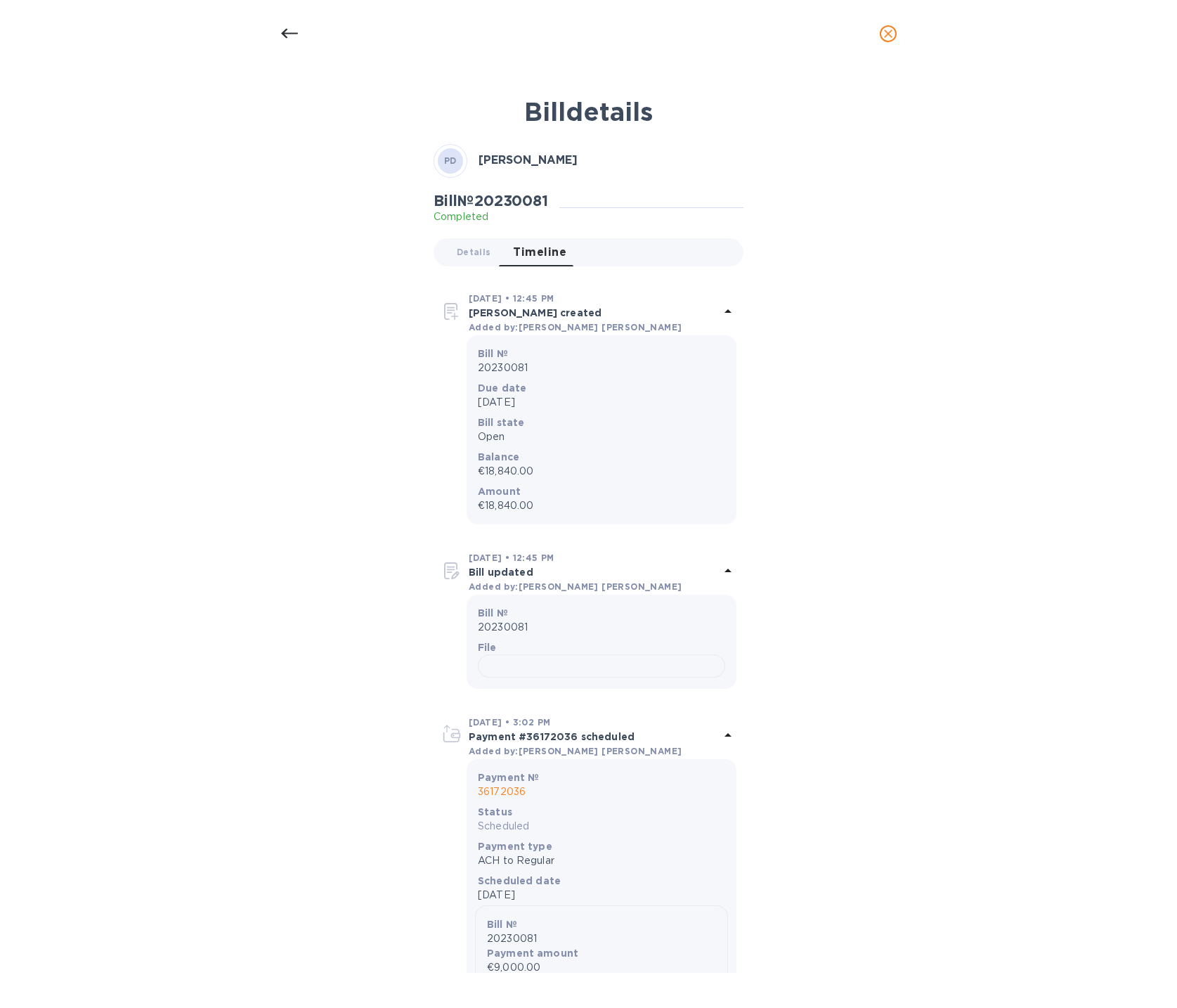
click at [287, 37] on icon at bounding box center [289, 34] width 17 height 17
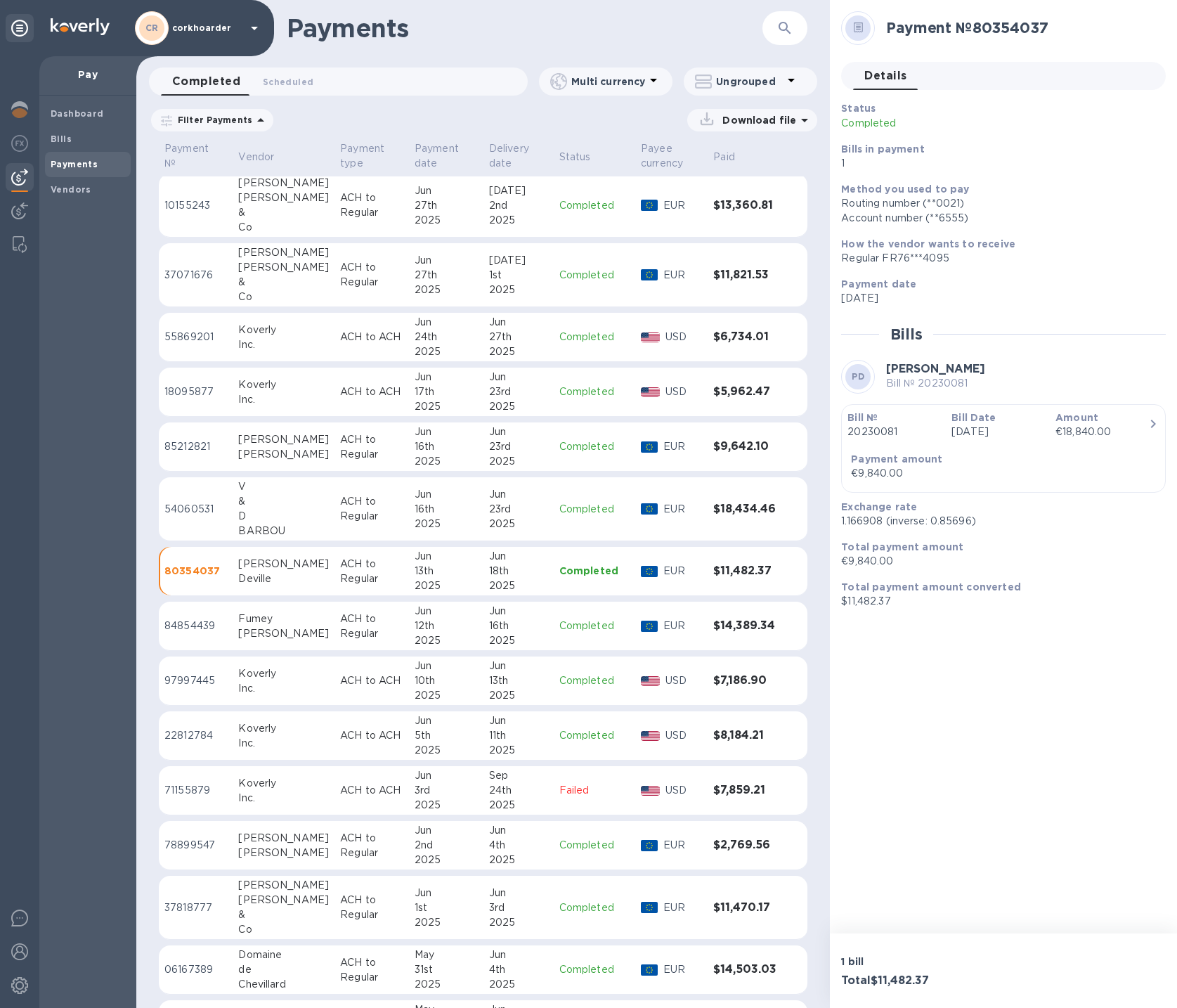
scroll to position [6123, 0]
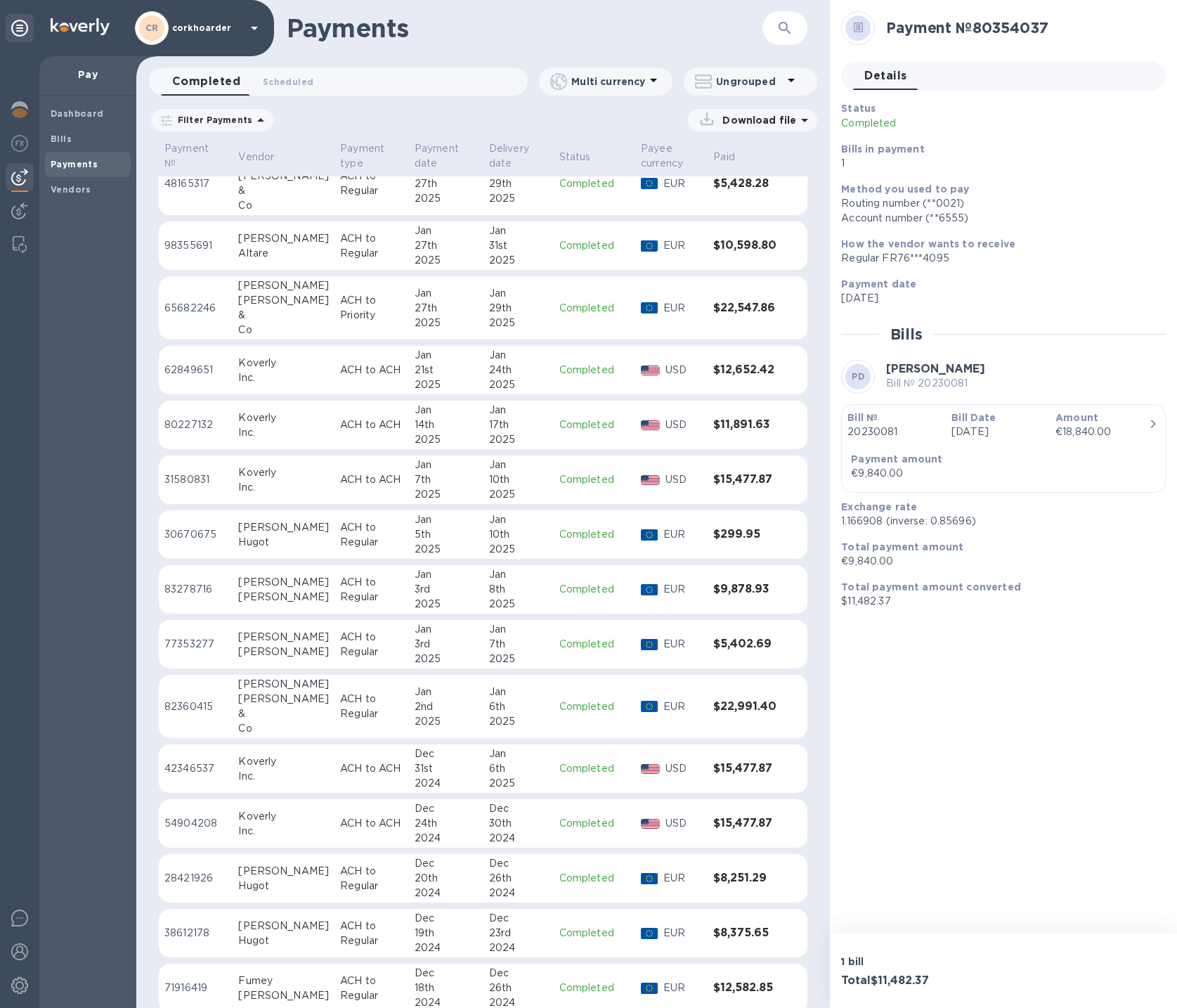
click at [354, 582] on p "ACH to Regular" at bounding box center [371, 590] width 63 height 30
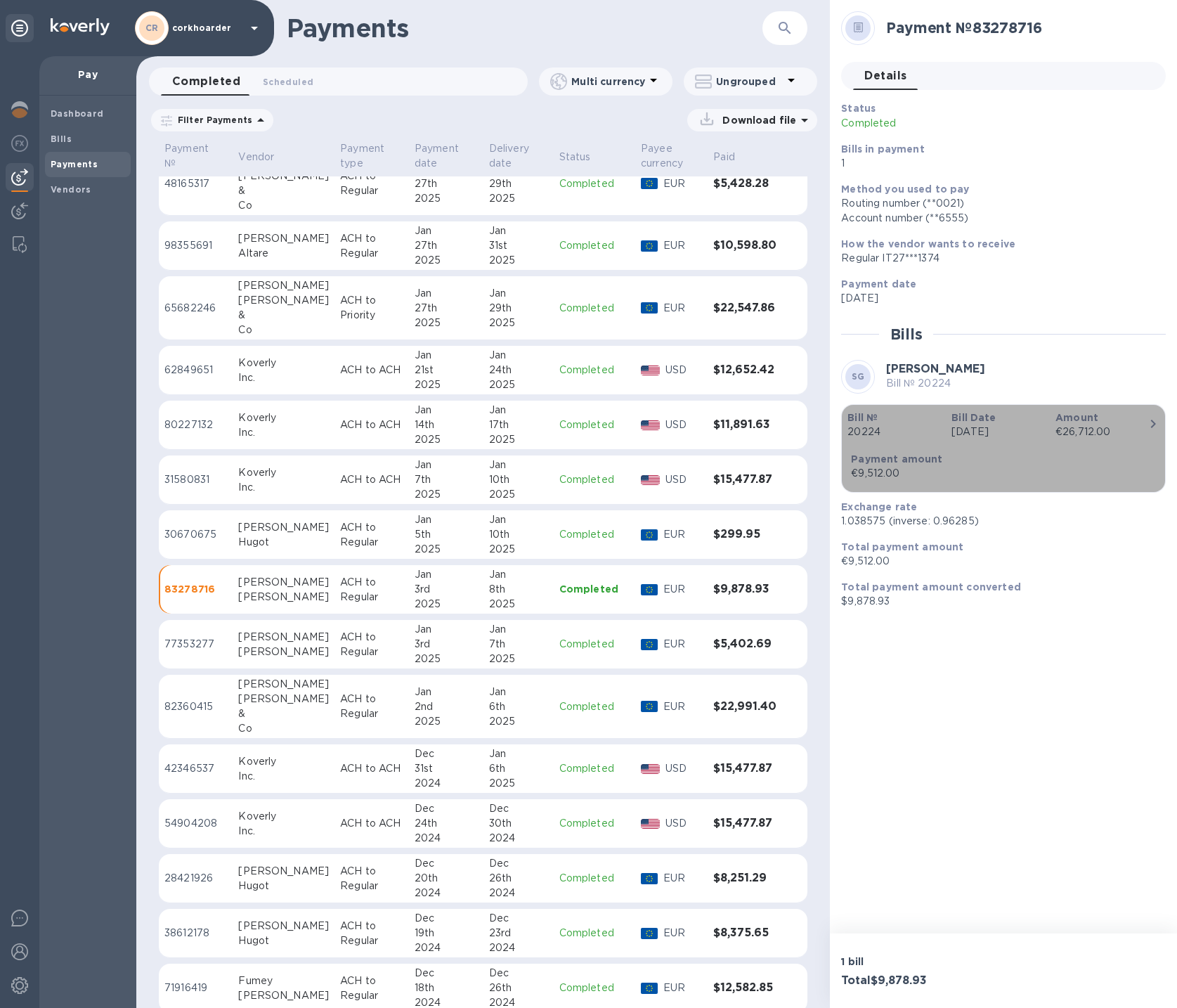
click at [1010, 434] on p "Feb 7th 2024" at bounding box center [997, 431] width 93 height 15
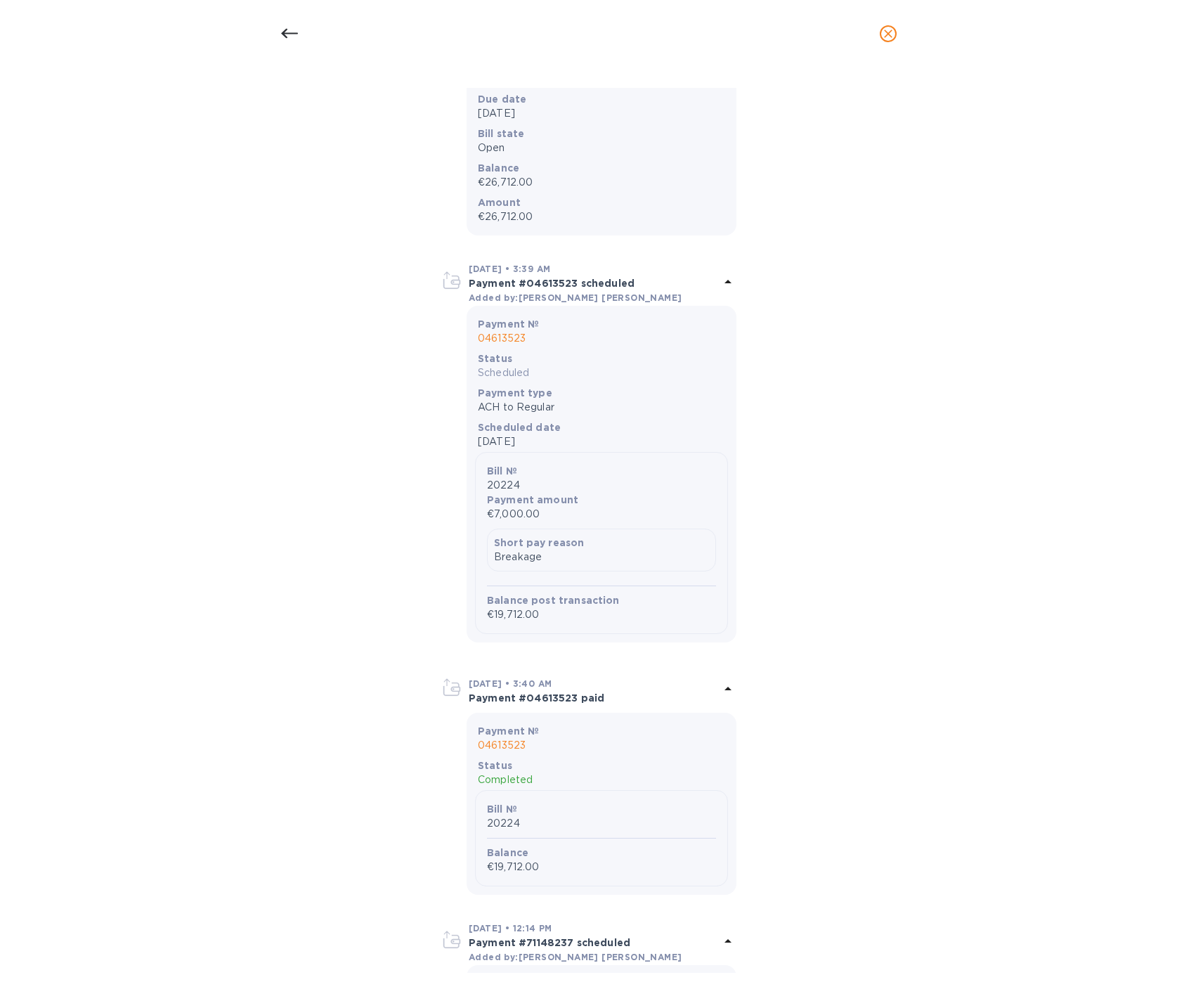
scroll to position [1163, 0]
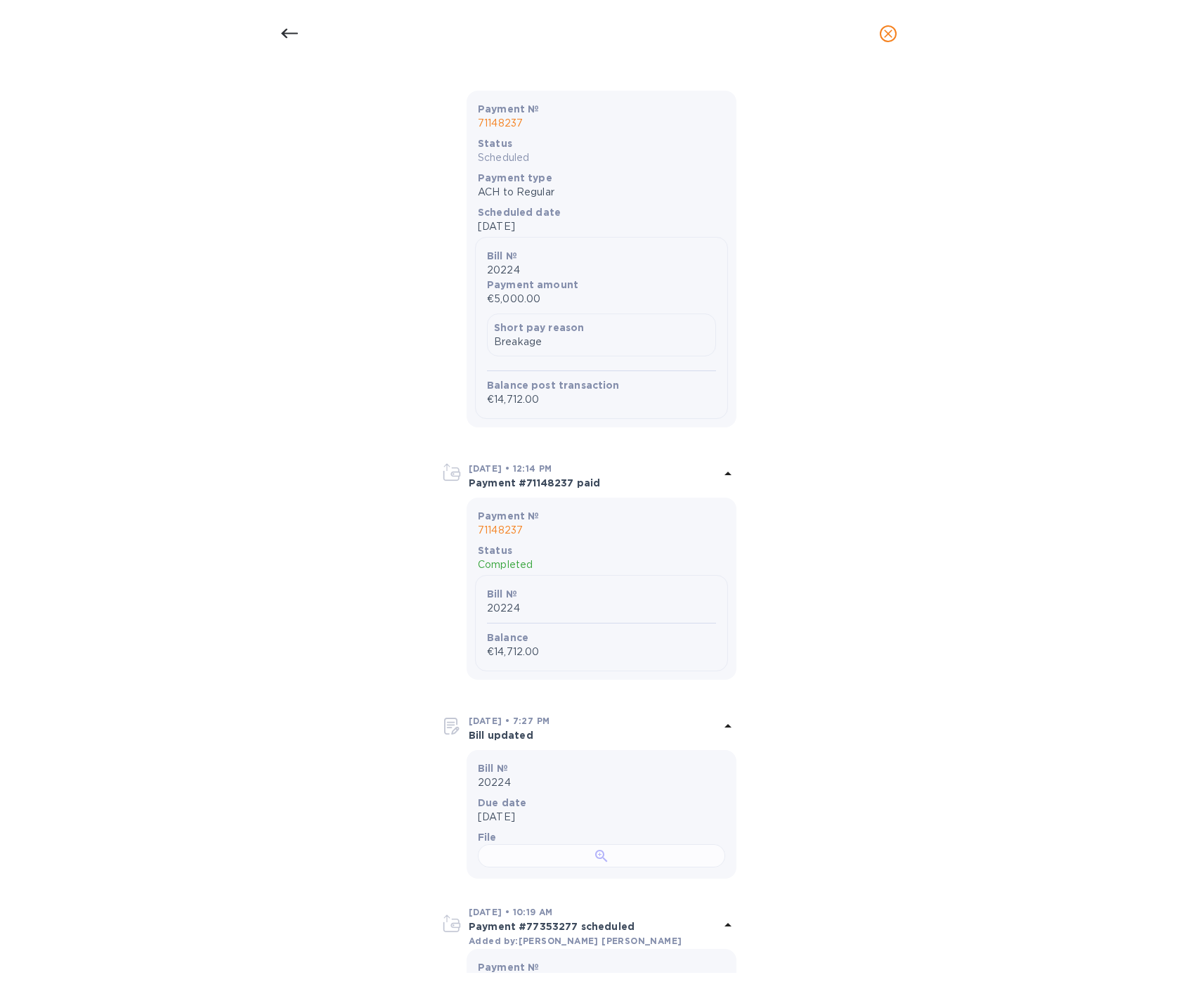
click at [584, 867] on div at bounding box center [602, 855] width 248 height 23
click at [599, 867] on div at bounding box center [602, 855] width 248 height 23
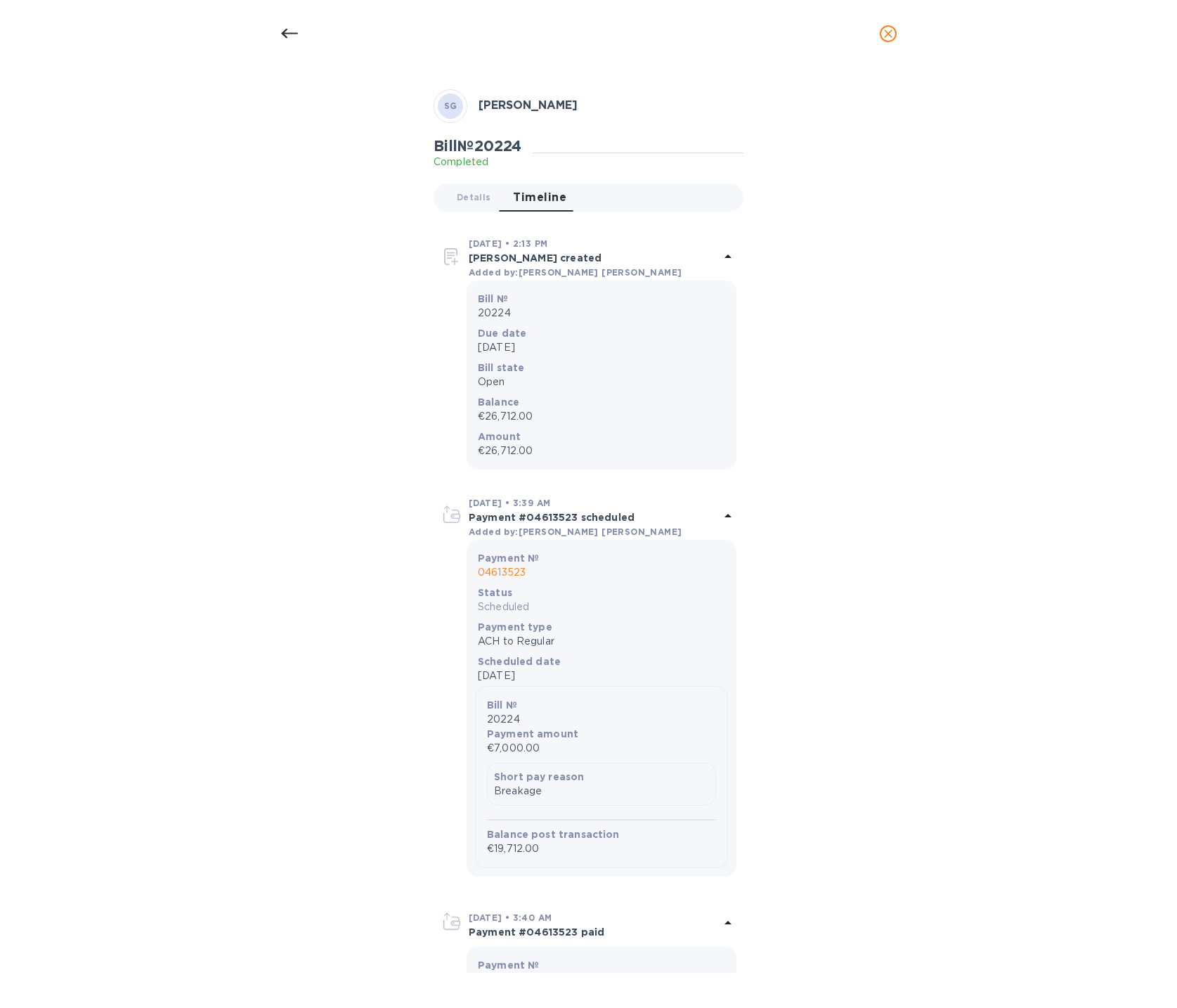
scroll to position [57, 0]
click at [514, 424] on div "Amount €26,712.00" at bounding box center [602, 441] width 253 height 35
click at [511, 418] on p "€26,712.00" at bounding box center [602, 413] width 248 height 15
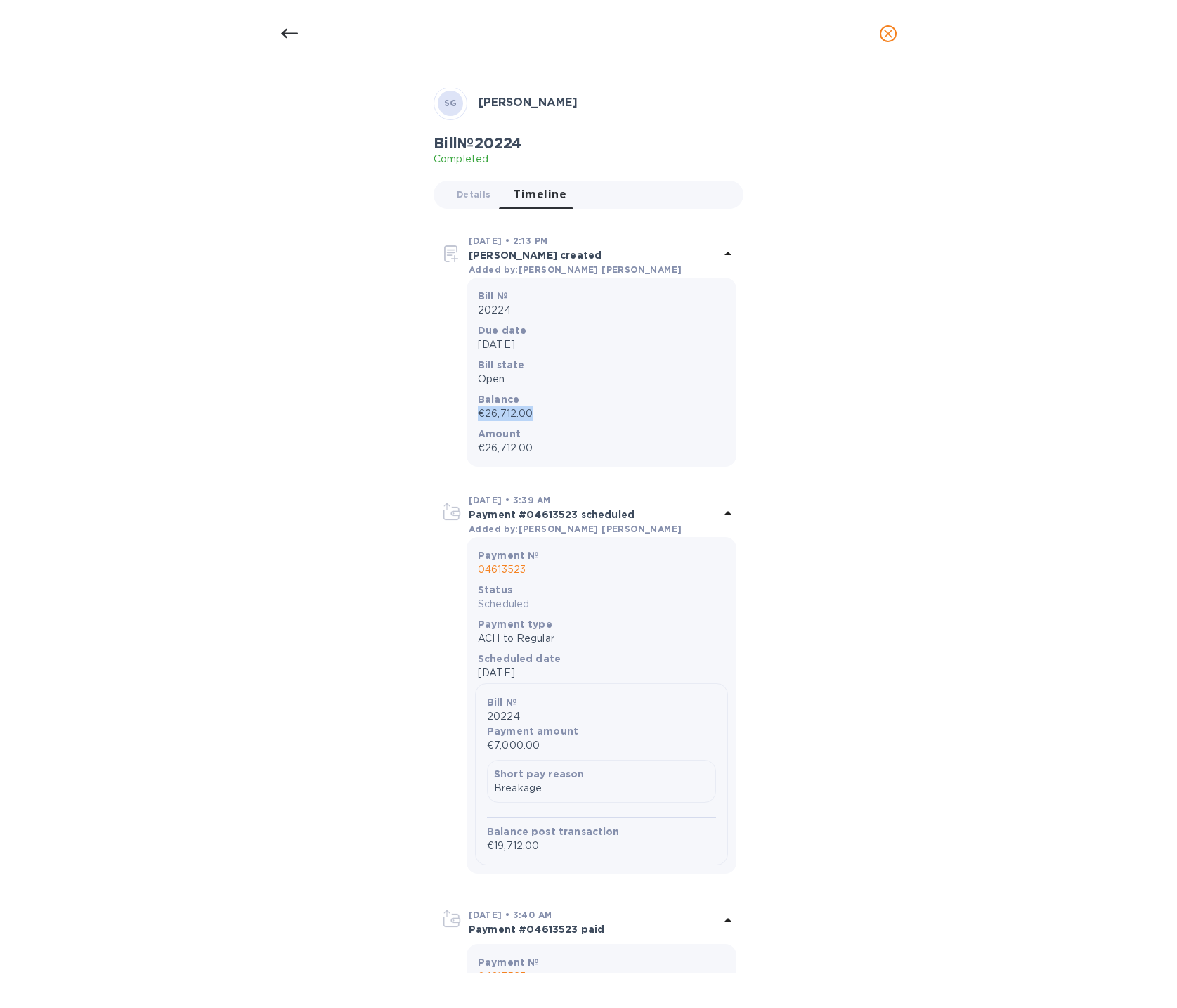
copy p "€26,712.00"
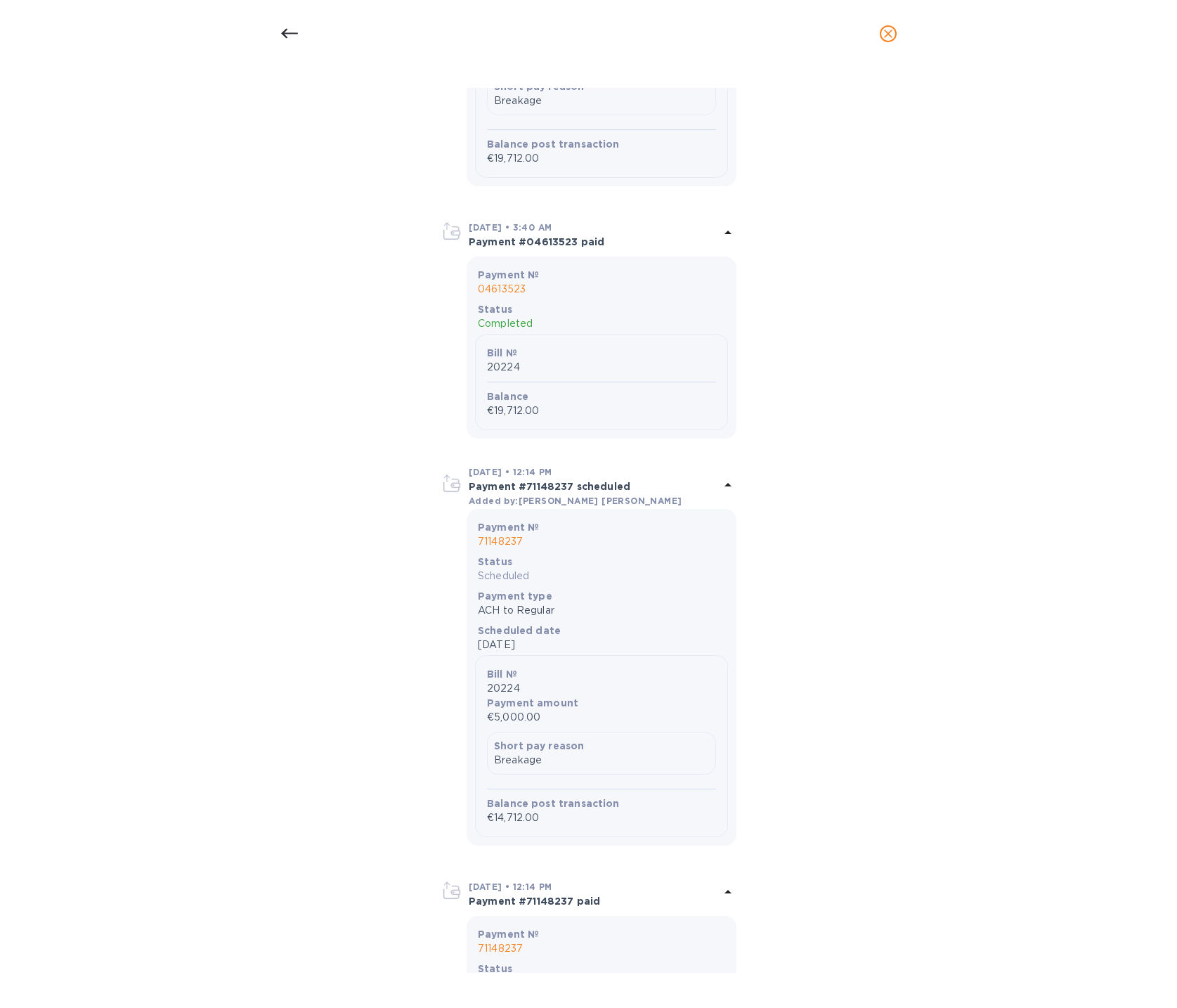
scroll to position [746, 0]
click at [494, 809] on p "€14,712.00" at bounding box center [601, 816] width 229 height 15
copy div "€14,712.00 May 10, 2024 • 12:14 PM Payment #71148237 paid"
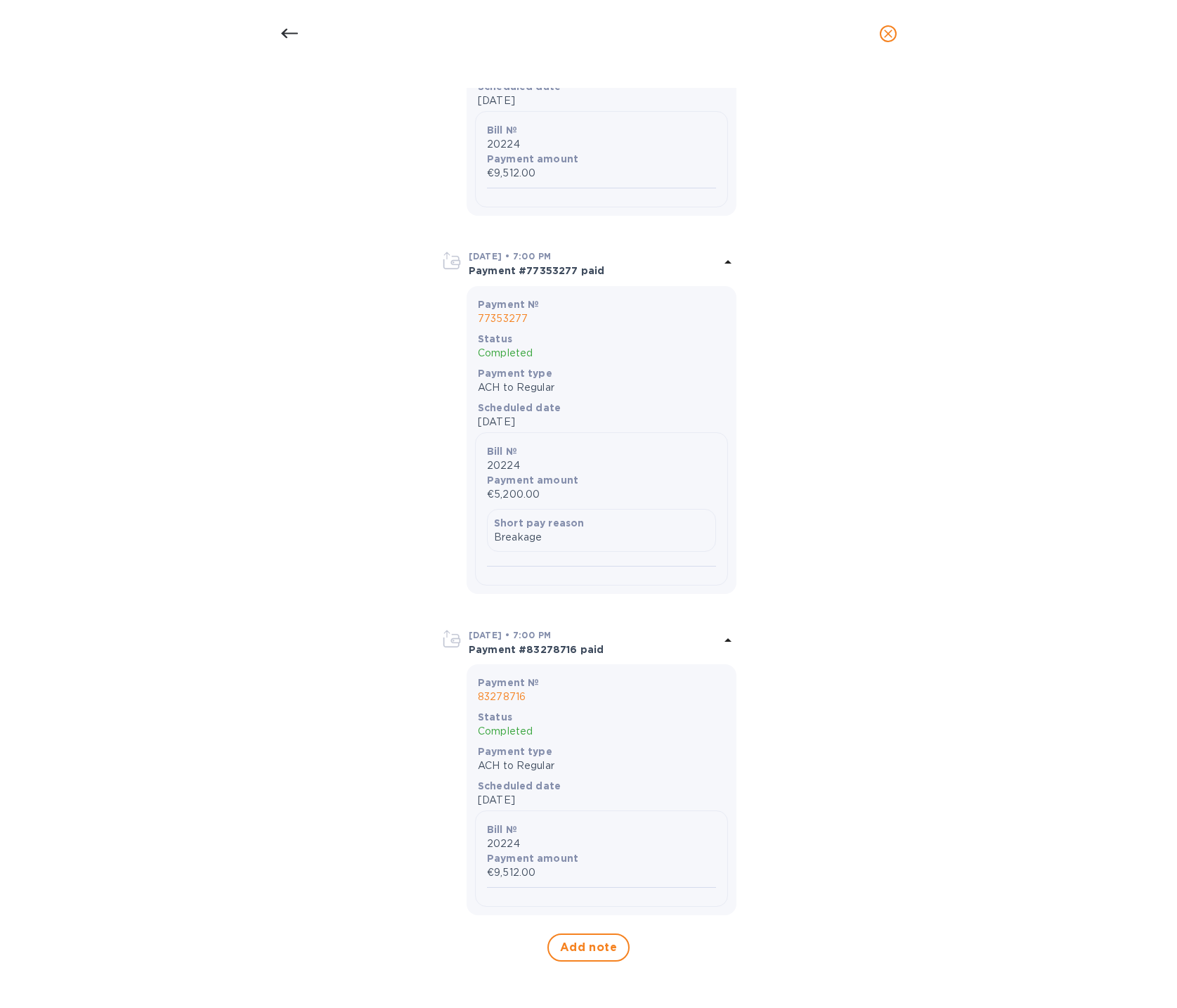
scroll to position [4158, 0]
click at [286, 41] on icon at bounding box center [289, 34] width 17 height 17
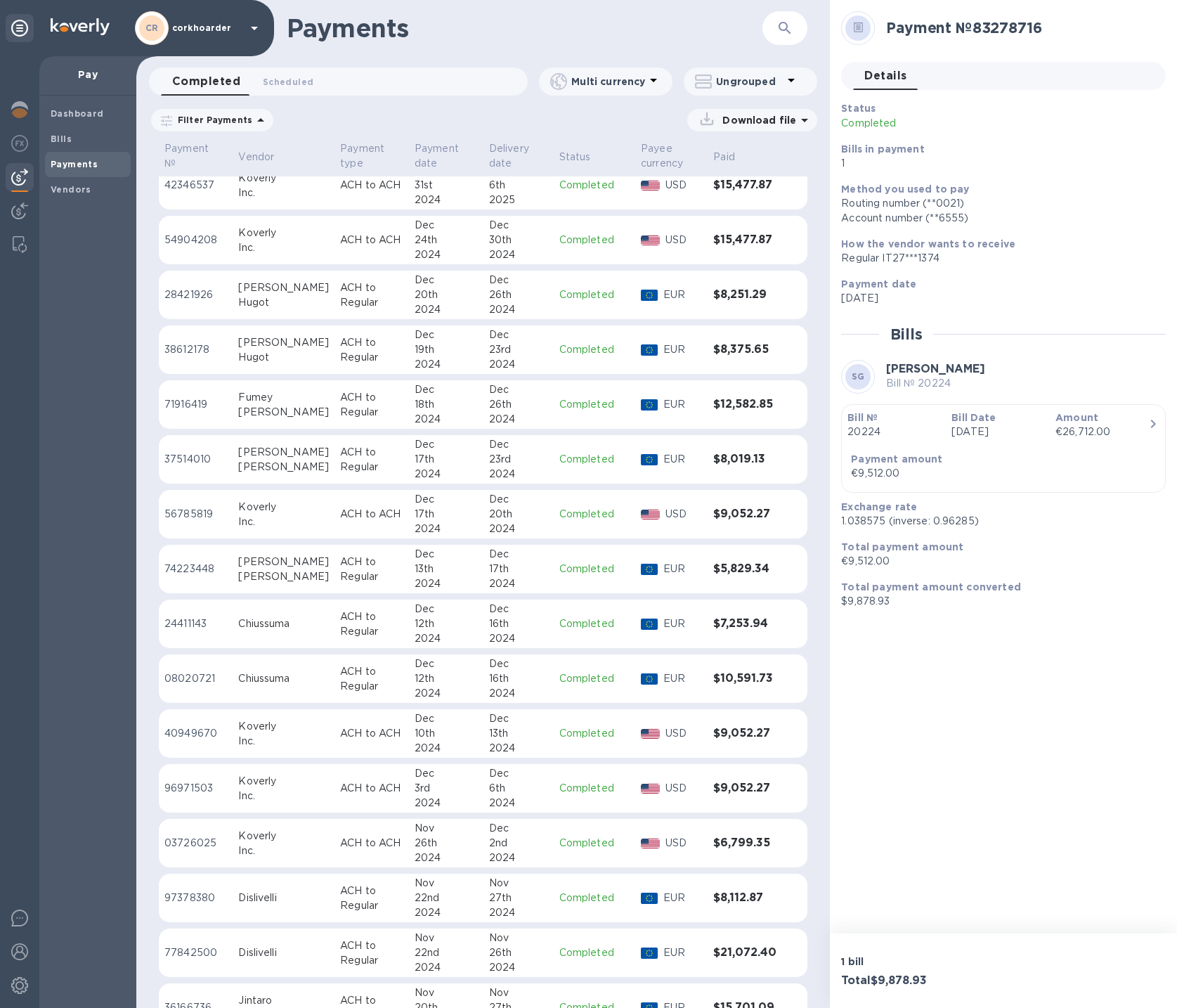
scroll to position [6708, 0]
click at [340, 615] on p "ACH to Regular" at bounding box center [371, 622] width 63 height 30
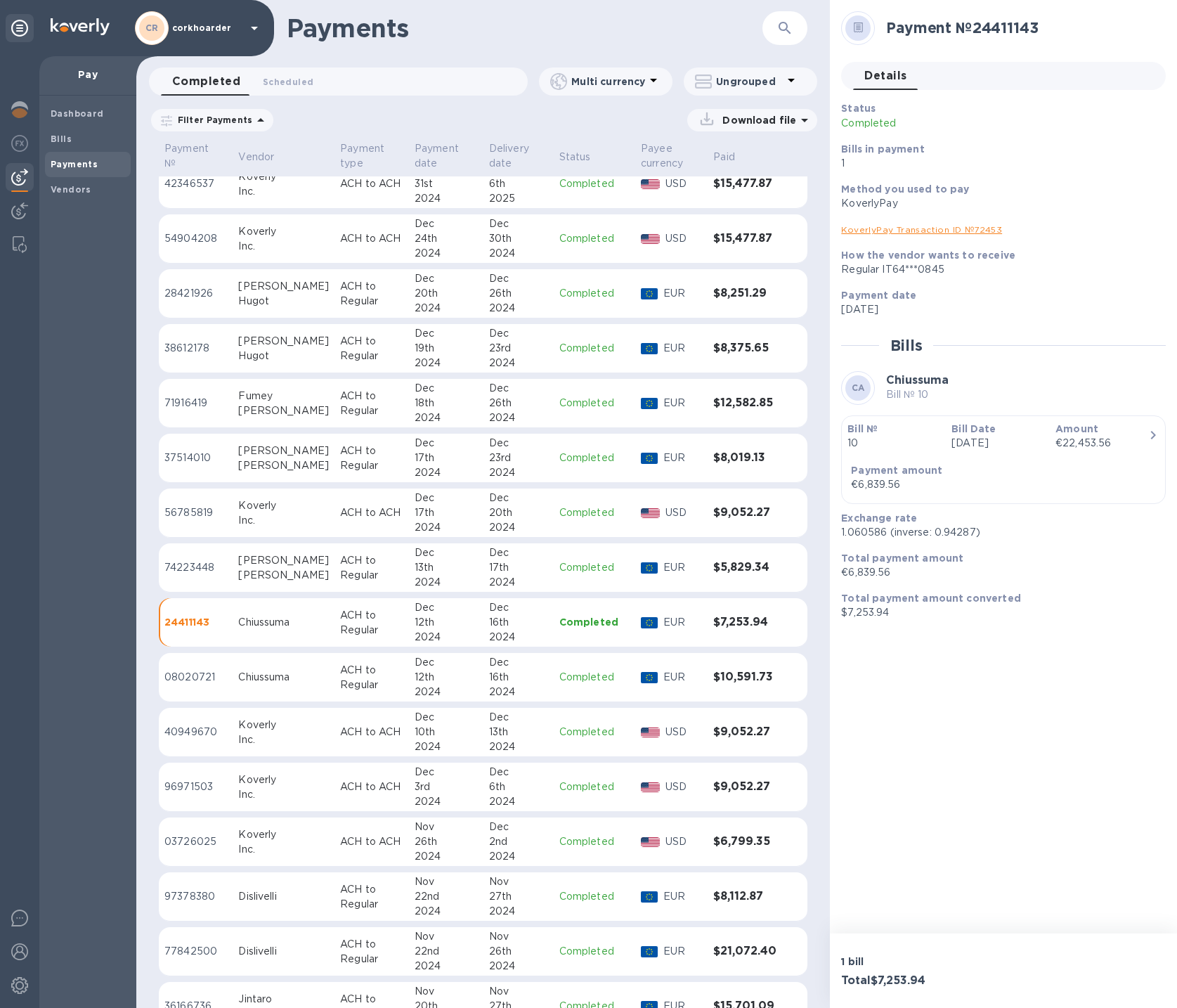
click at [1094, 452] on div "button" at bounding box center [1003, 454] width 312 height 7
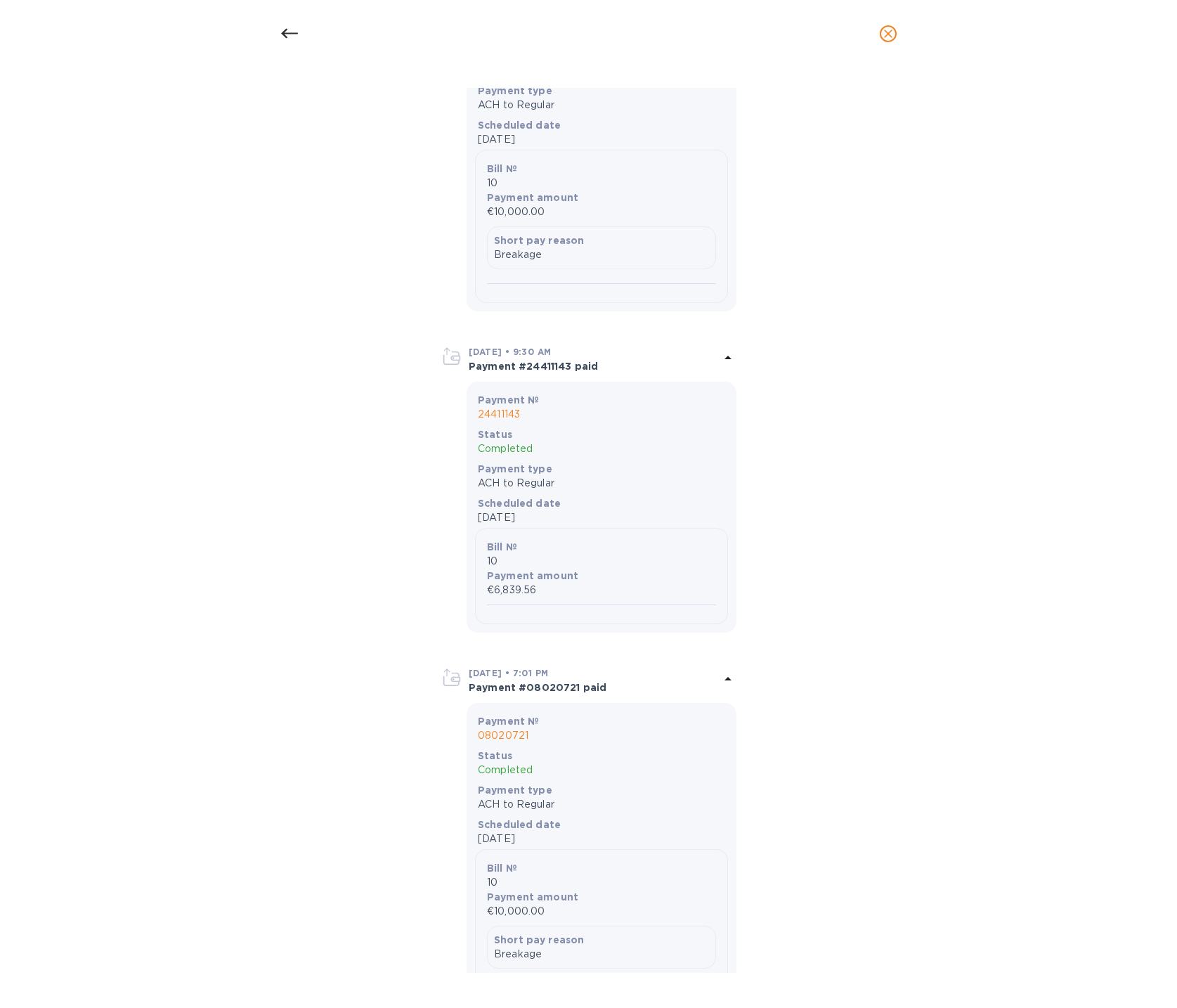
scroll to position [3151, 0]
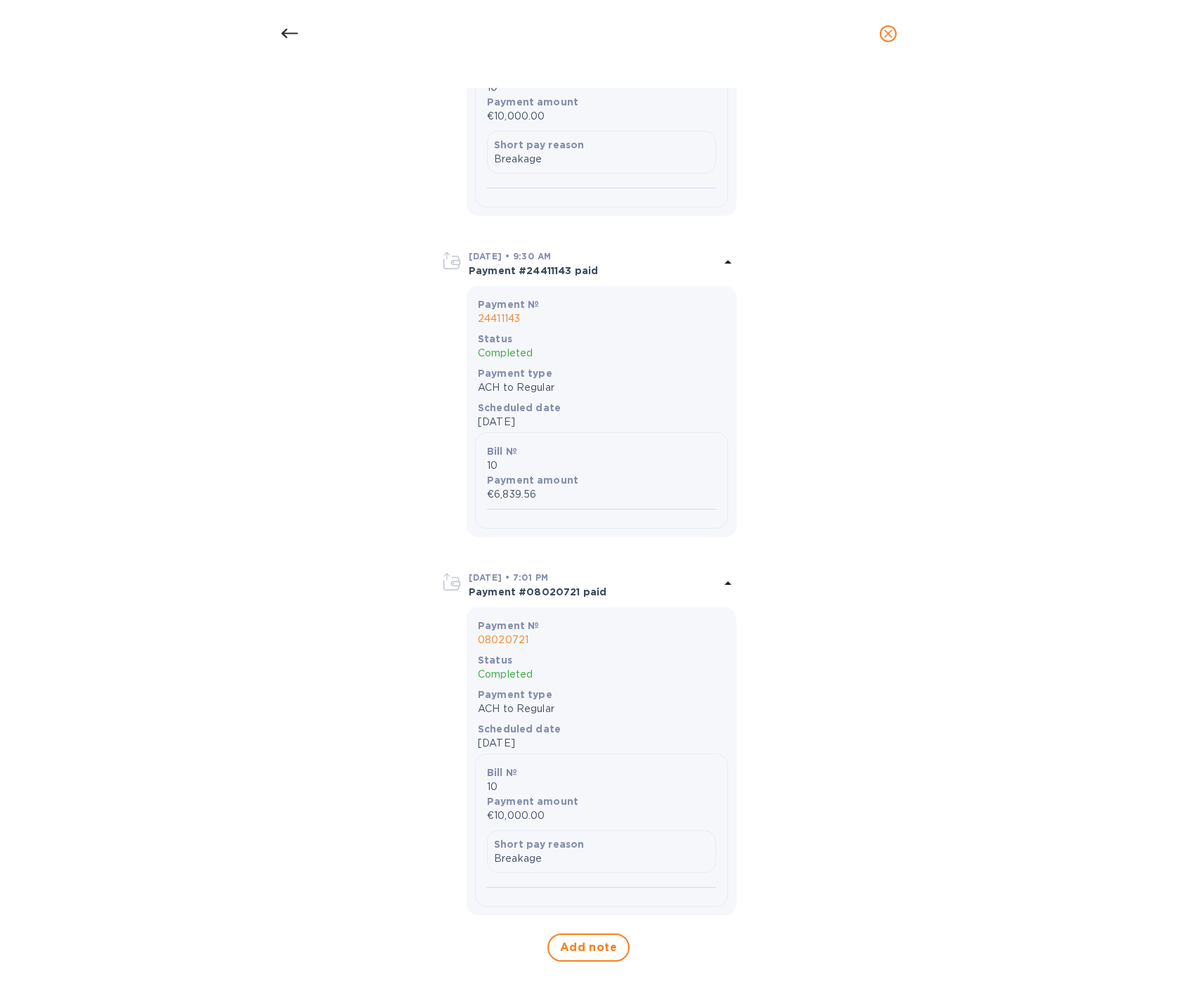
click at [290, 43] on div at bounding box center [289, 34] width 34 height 34
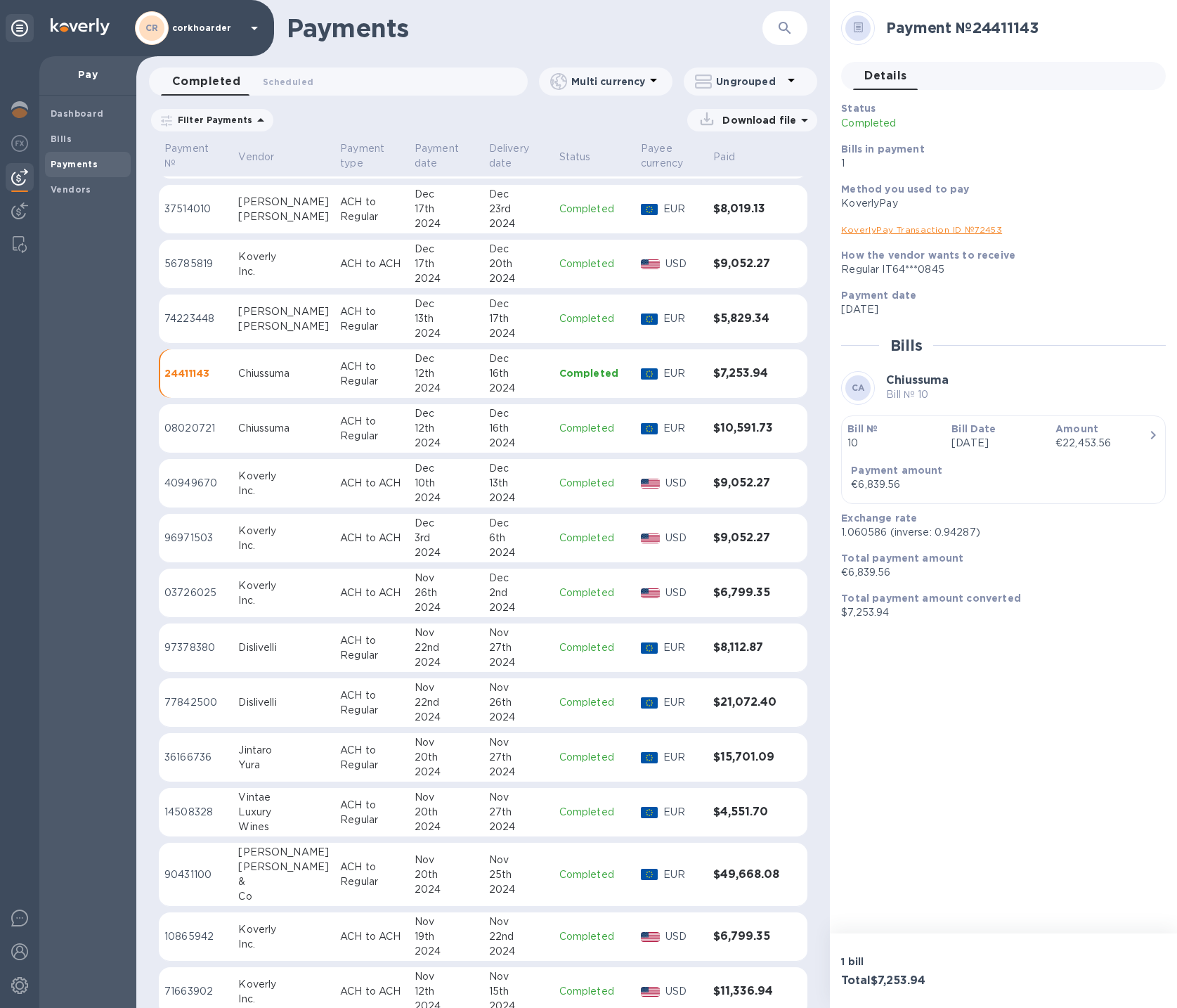
scroll to position [6964, 0]
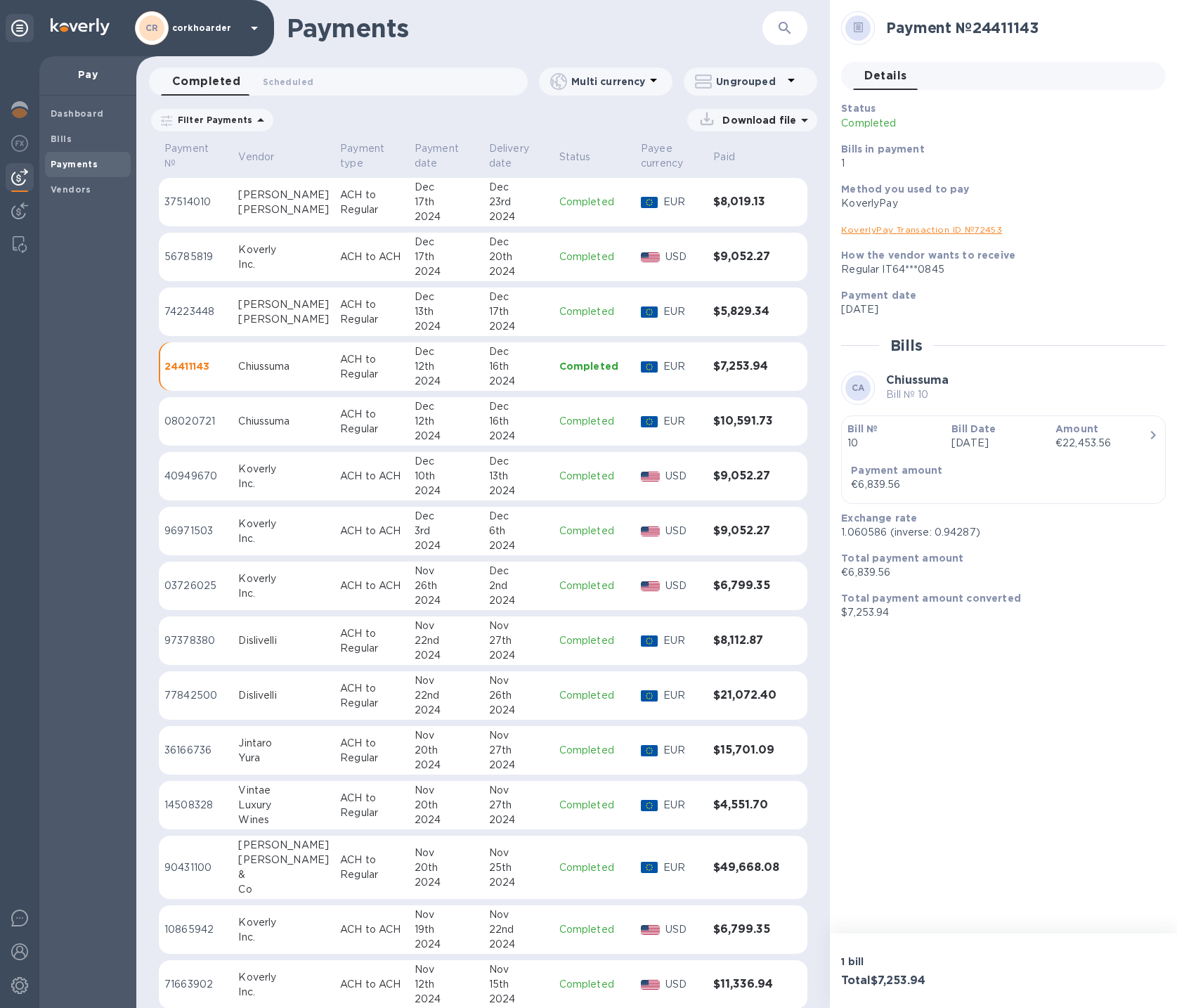
click at [285, 646] on td "Dislivelli" at bounding box center [284, 641] width 102 height 50
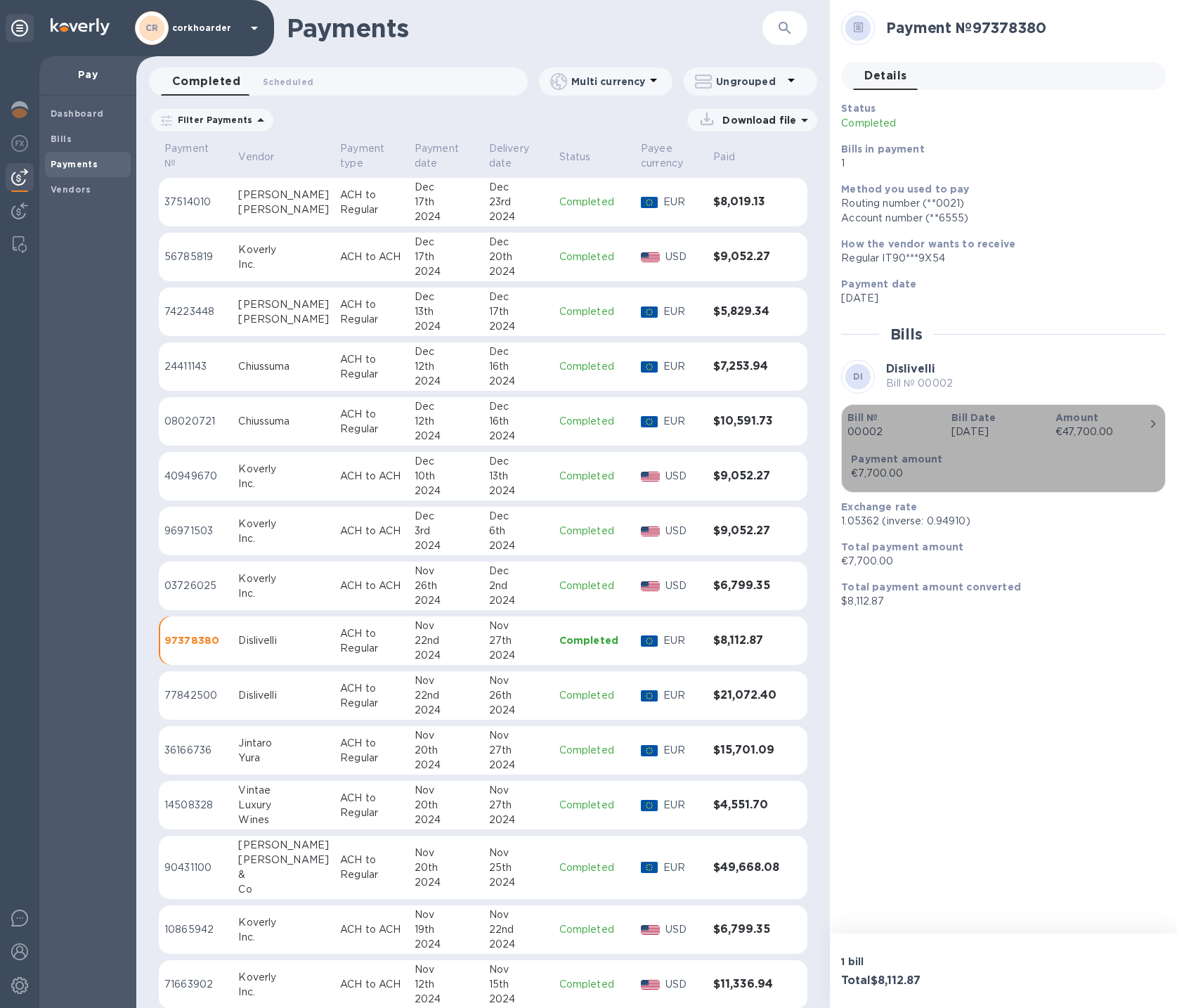
click at [1061, 442] on div "button" at bounding box center [1003, 443] width 312 height 7
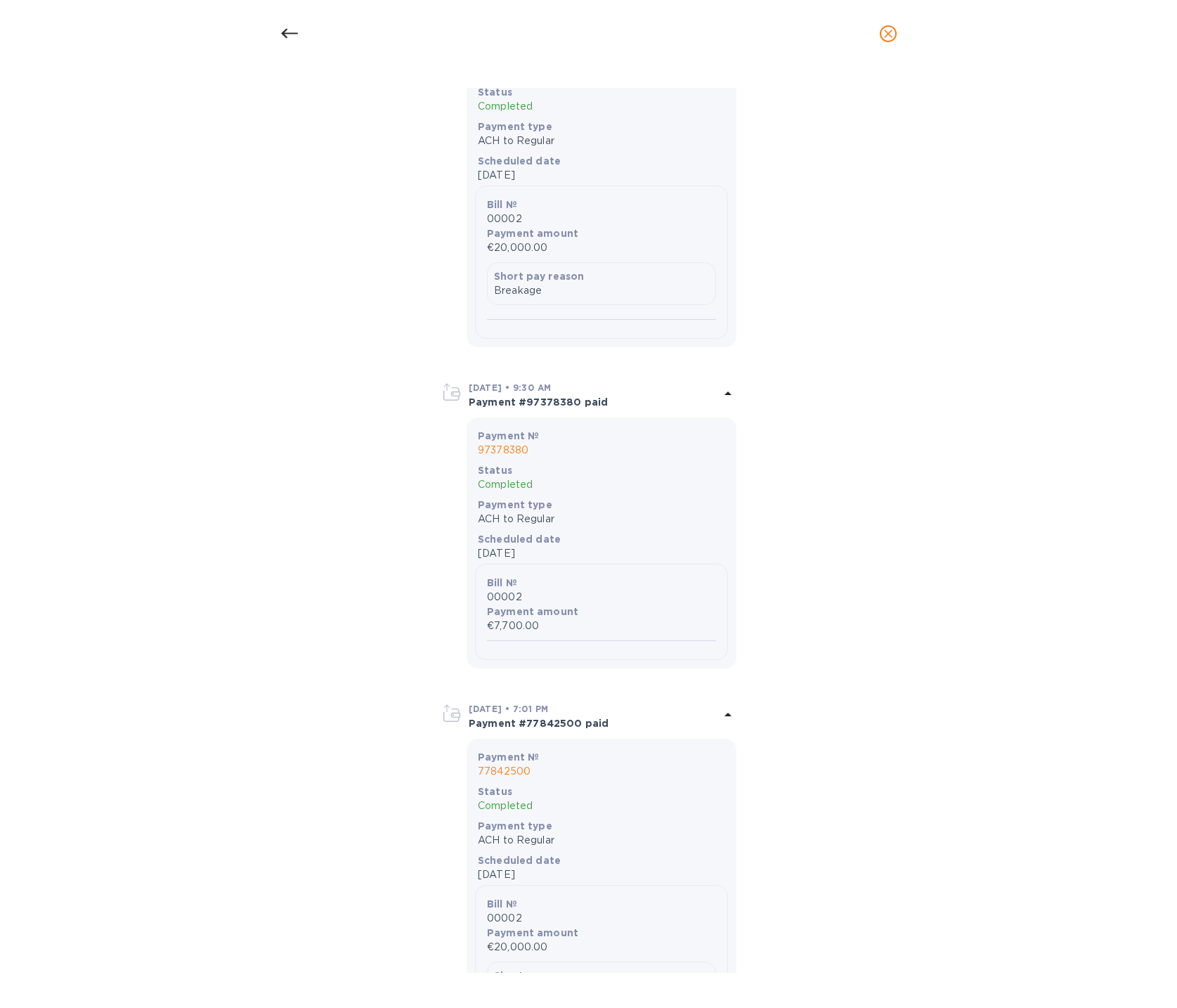
scroll to position [3465, 0]
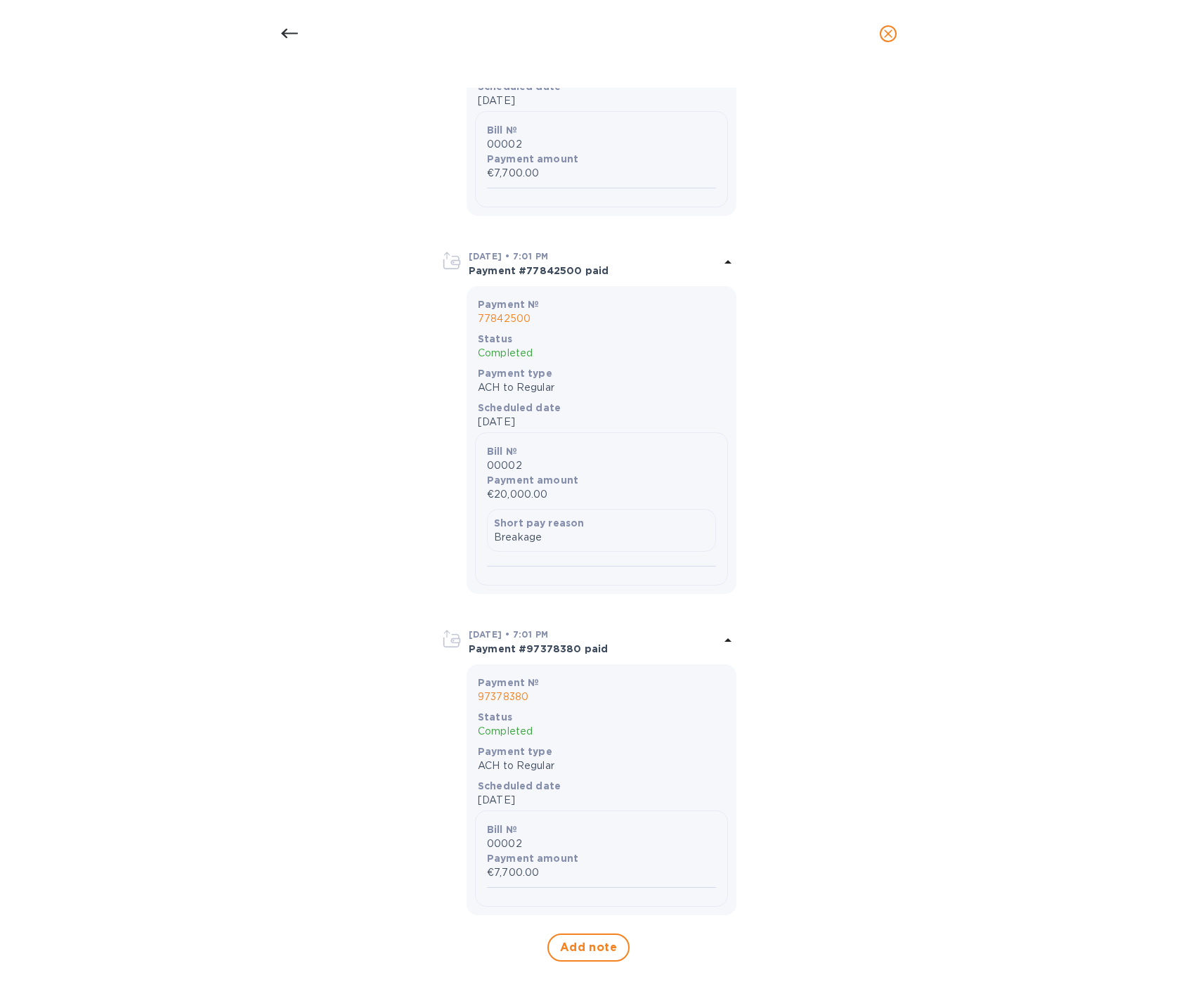
click at [288, 35] on icon at bounding box center [289, 34] width 17 height 17
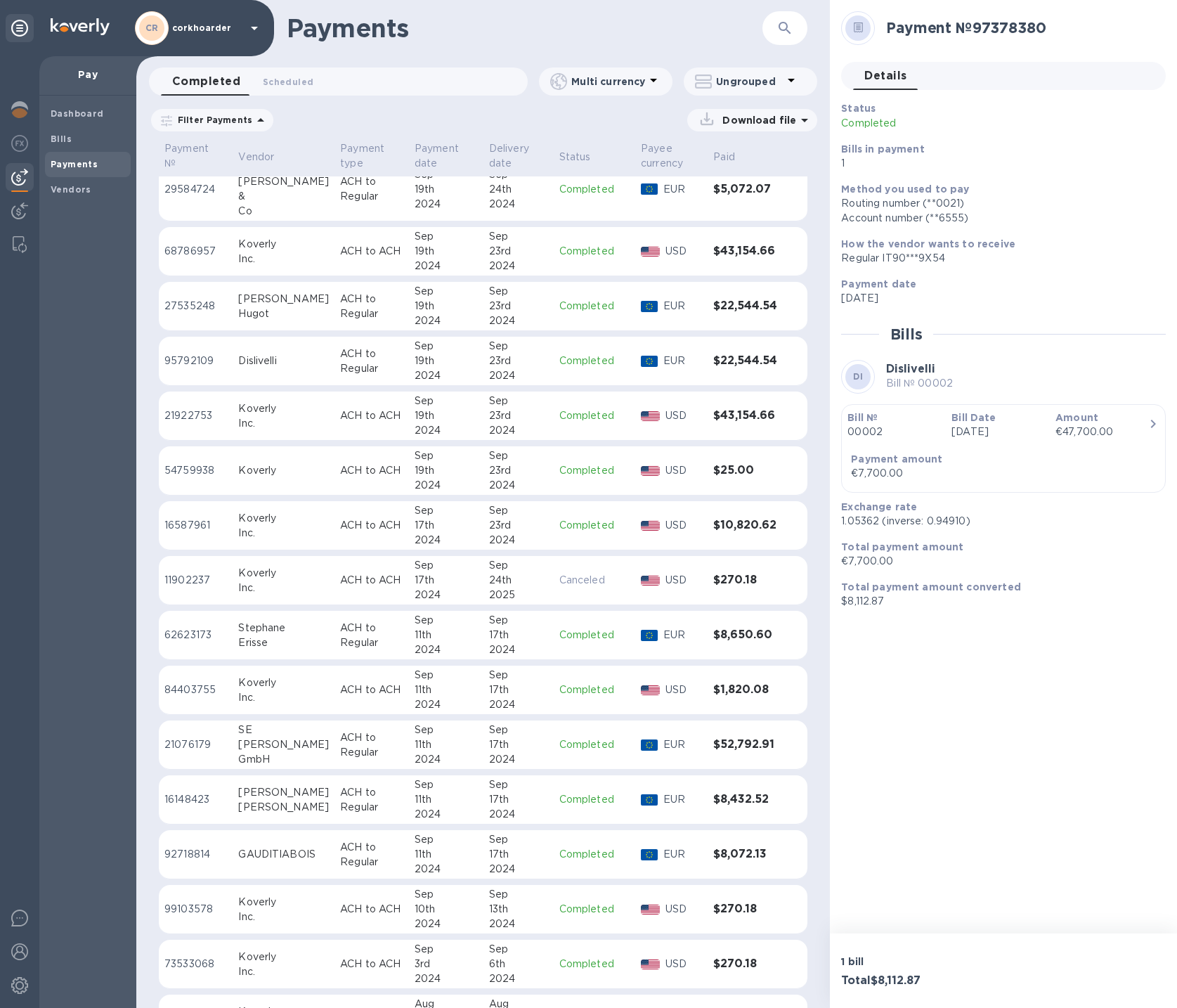
scroll to position [8935, 0]
